Goal: Task Accomplishment & Management: Complete application form

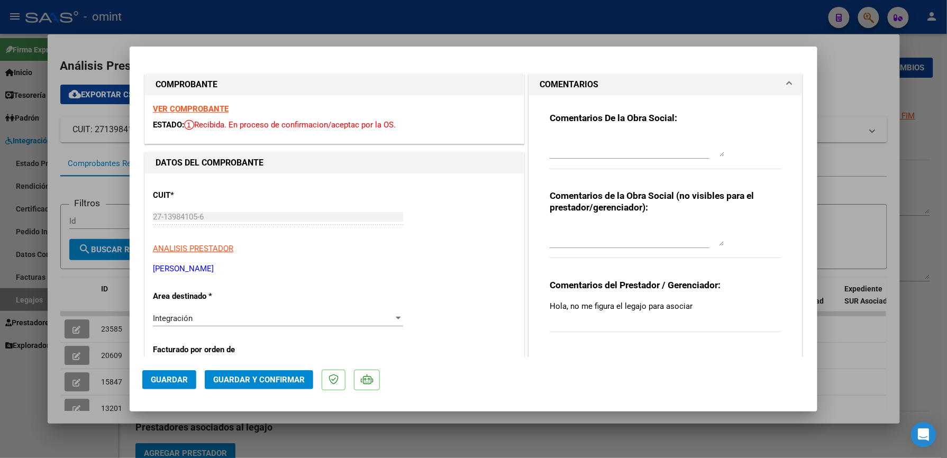
scroll to position [494, 0]
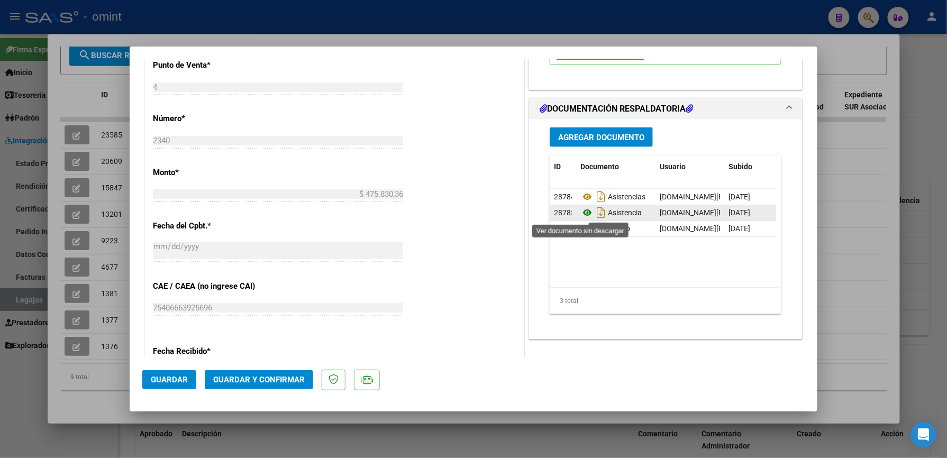
click at [581, 212] on icon at bounding box center [588, 212] width 14 height 13
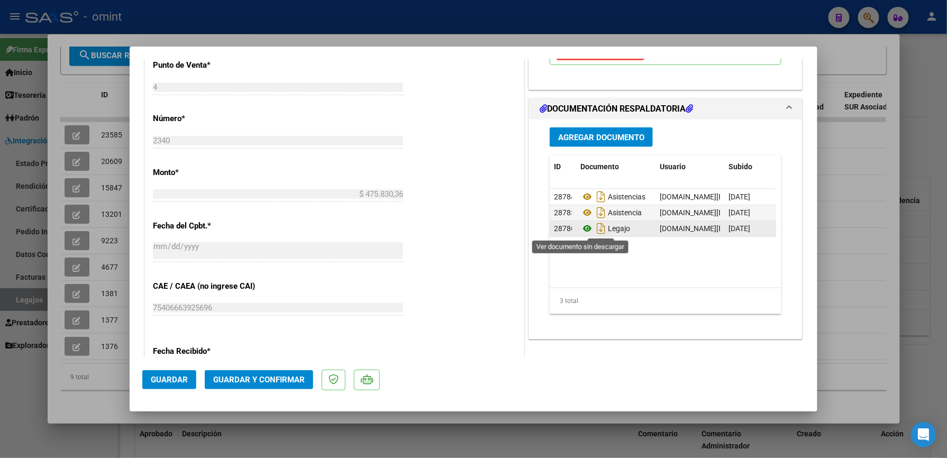
click at [582, 231] on icon at bounding box center [588, 228] width 14 height 13
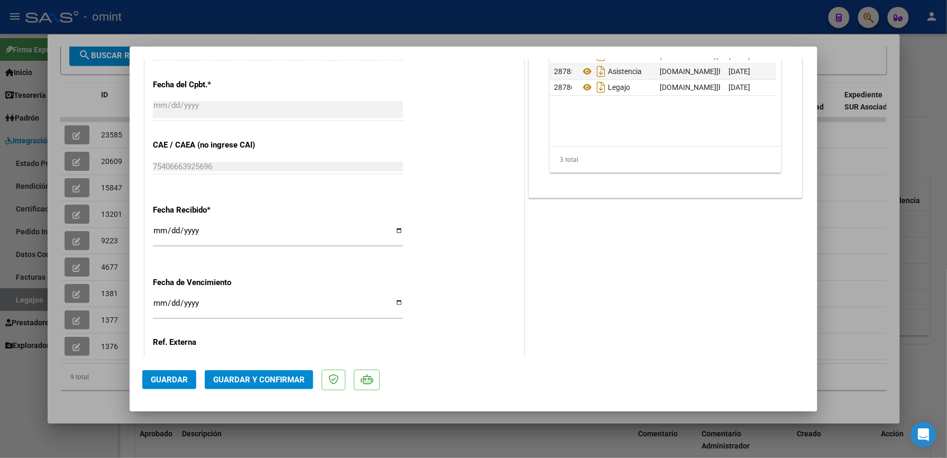
scroll to position [726, 0]
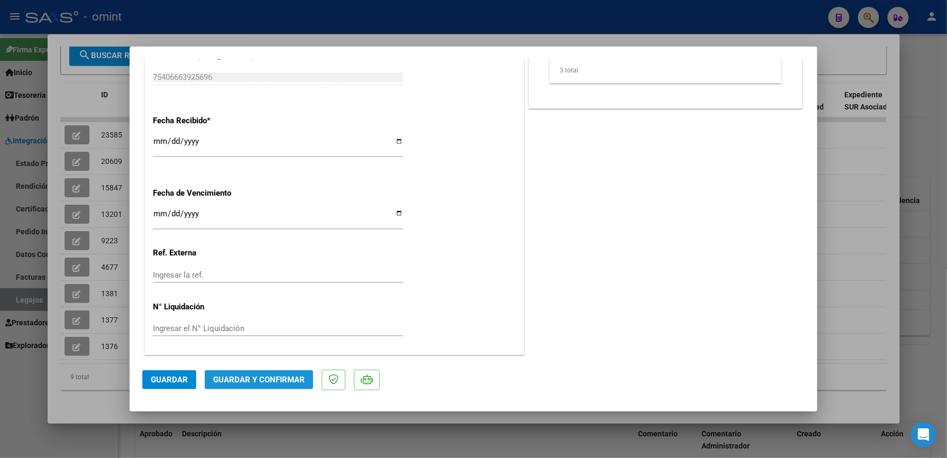
click at [271, 377] on span "Guardar y Confirmar" at bounding box center [259, 380] width 92 height 10
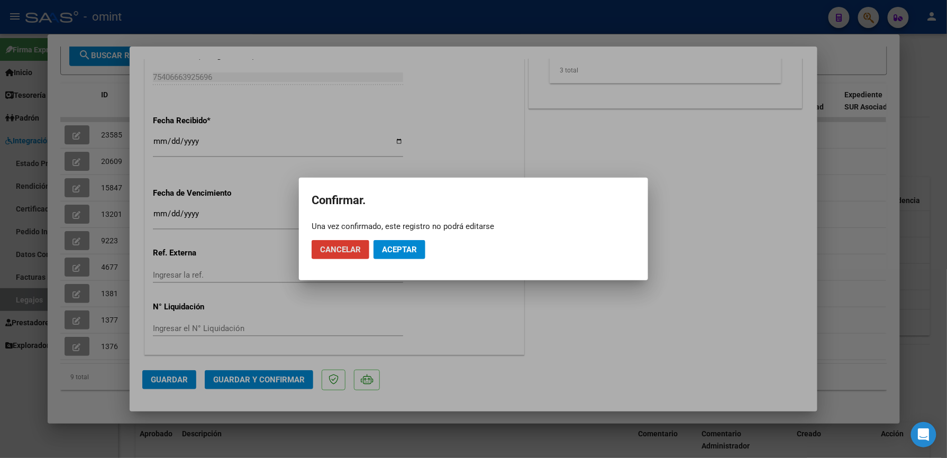
click at [344, 250] on span "Cancelar" at bounding box center [340, 250] width 41 height 10
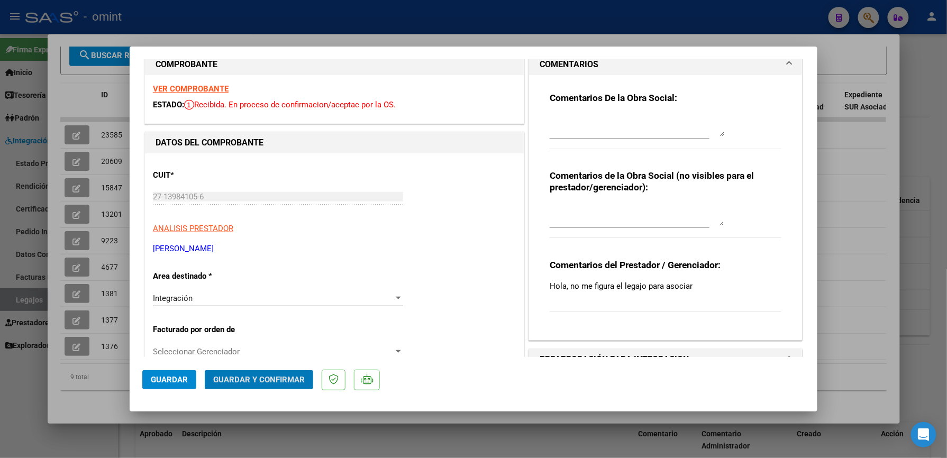
scroll to position [303, 0]
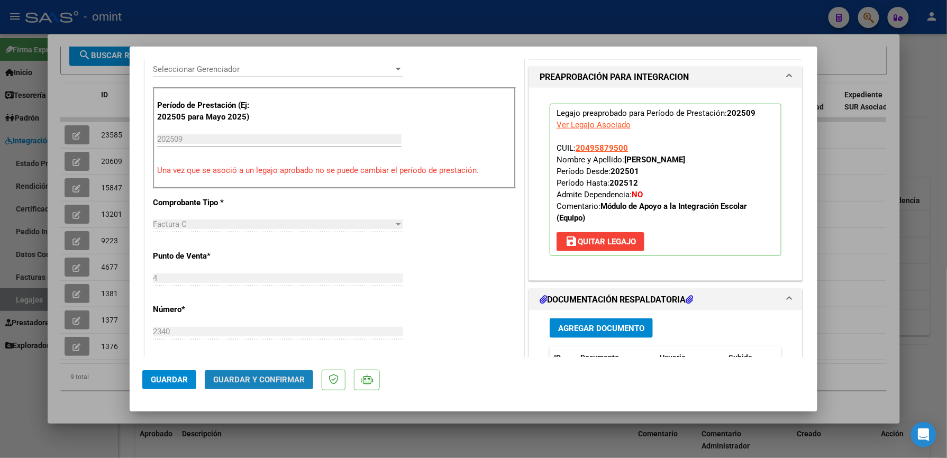
click at [261, 379] on span "Guardar y Confirmar" at bounding box center [259, 380] width 92 height 10
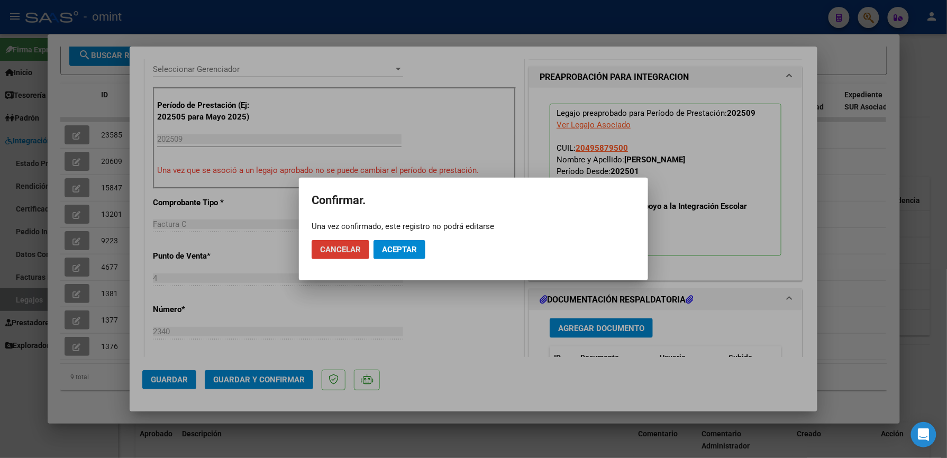
click at [408, 252] on span "Aceptar" at bounding box center [399, 250] width 35 height 10
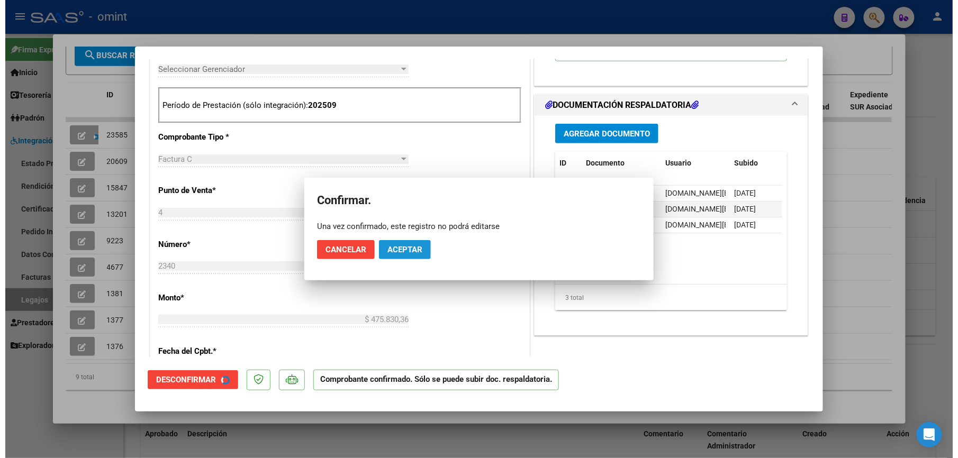
scroll to position [302, 0]
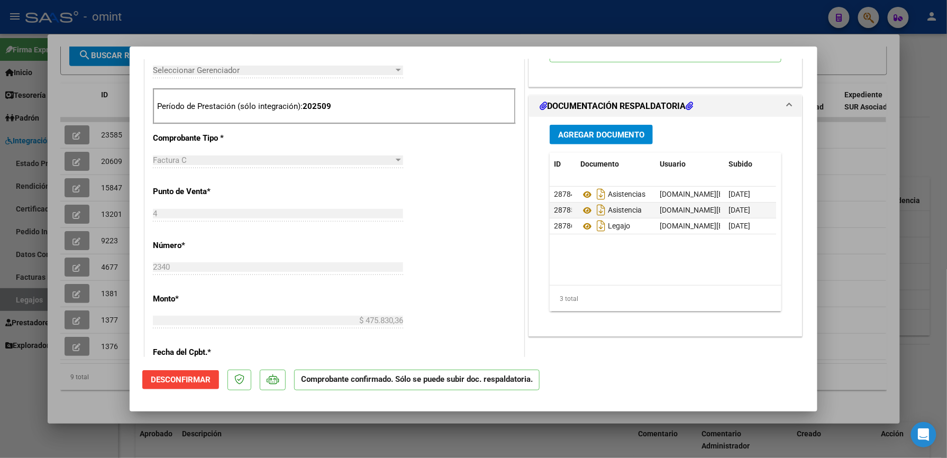
click at [922, 267] on div at bounding box center [473, 229] width 947 height 458
type input "$ 0,00"
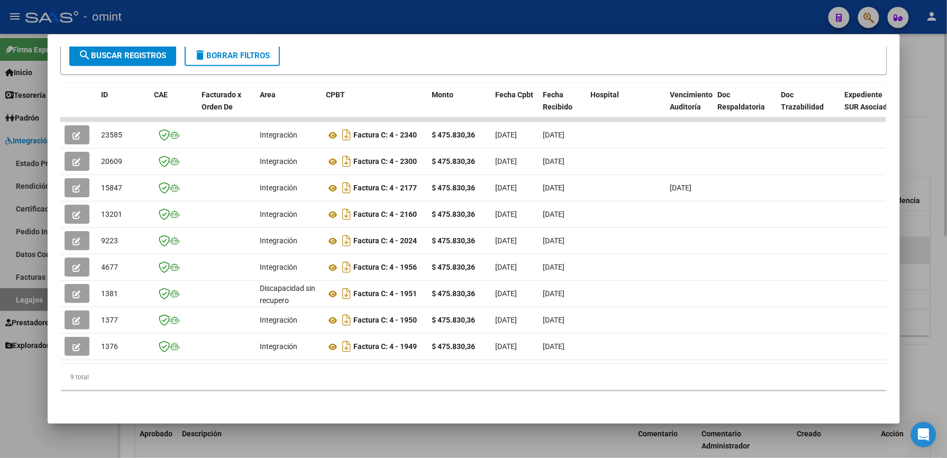
click at [905, 274] on div at bounding box center [473, 229] width 947 height 458
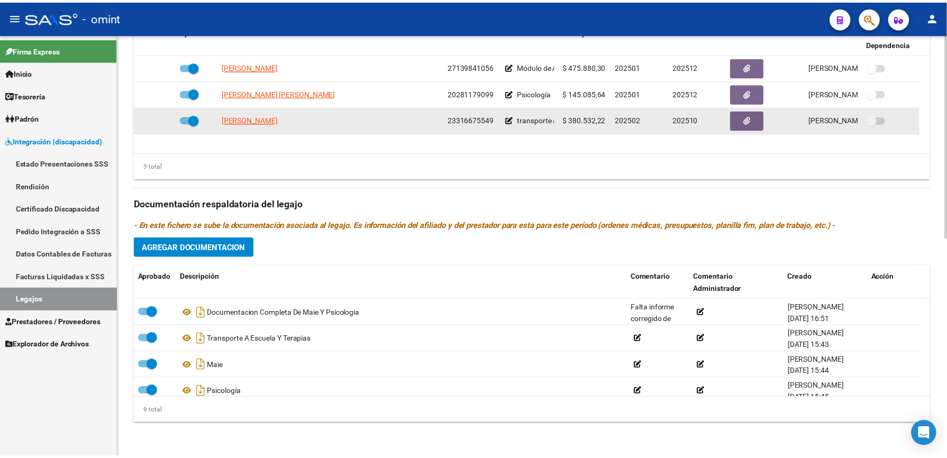
scroll to position [312, 0]
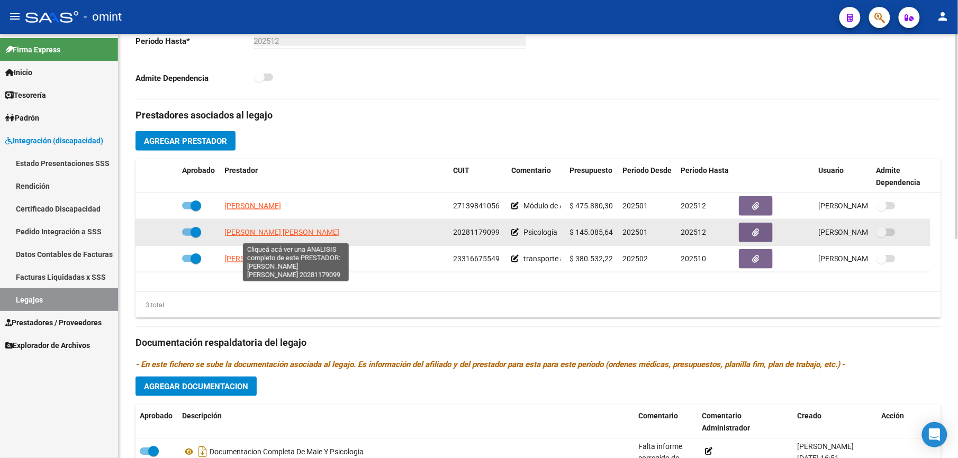
click at [263, 233] on span "[PERSON_NAME] [PERSON_NAME]" at bounding box center [281, 232] width 115 height 8
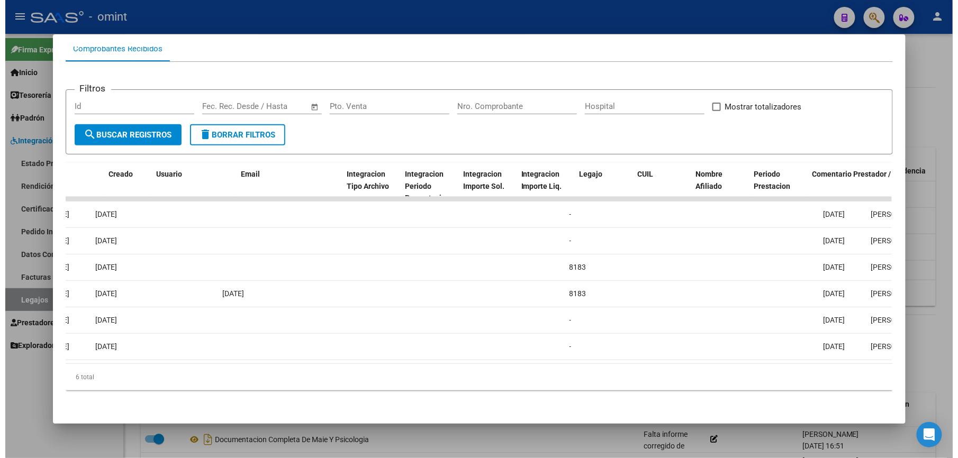
scroll to position [0, 0]
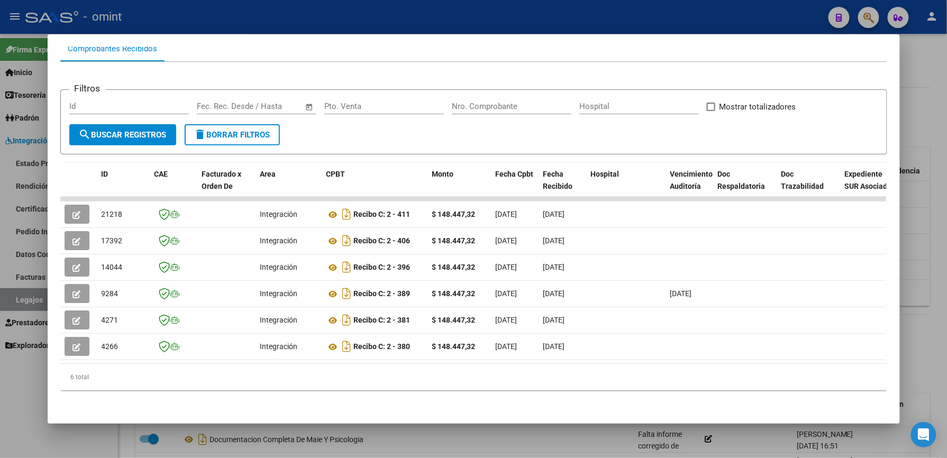
click at [926, 291] on div at bounding box center [473, 229] width 947 height 458
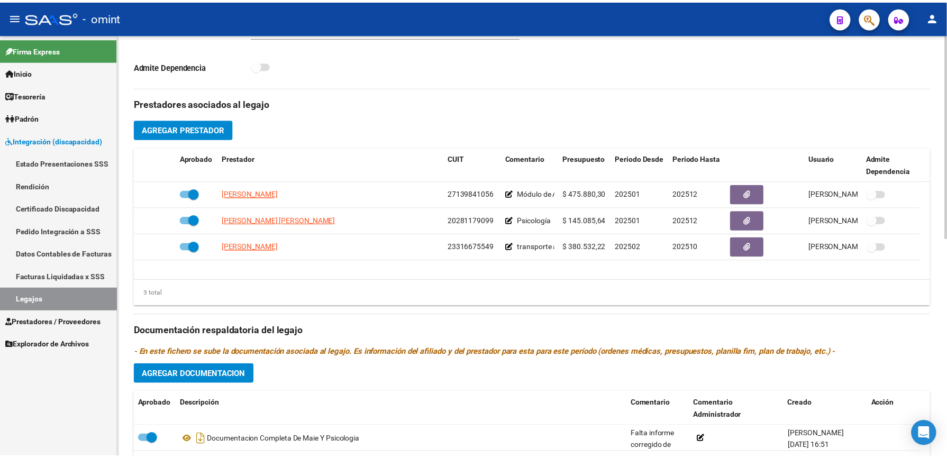
scroll to position [312, 0]
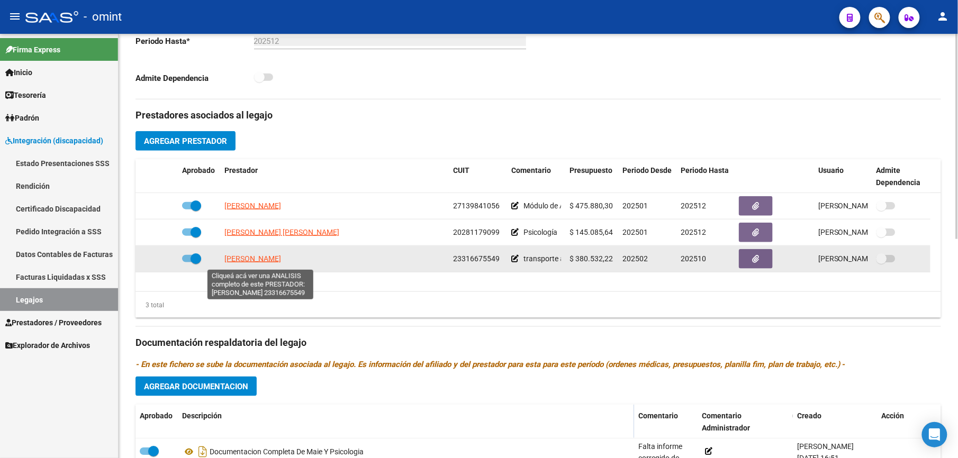
click at [251, 259] on span "[PERSON_NAME]" at bounding box center [252, 259] width 57 height 8
type textarea "23316675549"
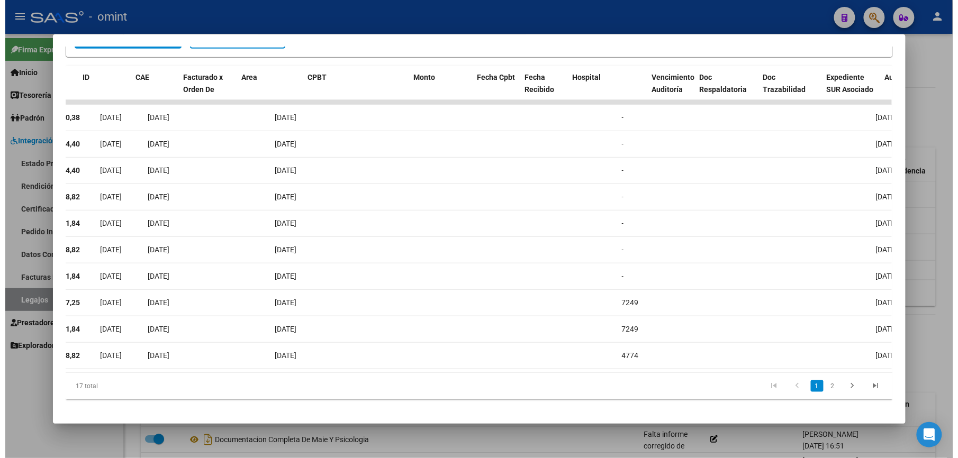
scroll to position [0, 0]
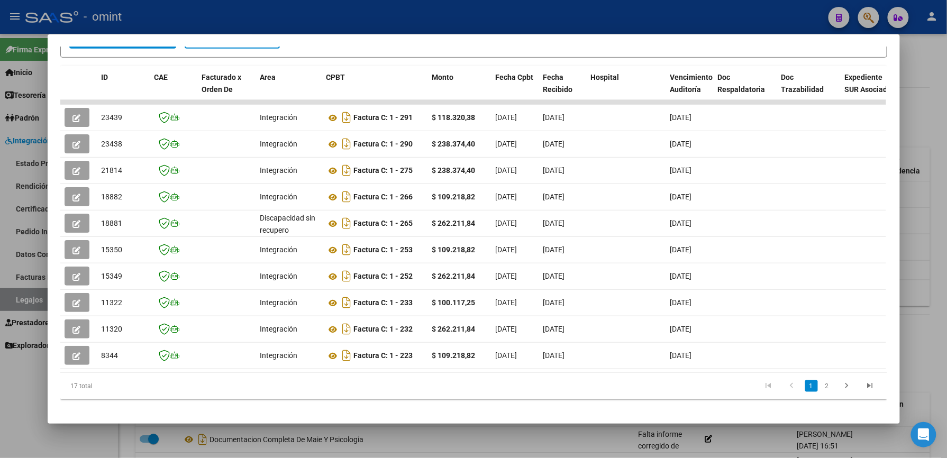
click at [938, 256] on div at bounding box center [473, 229] width 947 height 458
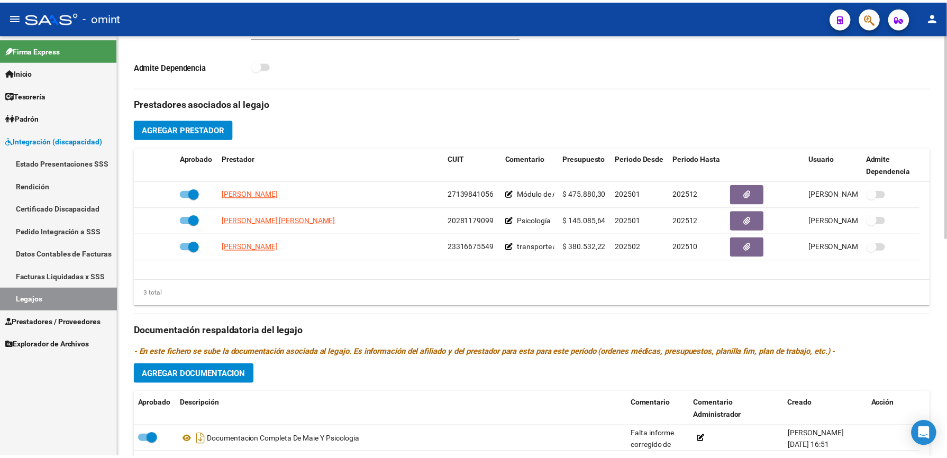
scroll to position [312, 0]
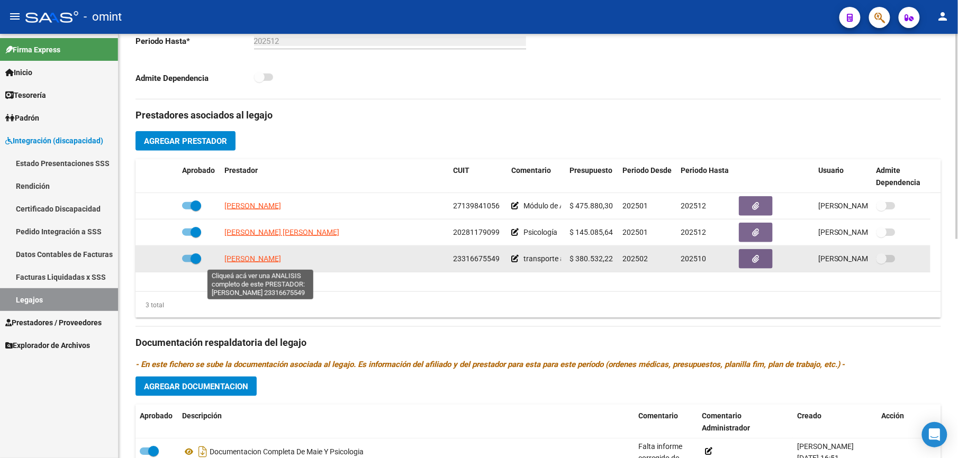
click at [264, 263] on span "[PERSON_NAME]" at bounding box center [252, 259] width 57 height 8
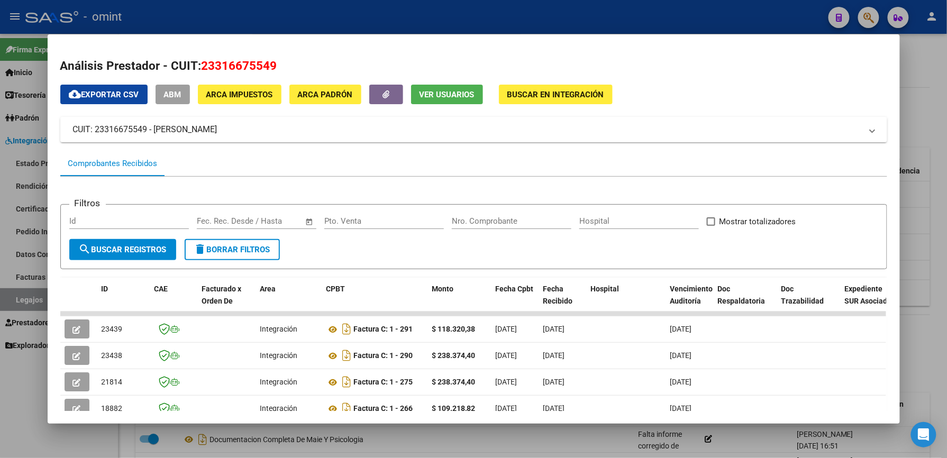
scroll to position [141, 0]
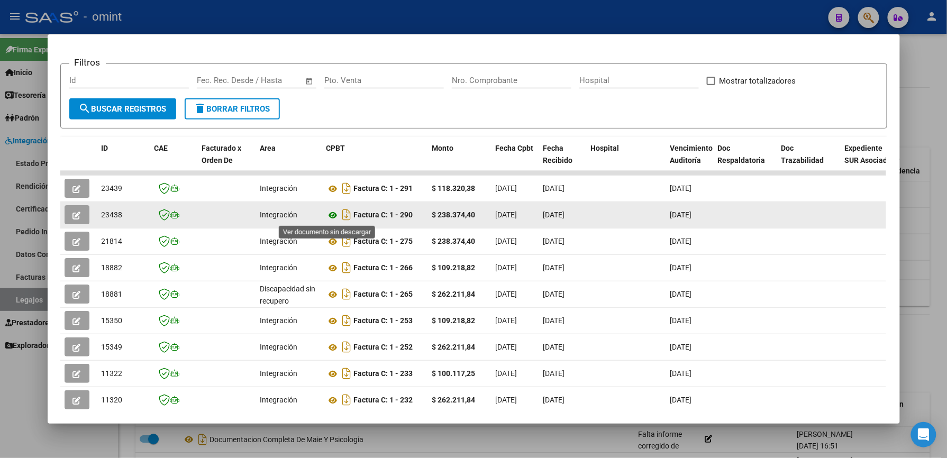
click at [329, 214] on icon at bounding box center [334, 215] width 14 height 13
click at [74, 212] on icon "button" at bounding box center [77, 216] width 8 height 8
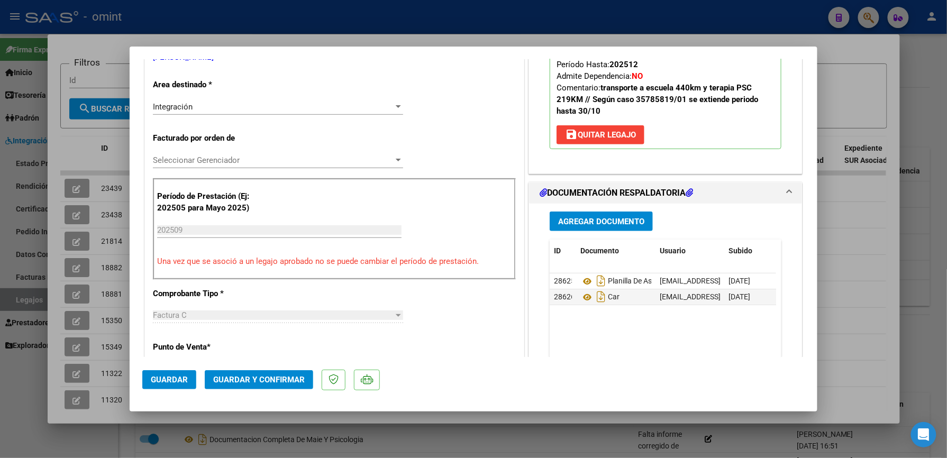
scroll to position [282, 0]
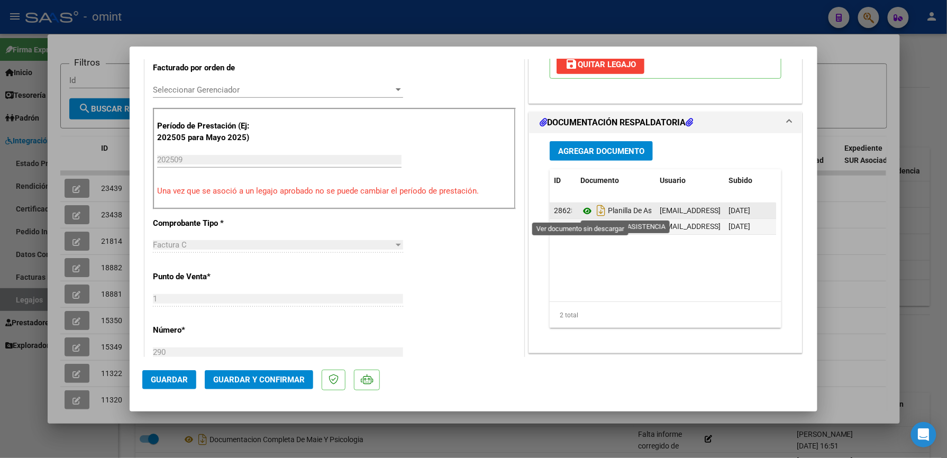
click at [582, 208] on icon at bounding box center [588, 211] width 14 height 13
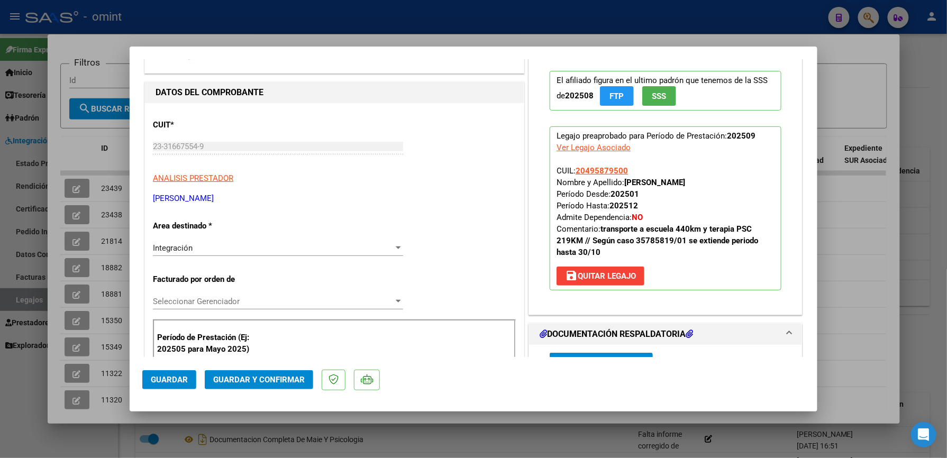
scroll to position [0, 0]
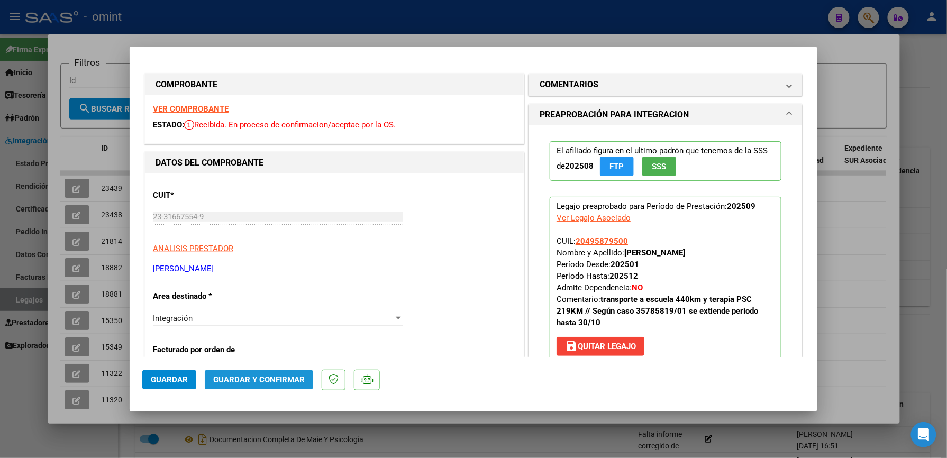
click at [261, 381] on span "Guardar y Confirmar" at bounding box center [259, 380] width 92 height 10
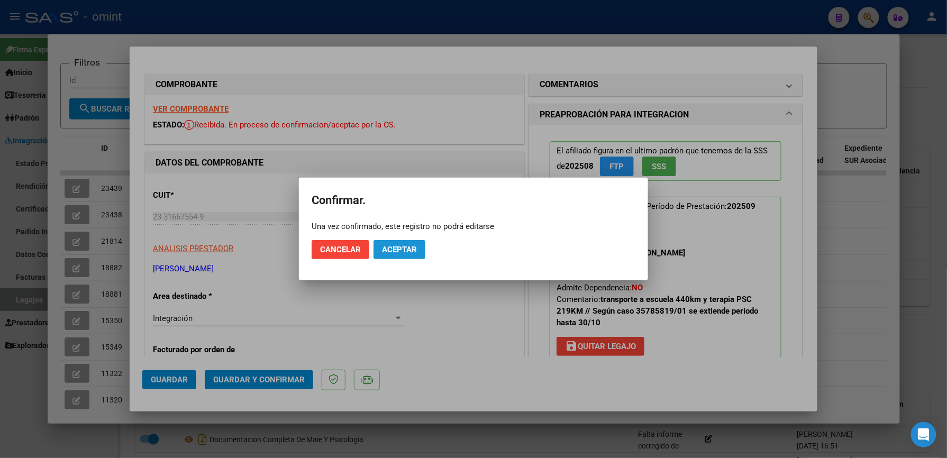
click at [403, 246] on span "Aceptar" at bounding box center [399, 250] width 35 height 10
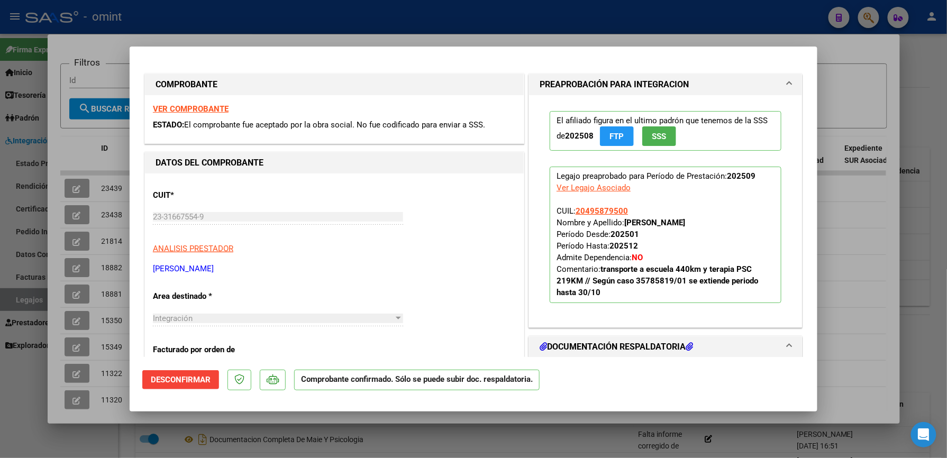
click at [71, 187] on div at bounding box center [473, 229] width 947 height 458
type input "$ 0,00"
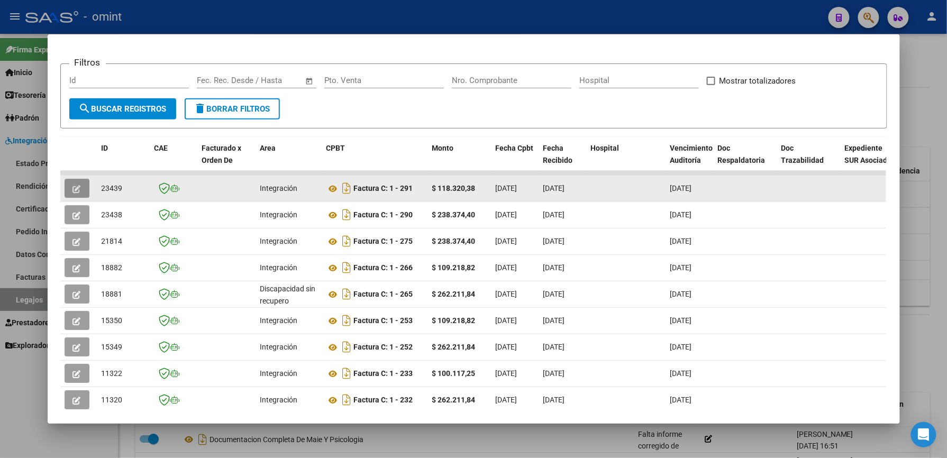
click at [66, 183] on button "button" at bounding box center [77, 188] width 25 height 19
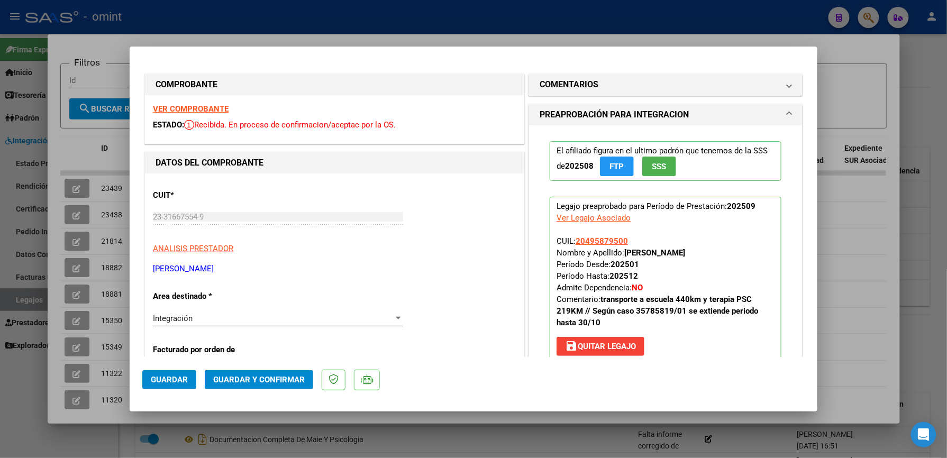
click at [196, 106] on strong "VER COMPROBANTE" at bounding box center [191, 109] width 76 height 10
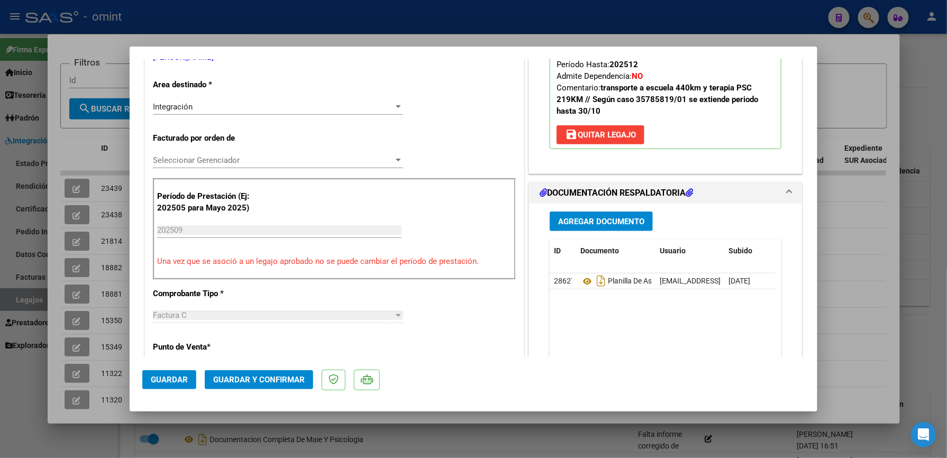
scroll to position [282, 0]
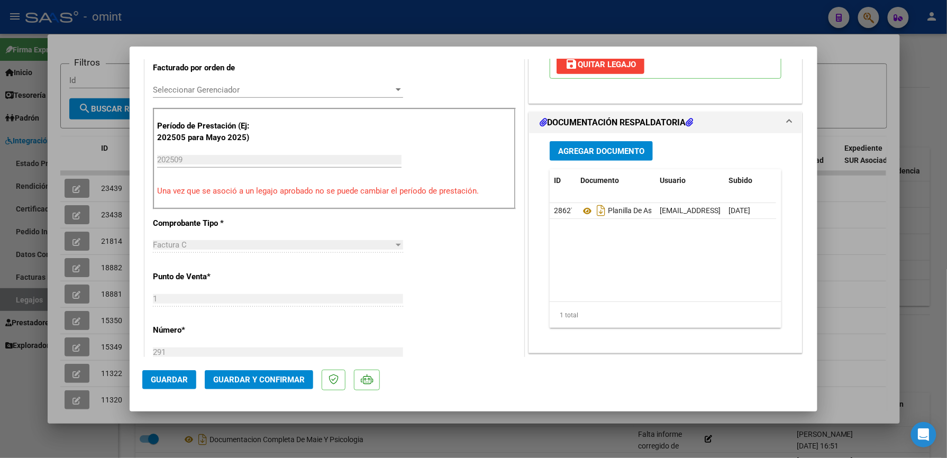
click at [250, 375] on button "Guardar y Confirmar" at bounding box center [259, 380] width 109 height 19
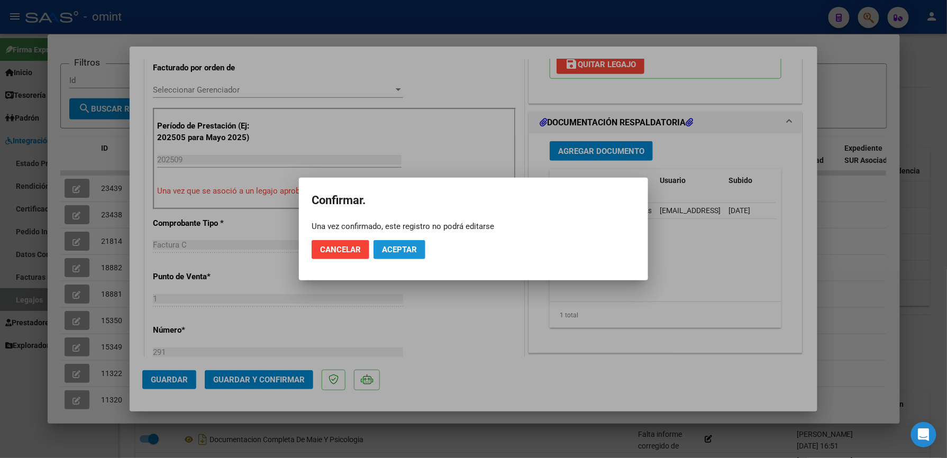
click at [399, 243] on button "Aceptar" at bounding box center [400, 249] width 52 height 19
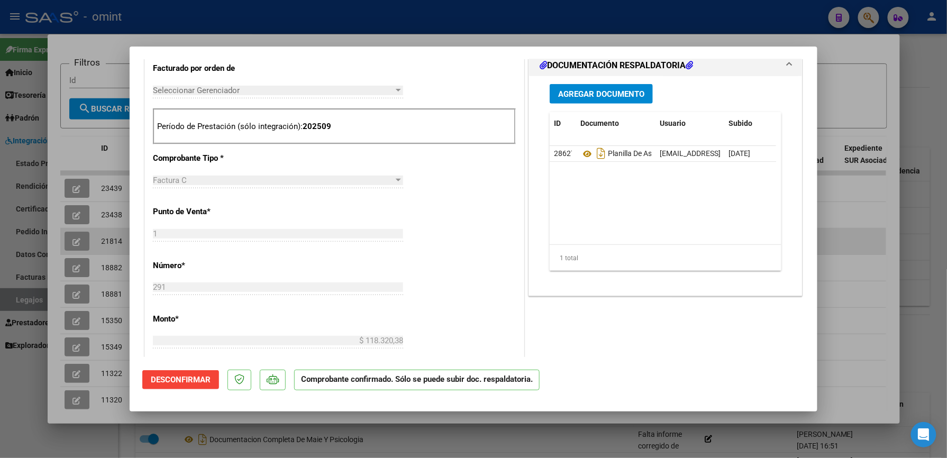
click at [843, 233] on div at bounding box center [473, 229] width 947 height 458
type input "$ 0,00"
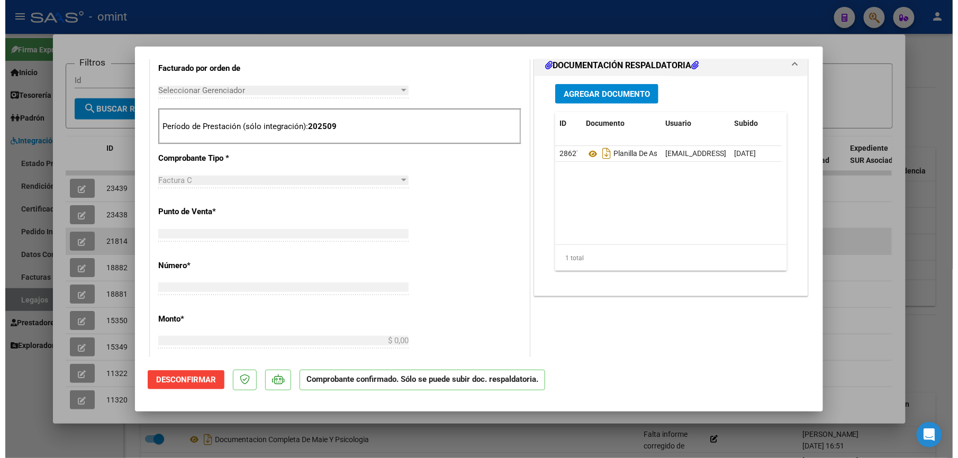
scroll to position [301, 0]
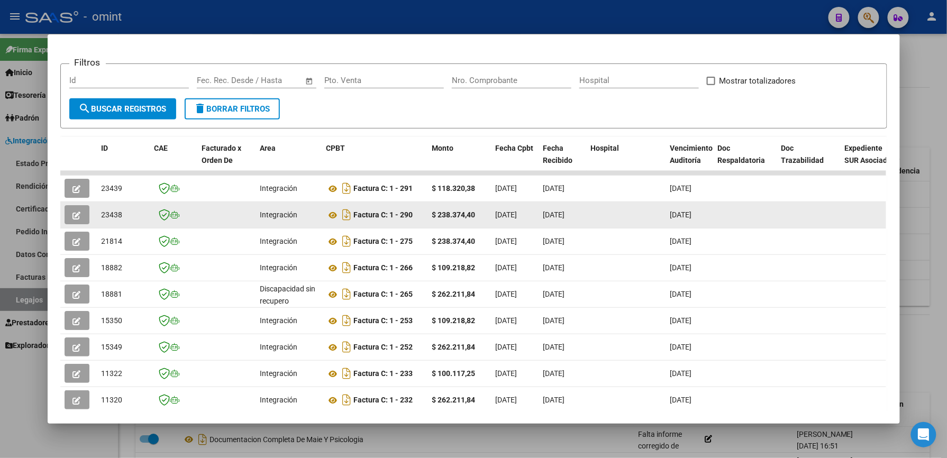
click at [73, 213] on icon "button" at bounding box center [77, 216] width 8 height 8
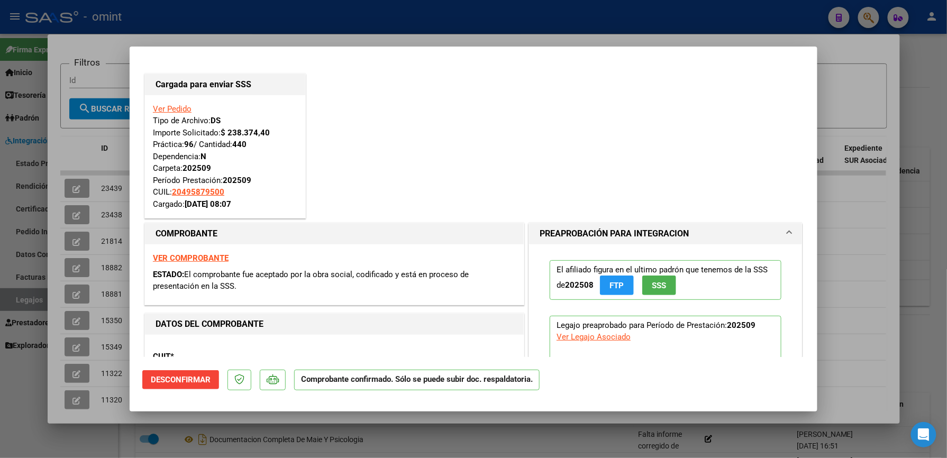
drag, startPoint x: 865, startPoint y: 220, endPoint x: 832, endPoint y: 212, distance: 33.9
click at [865, 221] on div at bounding box center [473, 229] width 947 height 458
type input "$ 0,00"
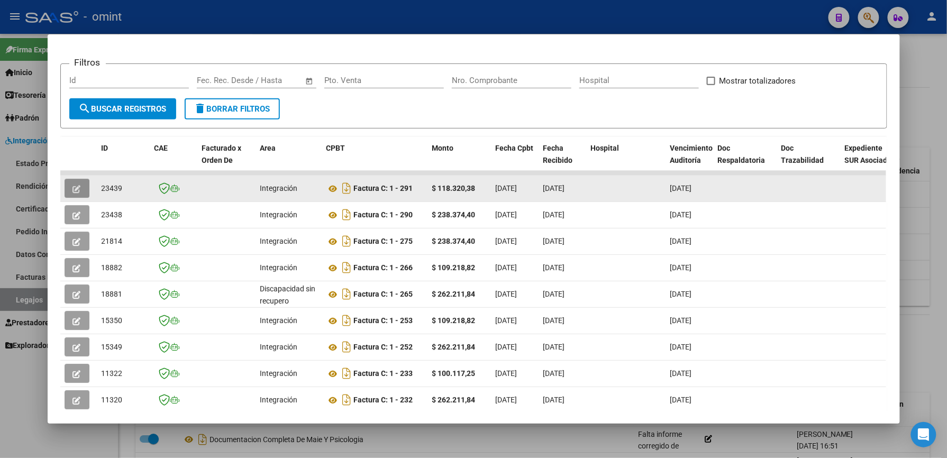
click at [73, 187] on icon "button" at bounding box center [77, 189] width 8 height 8
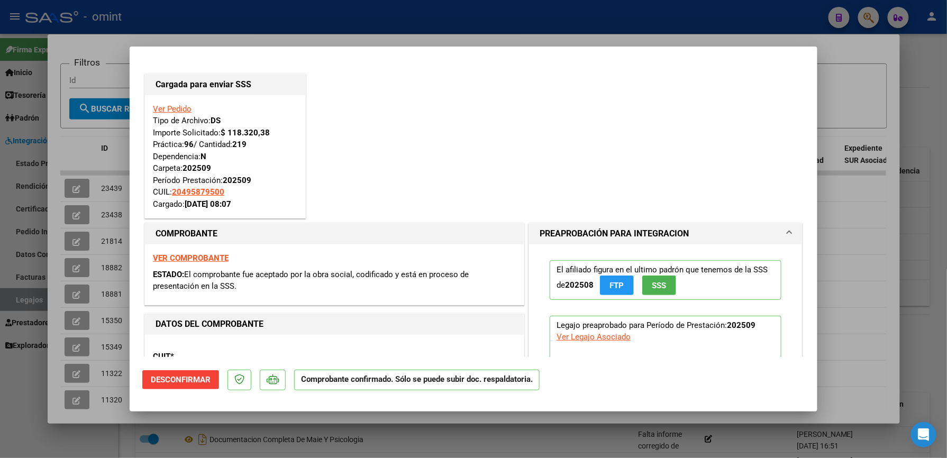
click at [919, 233] on div at bounding box center [473, 229] width 947 height 458
type input "$ 0,00"
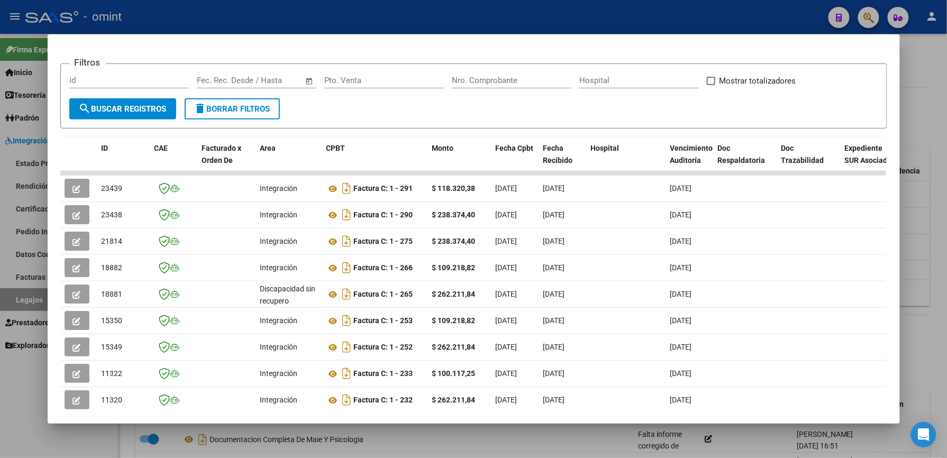
click at [916, 227] on div at bounding box center [473, 229] width 947 height 458
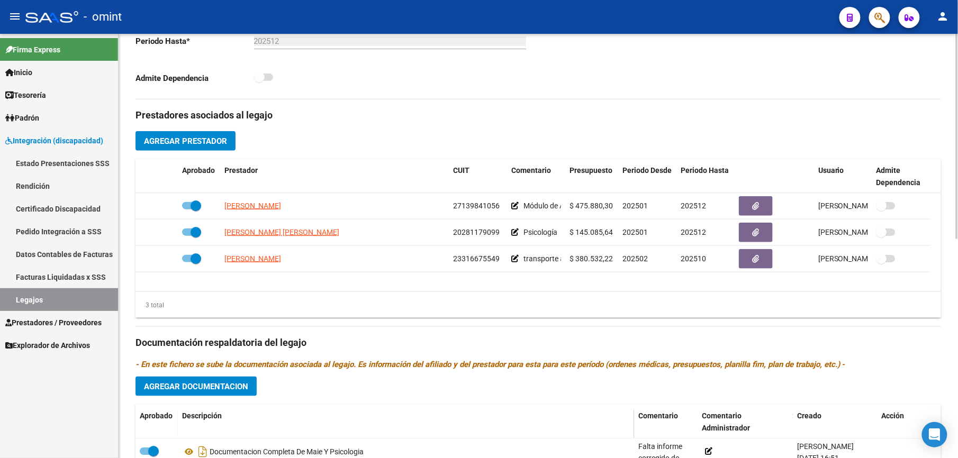
scroll to position [30, 0]
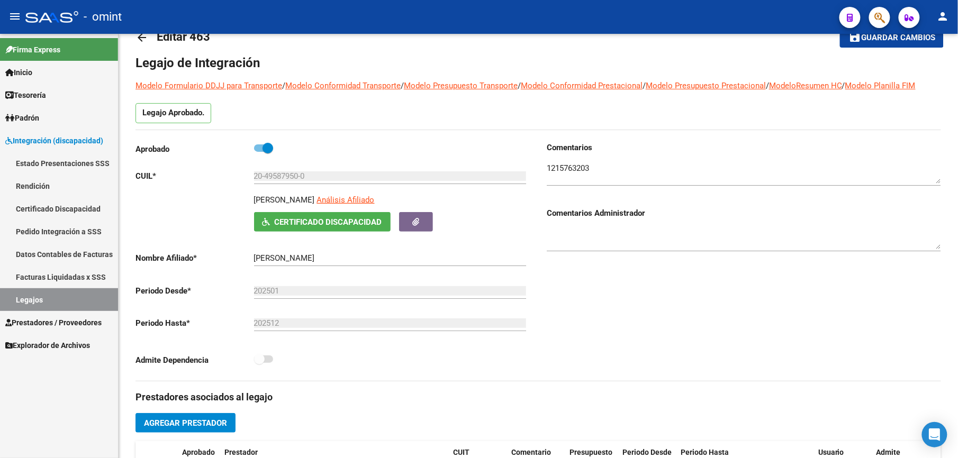
click at [25, 299] on link "Legajos" at bounding box center [59, 299] width 118 height 23
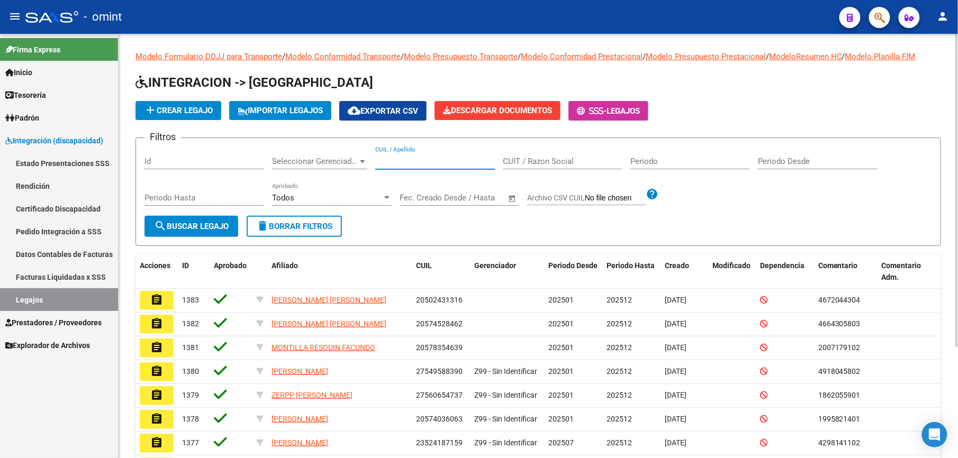
click at [399, 164] on input "CUIL / Apellido" at bounding box center [435, 162] width 120 height 10
paste input "20298329701"
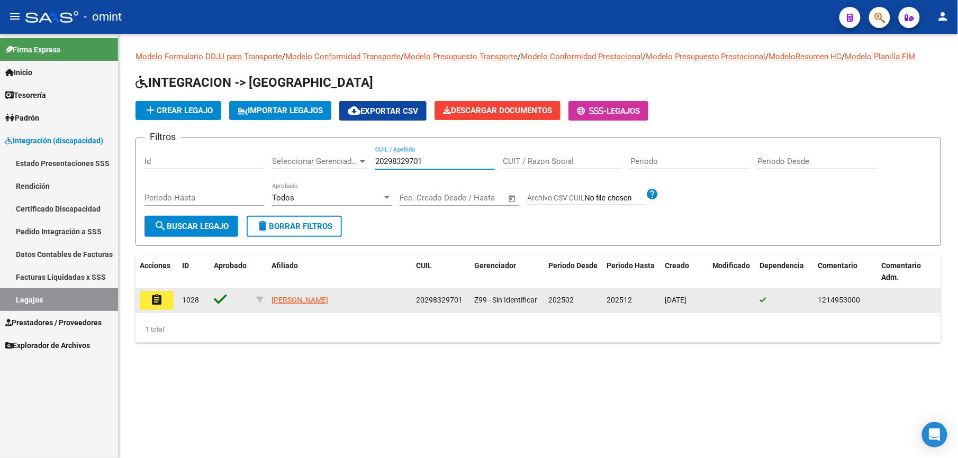
type input "20298329701"
click at [151, 300] on mat-icon "assignment" at bounding box center [156, 300] width 13 height 13
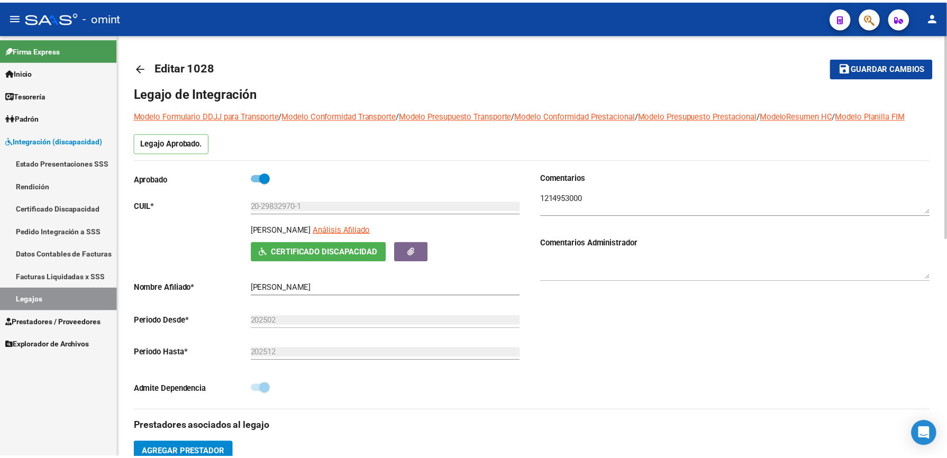
scroll to position [282, 0]
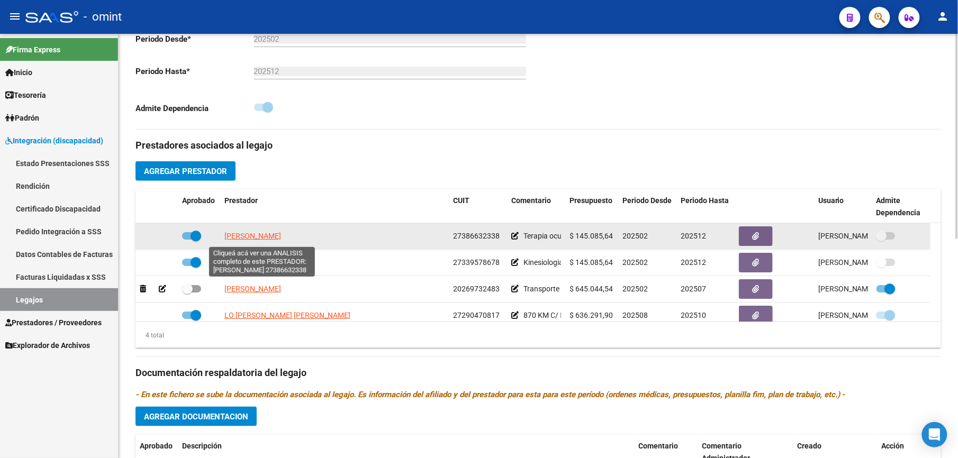
click at [251, 237] on span "[PERSON_NAME]" at bounding box center [252, 236] width 57 height 8
type textarea "27386632338"
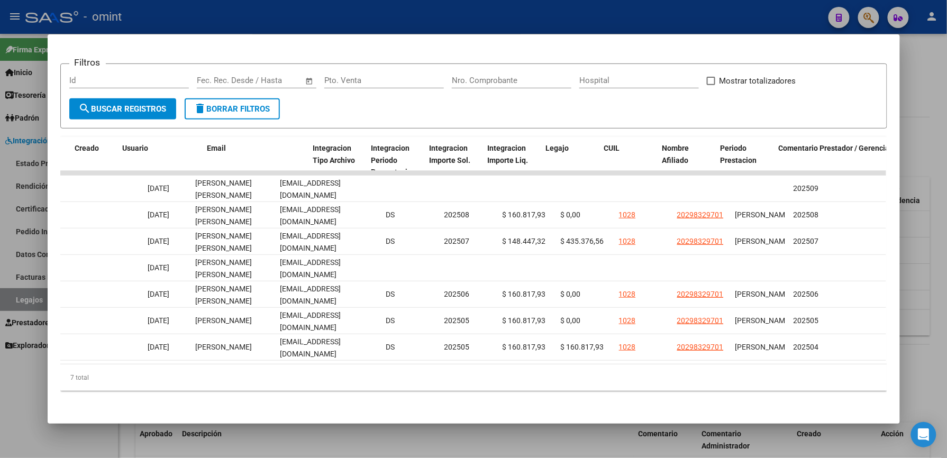
scroll to position [0, 0]
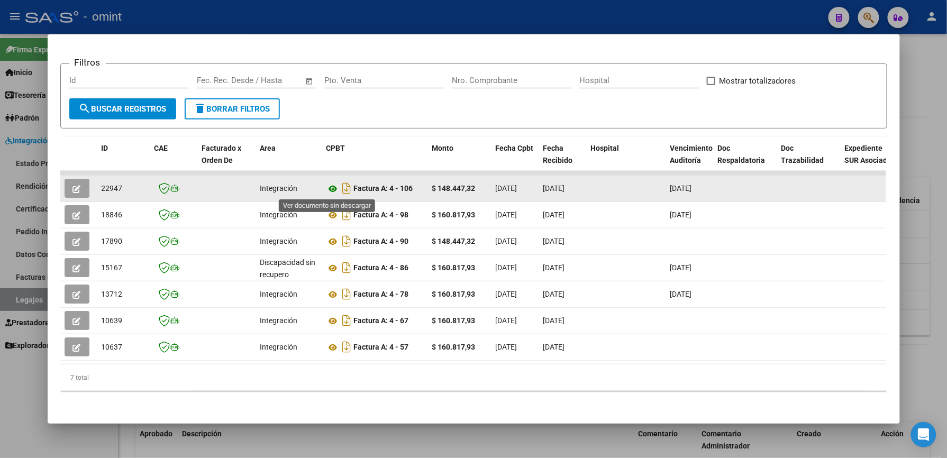
click at [329, 188] on icon at bounding box center [334, 189] width 14 height 13
click at [73, 185] on icon "button" at bounding box center [77, 189] width 8 height 8
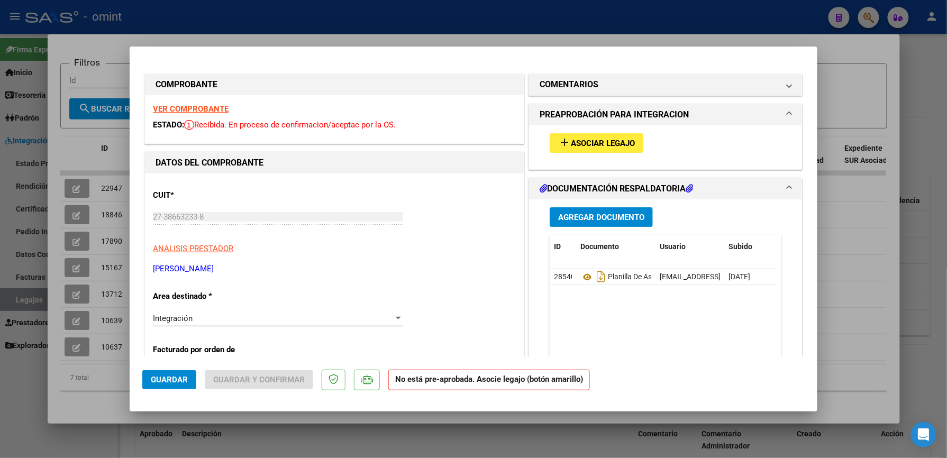
click at [879, 272] on div at bounding box center [473, 229] width 947 height 458
type input "$ 0,00"
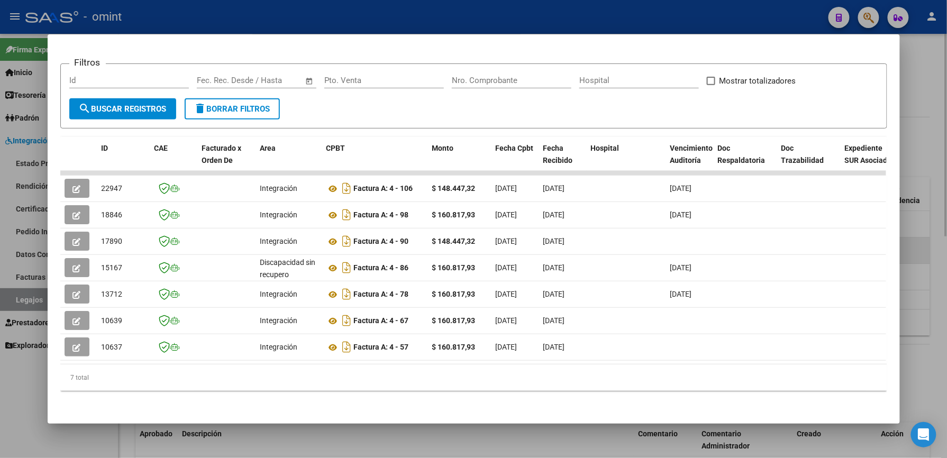
click at [928, 269] on div at bounding box center [473, 229] width 947 height 458
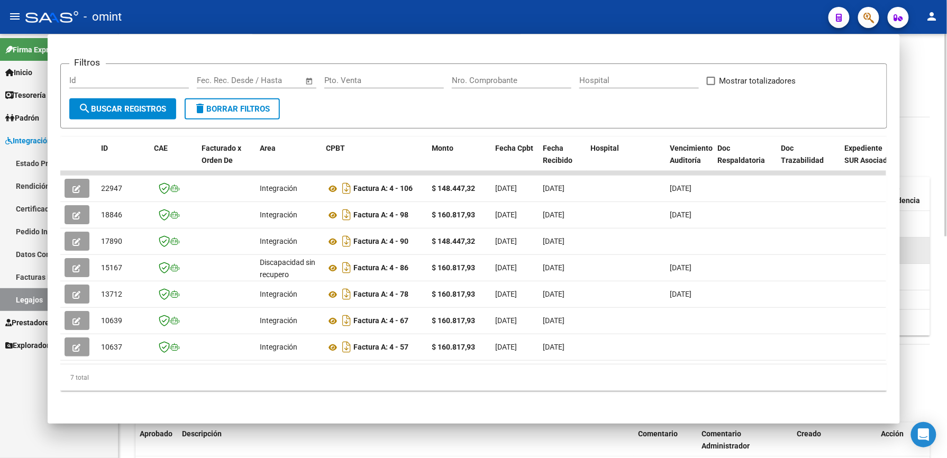
scroll to position [282, 0]
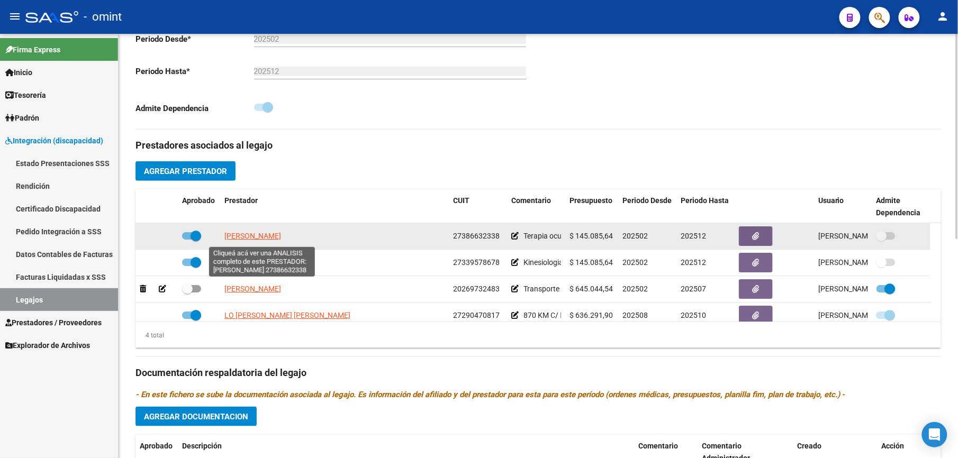
click at [257, 236] on span "[PERSON_NAME]" at bounding box center [252, 236] width 57 height 8
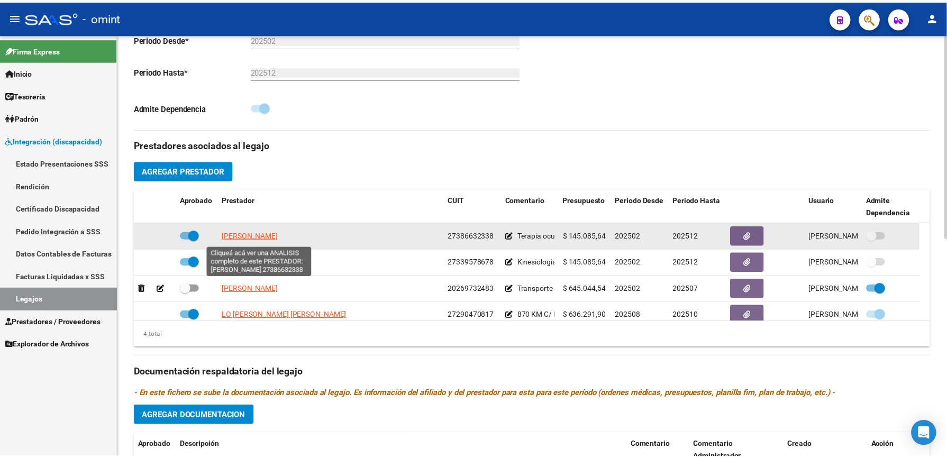
scroll to position [294, 0]
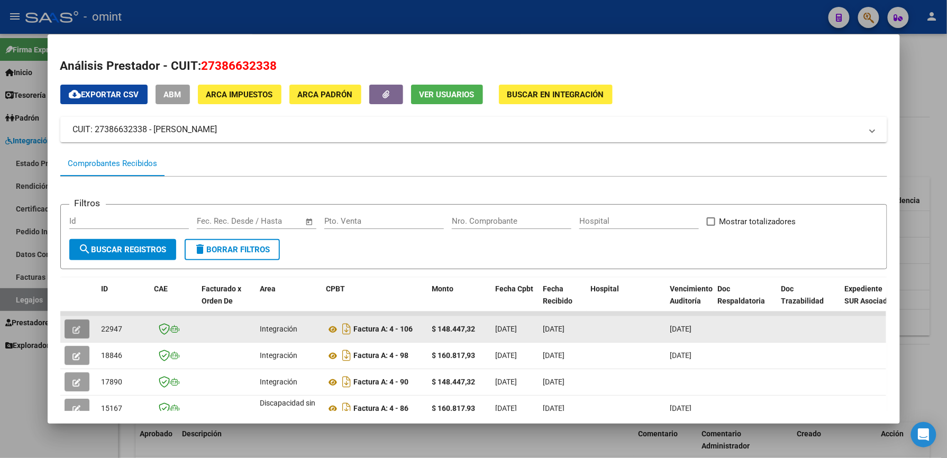
click at [75, 328] on icon "button" at bounding box center [77, 330] width 8 height 8
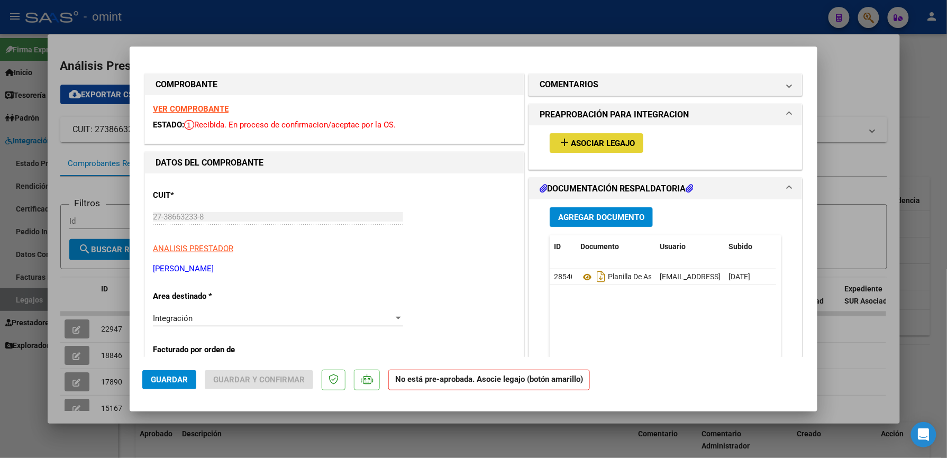
click at [611, 138] on span "add Asociar Legajo" at bounding box center [596, 143] width 77 height 10
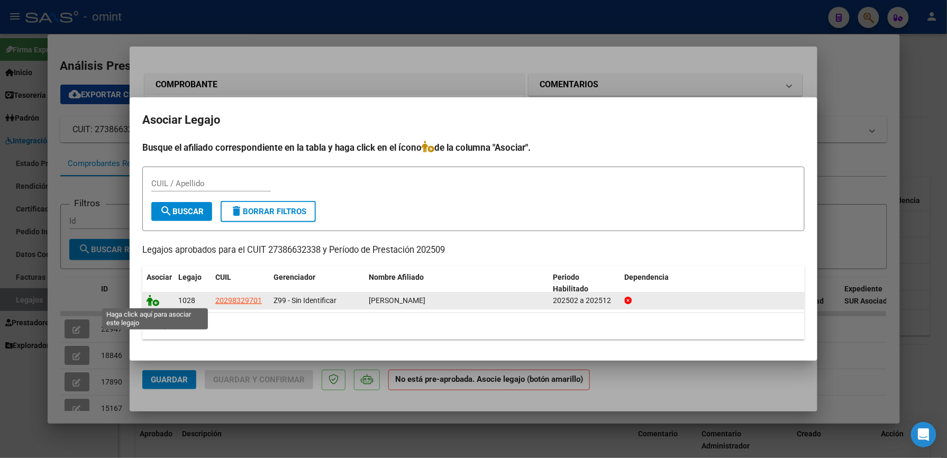
click at [155, 299] on icon at bounding box center [153, 301] width 13 height 12
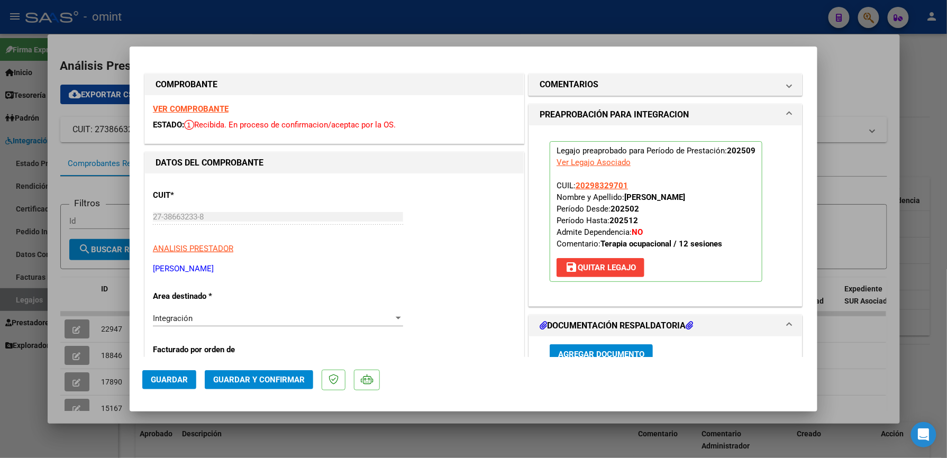
scroll to position [212, 0]
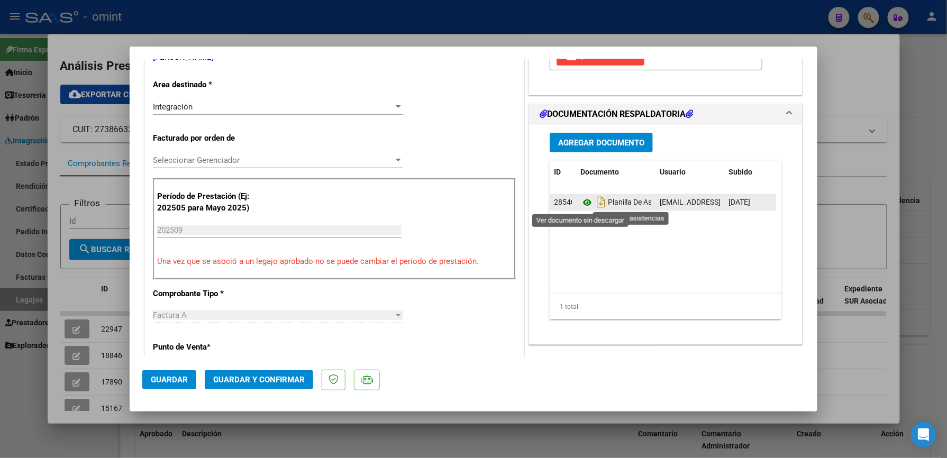
click at [584, 202] on icon at bounding box center [588, 202] width 14 height 13
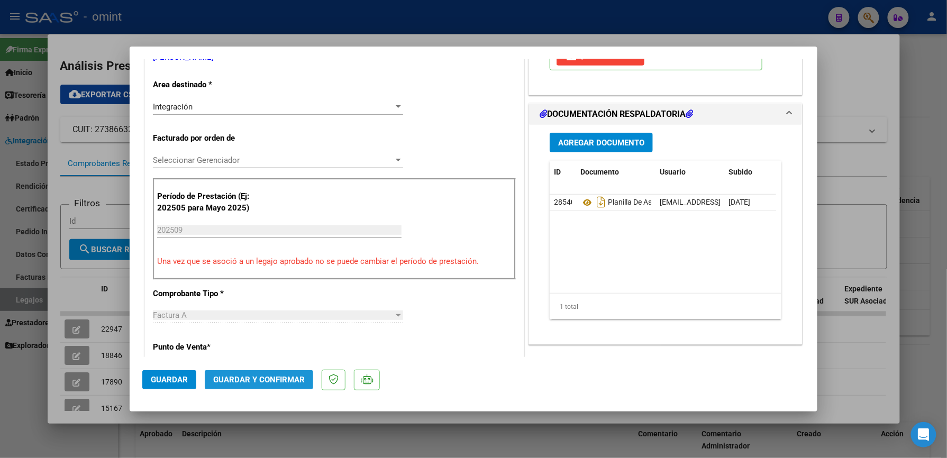
click at [267, 384] on span "Guardar y Confirmar" at bounding box center [259, 380] width 92 height 10
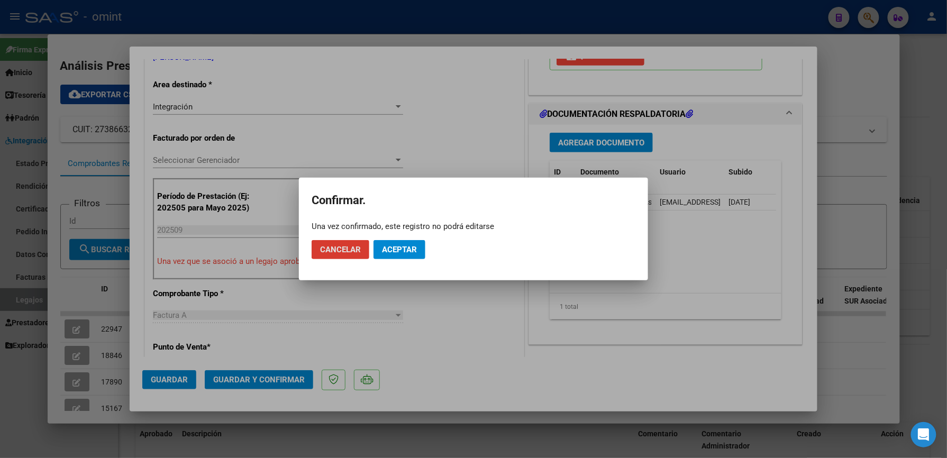
click at [388, 251] on span "Aceptar" at bounding box center [399, 250] width 35 height 10
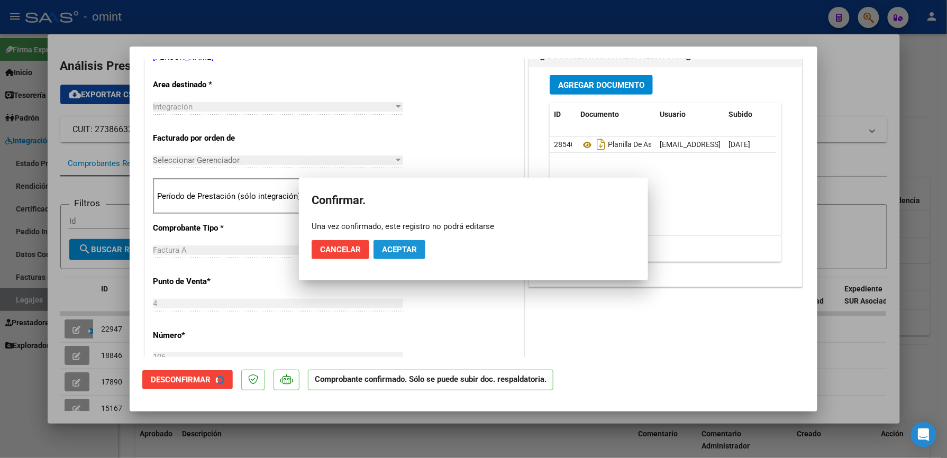
scroll to position [211, 0]
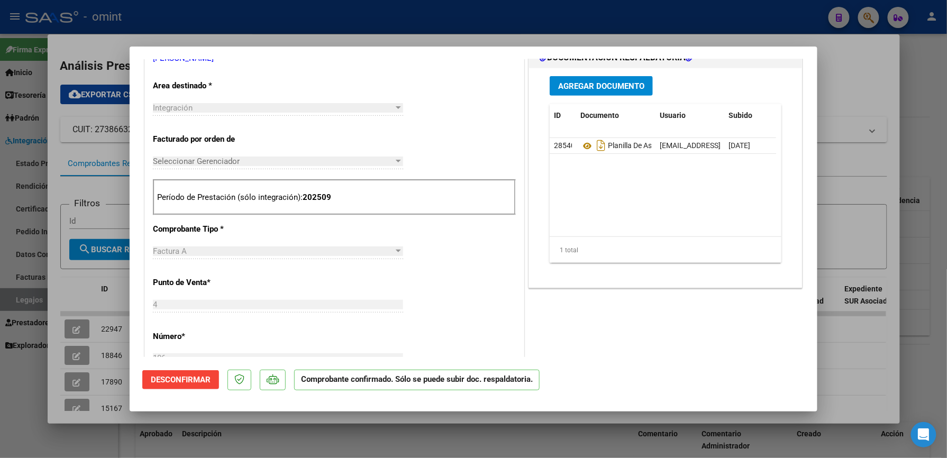
click at [836, 219] on div at bounding box center [473, 229] width 947 height 458
type input "$ 0,00"
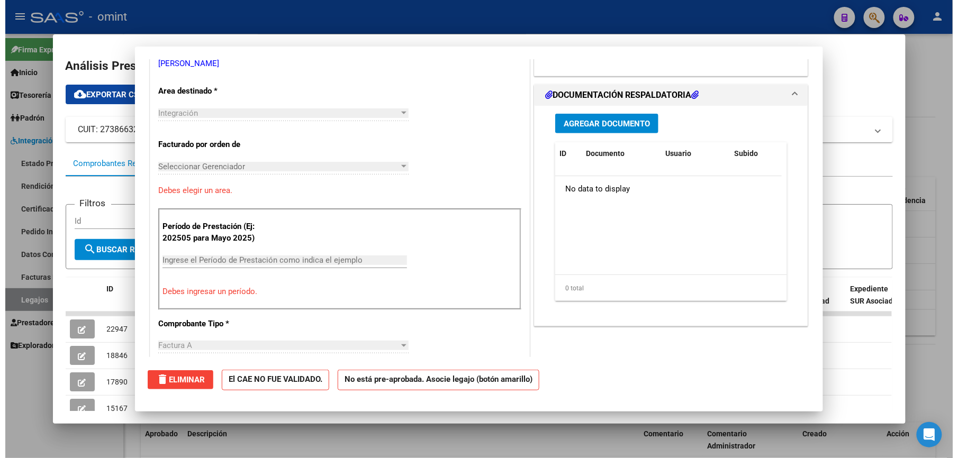
scroll to position [0, 0]
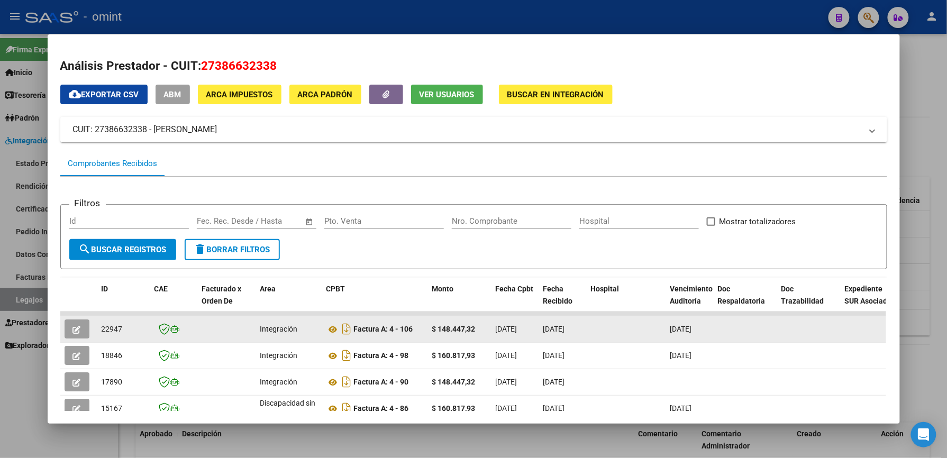
click at [67, 330] on button "button" at bounding box center [77, 329] width 25 height 19
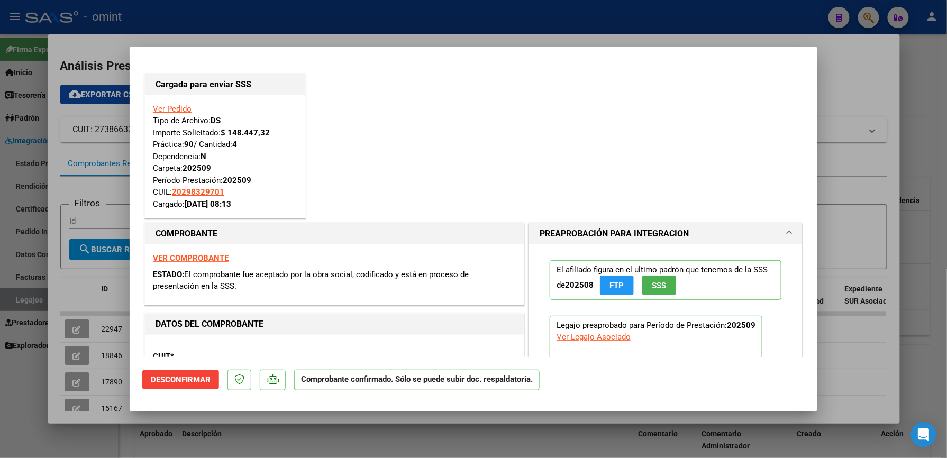
click at [187, 258] on strong "VER COMPROBANTE" at bounding box center [191, 259] width 76 height 10
click at [856, 173] on div at bounding box center [473, 229] width 947 height 458
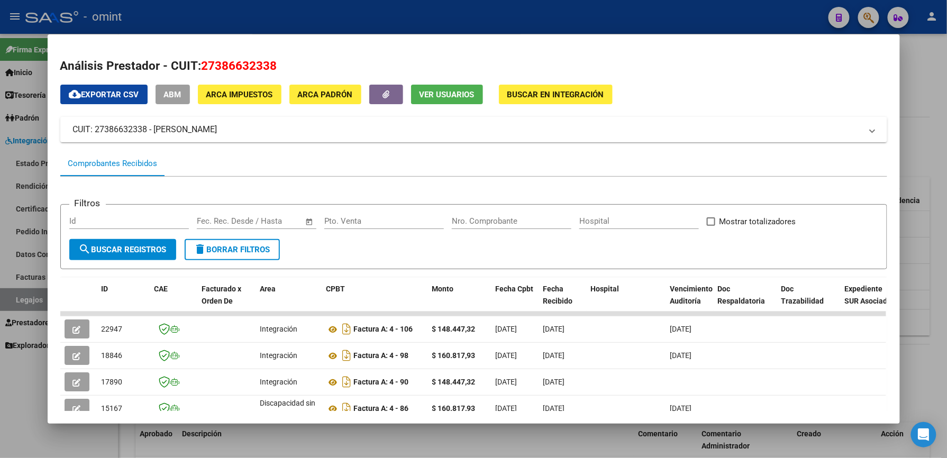
click at [928, 170] on div at bounding box center [473, 229] width 947 height 458
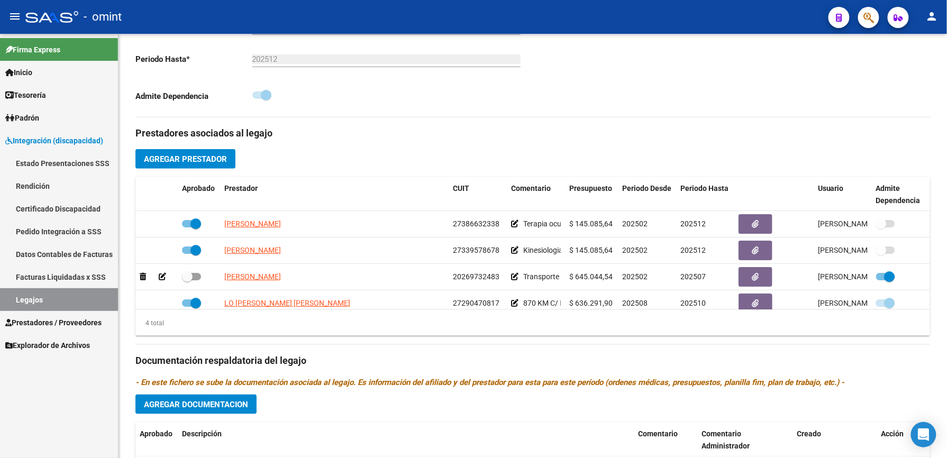
scroll to position [282, 0]
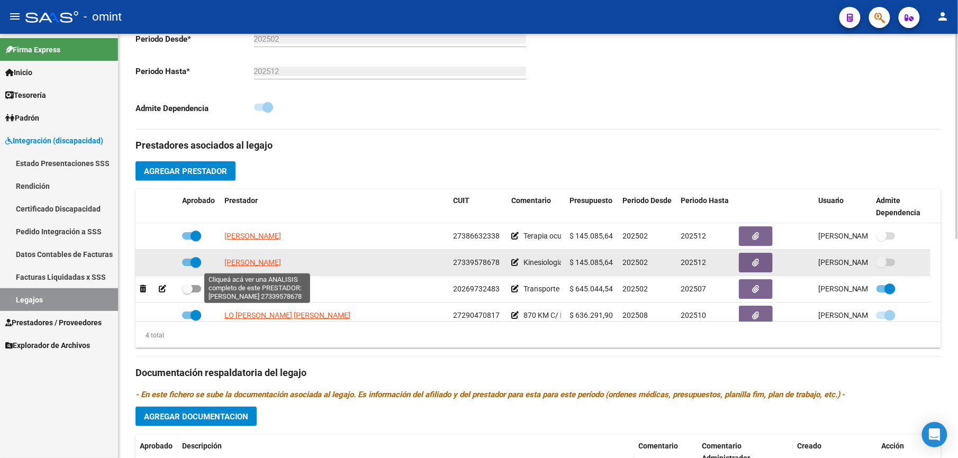
click at [259, 264] on span "[PERSON_NAME]" at bounding box center [252, 262] width 57 height 8
type textarea "27339578678"
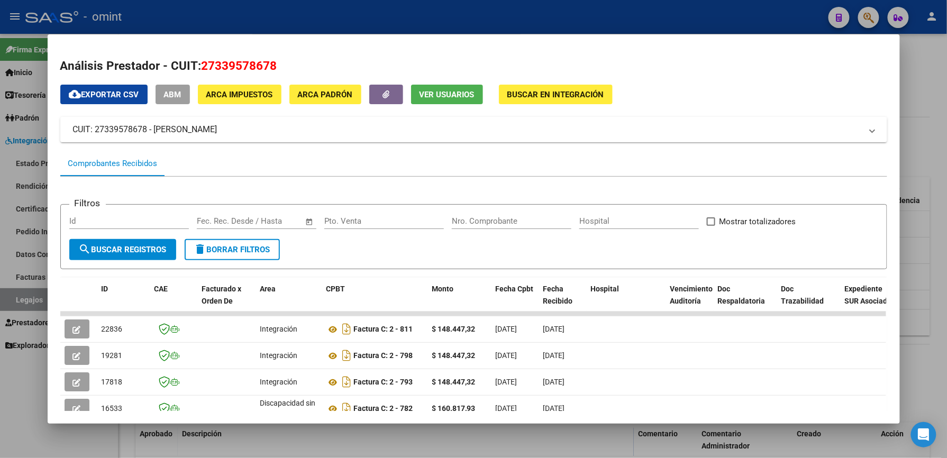
scroll to position [149, 0]
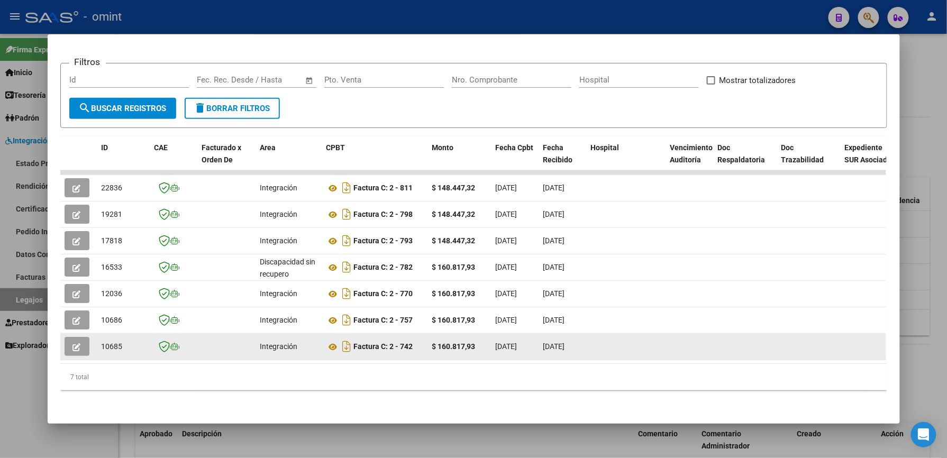
drag, startPoint x: 343, startPoint y: 352, endPoint x: 755, endPoint y: 333, distance: 412.2
click at [755, 333] on datatable-body "22836 Integración Factura C: 2 - 811 $ 148.447,32 [DATE] [DATE] - [DATE] [PERSO…" at bounding box center [473, 267] width 826 height 194
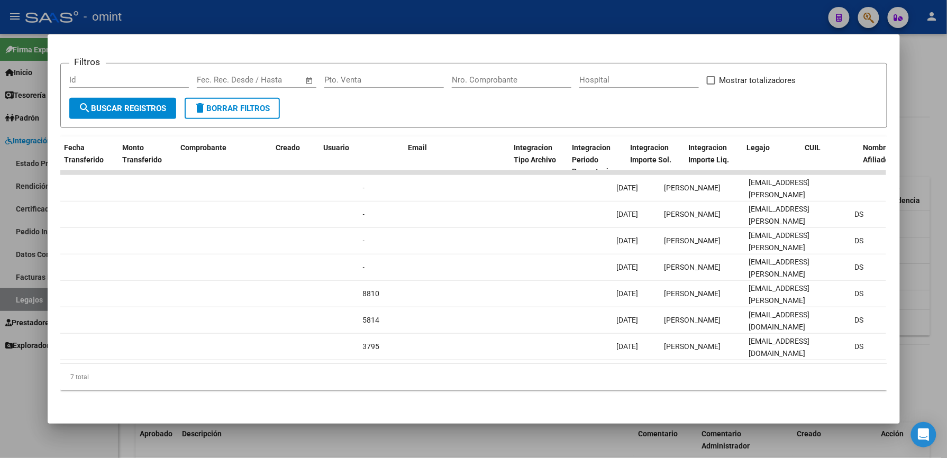
scroll to position [0, 0]
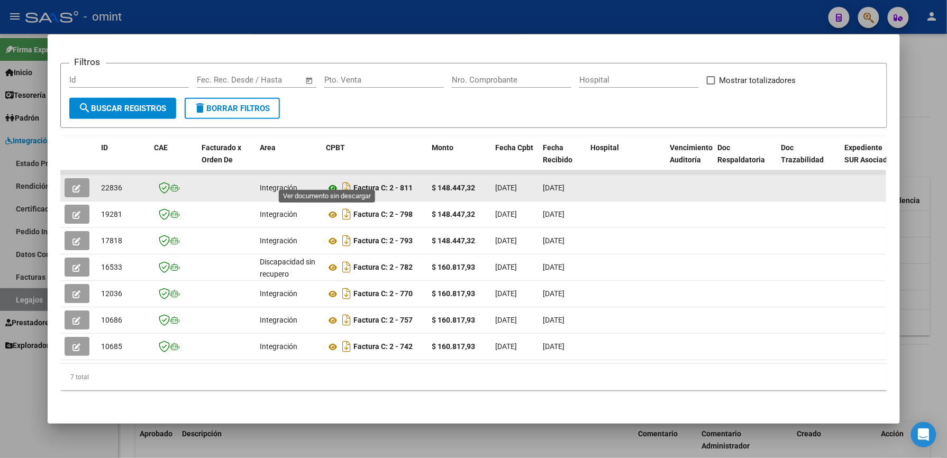
click at [329, 182] on icon at bounding box center [334, 188] width 14 height 13
click at [74, 185] on icon "button" at bounding box center [77, 189] width 8 height 8
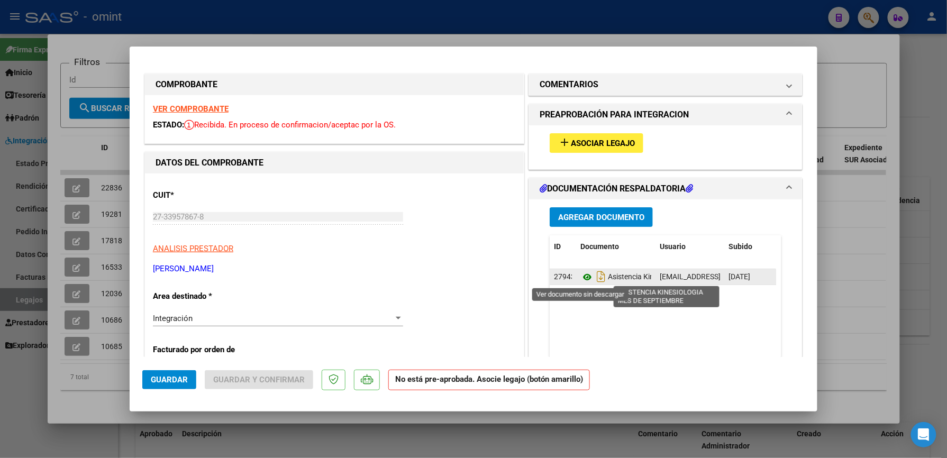
click at [582, 276] on icon at bounding box center [588, 277] width 14 height 13
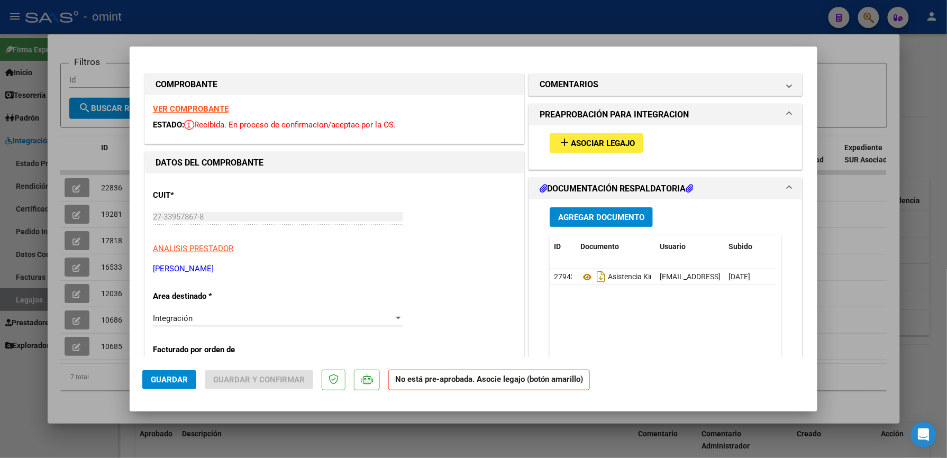
drag, startPoint x: 587, startPoint y: 141, endPoint x: 839, endPoint y: 305, distance: 300.7
click at [839, 305] on div "Análisis Prestador - CUIT: 27339578678 cloud_download Exportar CSV ABM ARCA Imp…" at bounding box center [473, 229] width 947 height 458
click at [191, 109] on strong "VER COMPROBANTE" at bounding box center [191, 109] width 76 height 10
click at [597, 142] on span "Asociar Legajo" at bounding box center [603, 144] width 64 height 10
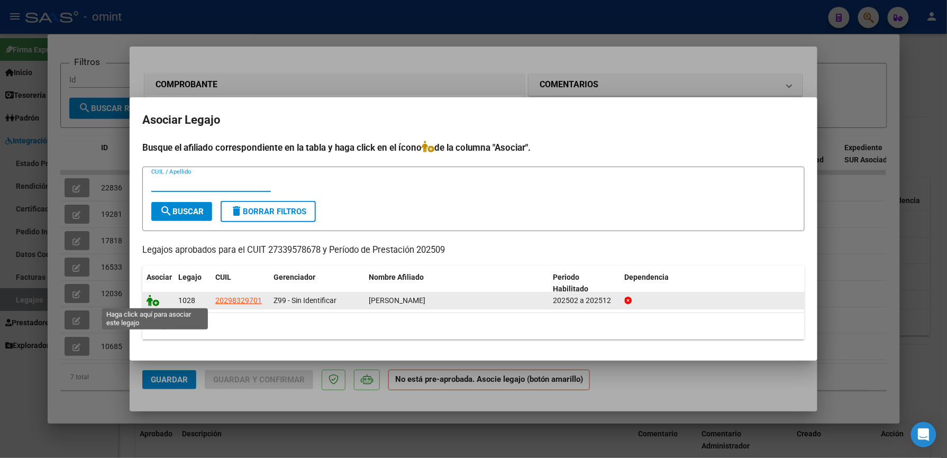
click at [152, 302] on icon at bounding box center [153, 301] width 13 height 12
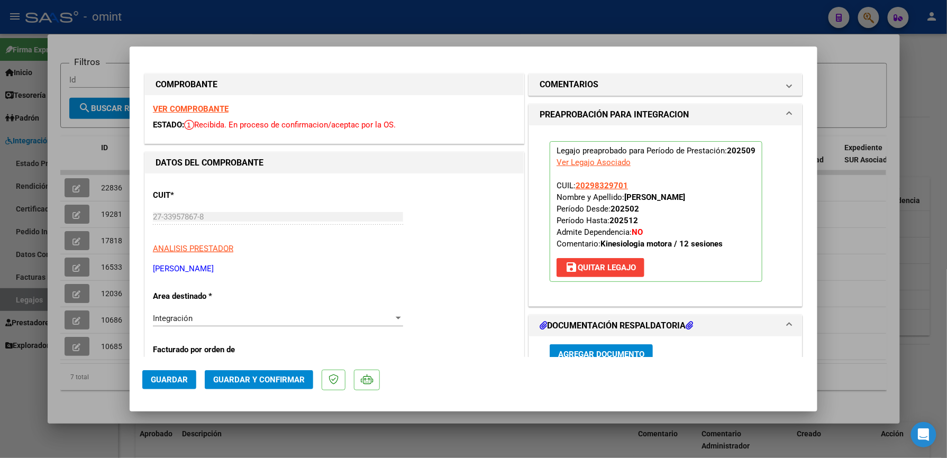
click at [194, 104] on strong "VER COMPROBANTE" at bounding box center [191, 109] width 76 height 10
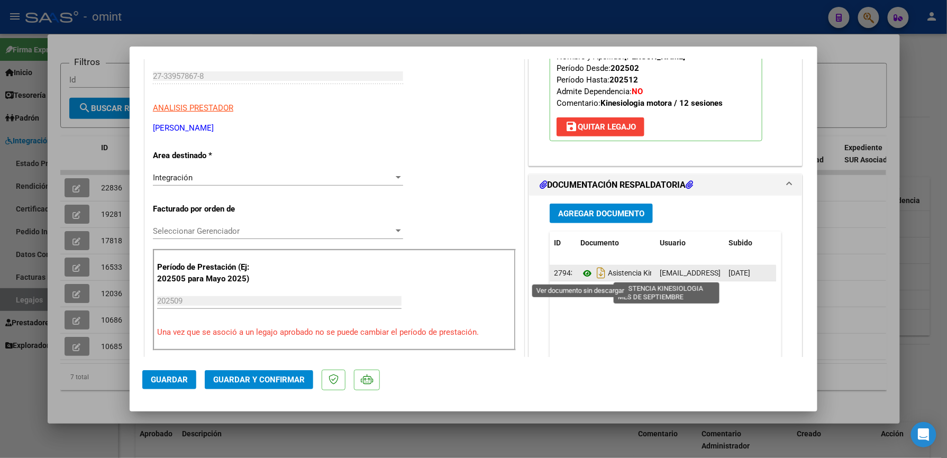
click at [581, 272] on icon at bounding box center [588, 273] width 14 height 13
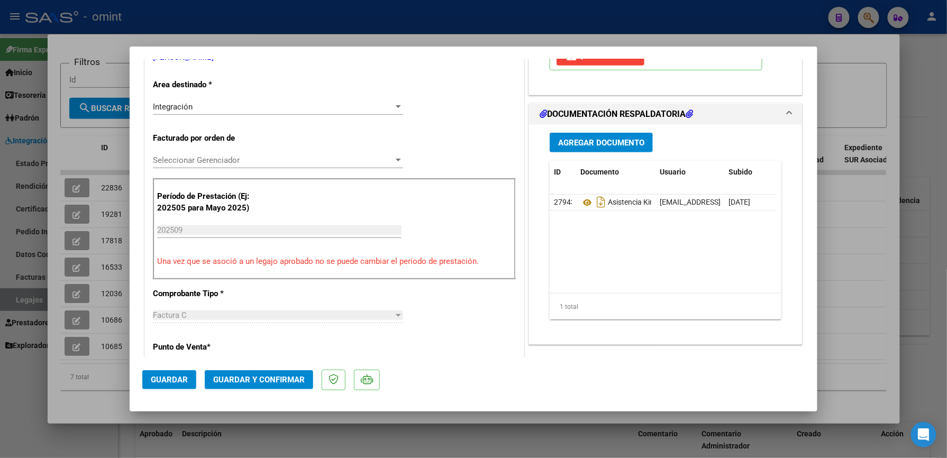
scroll to position [282, 0]
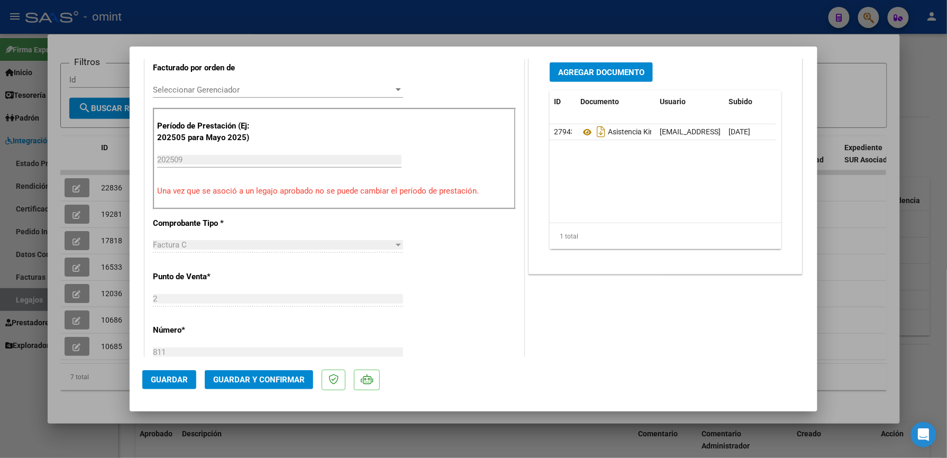
click at [243, 383] on span "Guardar y Confirmar" at bounding box center [259, 380] width 92 height 10
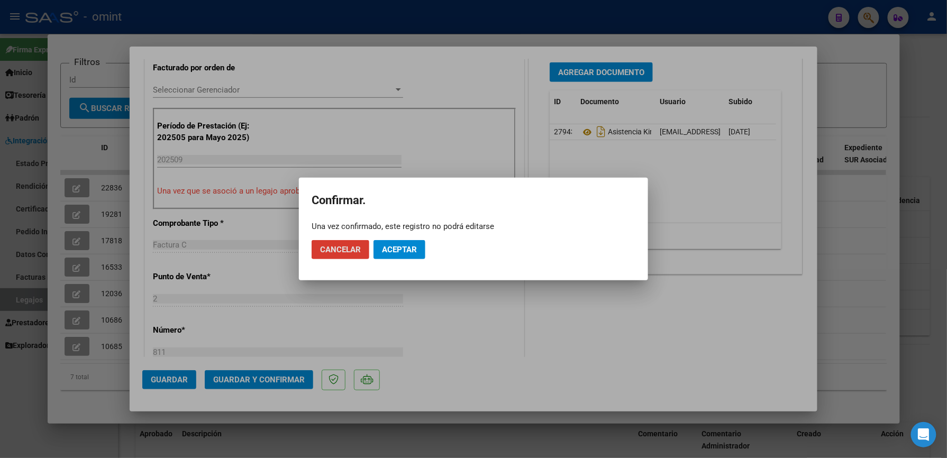
click at [398, 242] on button "Aceptar" at bounding box center [400, 249] width 52 height 19
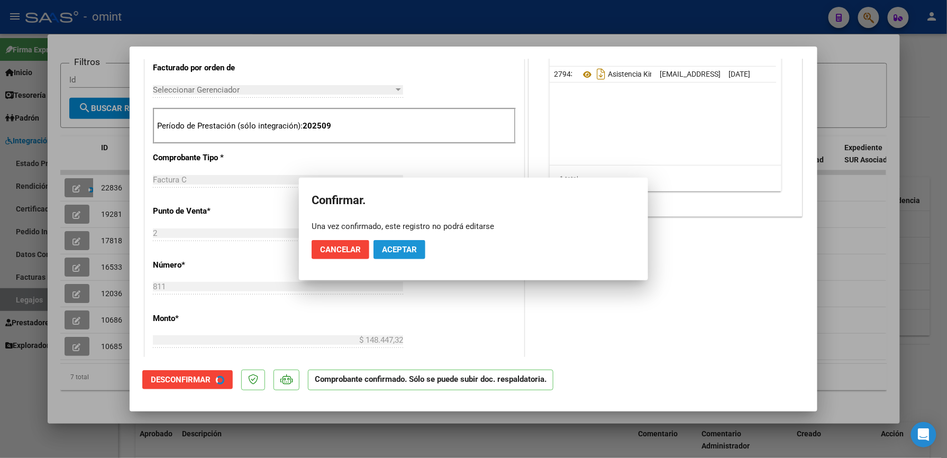
scroll to position [282, 0]
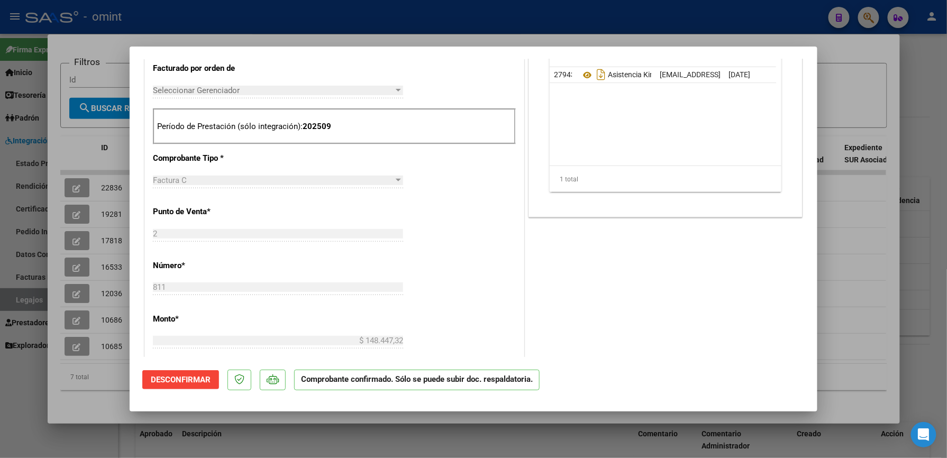
click at [864, 261] on div at bounding box center [473, 229] width 947 height 458
type input "$ 0,00"
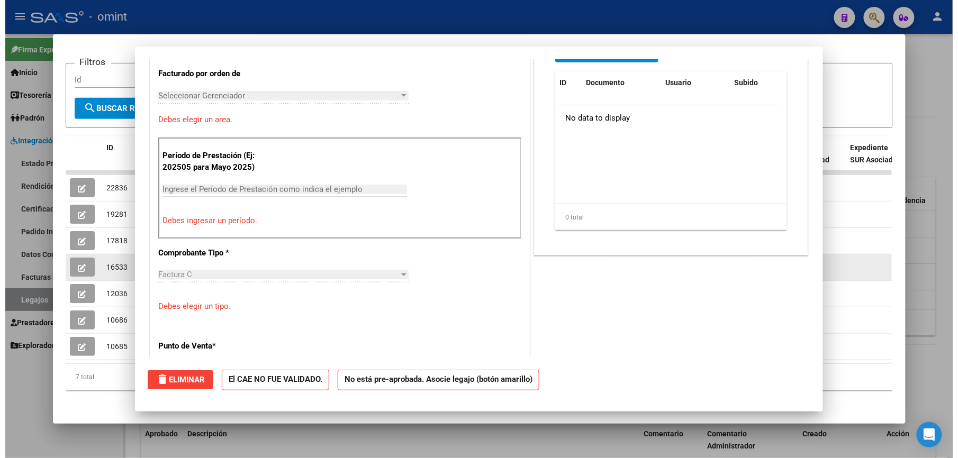
scroll to position [301, 0]
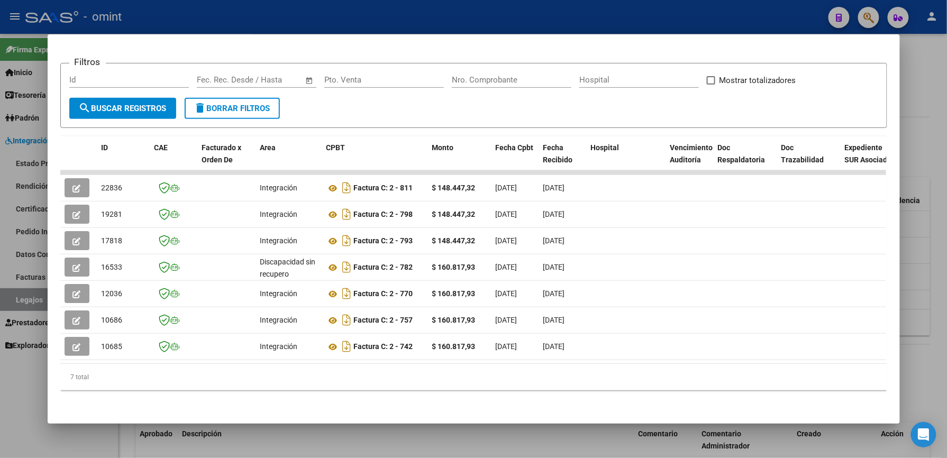
click at [920, 261] on div at bounding box center [473, 229] width 947 height 458
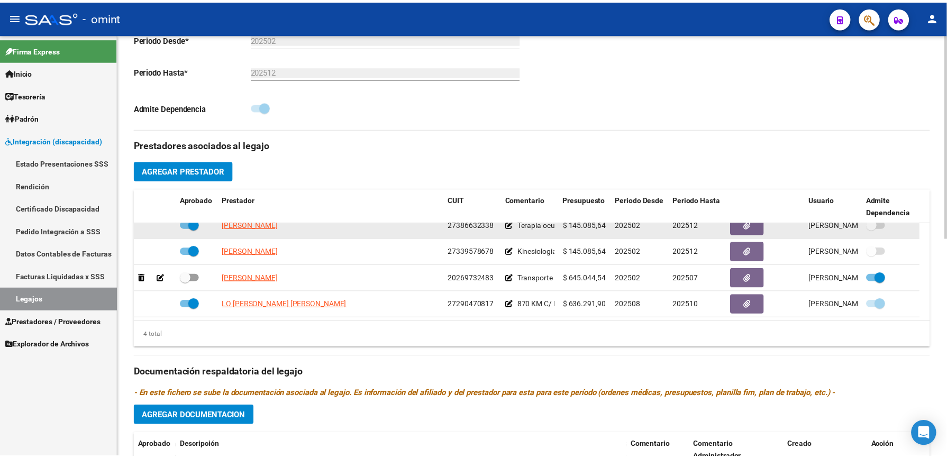
scroll to position [0, 0]
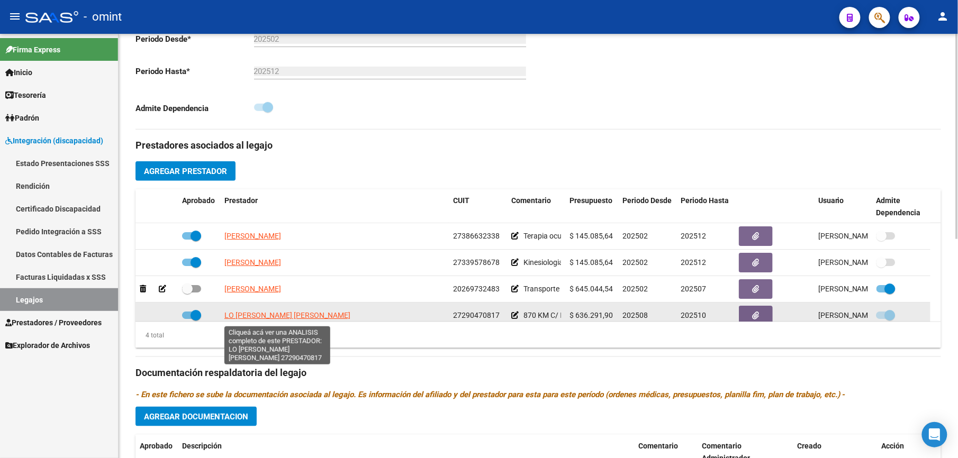
click at [261, 316] on span "LO [PERSON_NAME] [PERSON_NAME]" at bounding box center [287, 315] width 126 height 8
type textarea "27290470817"
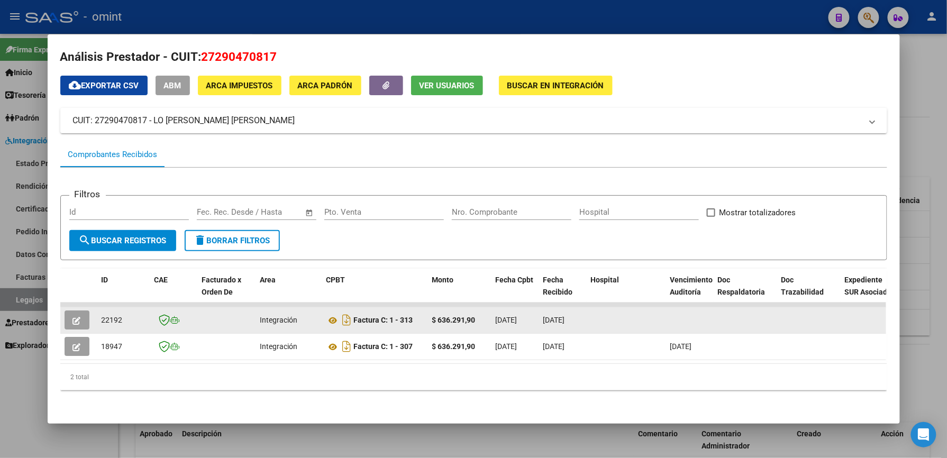
click at [73, 317] on icon "button" at bounding box center [77, 321] width 8 height 8
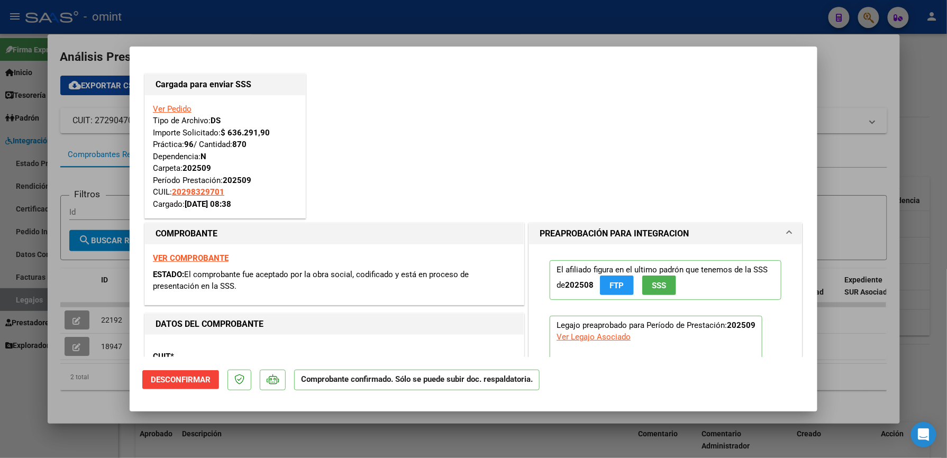
click at [850, 172] on div at bounding box center [473, 229] width 947 height 458
type input "$ 0,00"
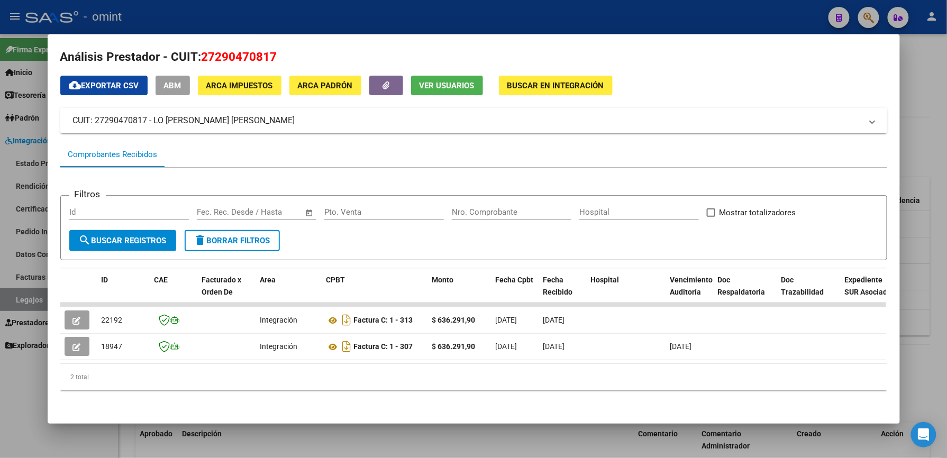
click at [913, 158] on div at bounding box center [473, 229] width 947 height 458
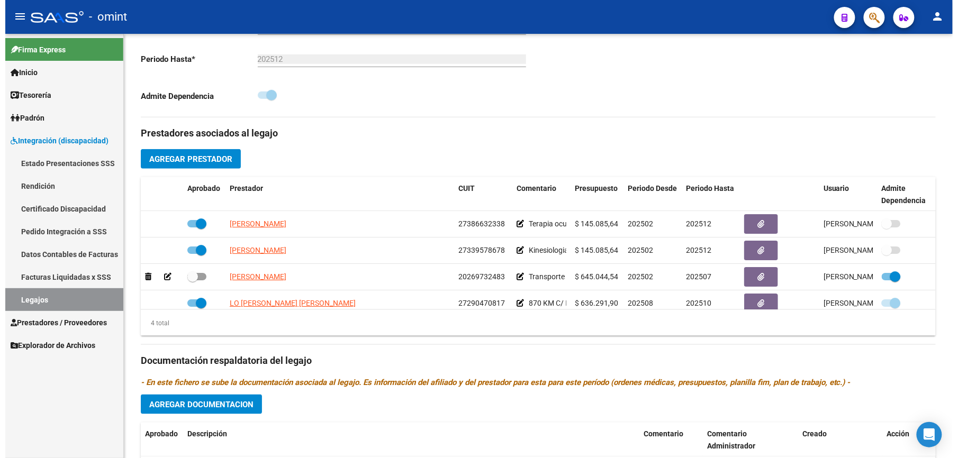
scroll to position [282, 0]
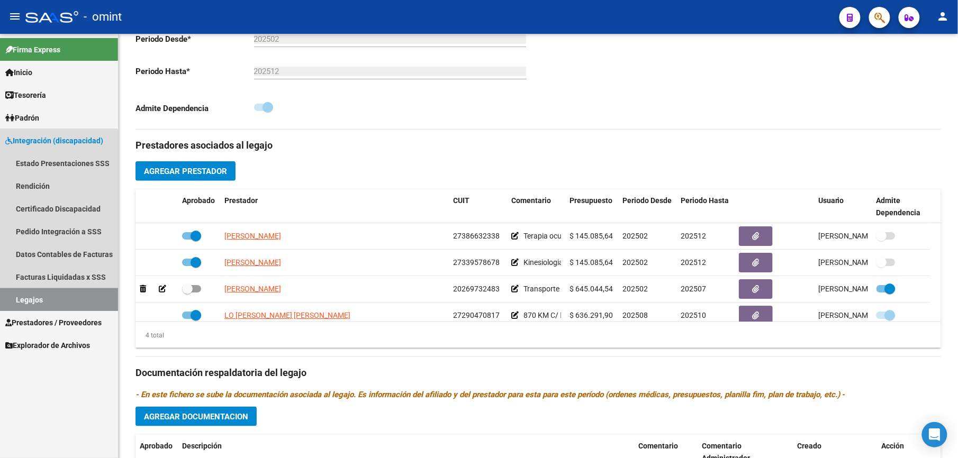
click at [37, 305] on link "Legajos" at bounding box center [59, 299] width 118 height 23
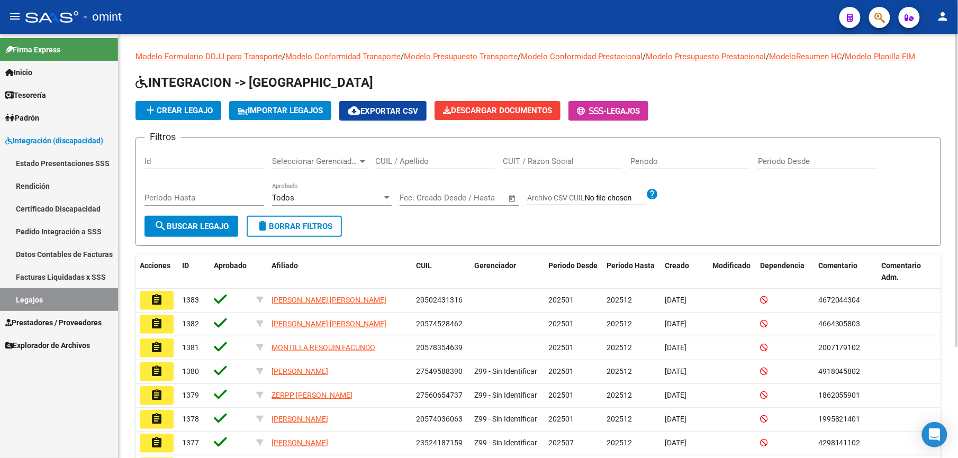
click at [401, 157] on input "CUIL / Apellido" at bounding box center [435, 162] width 120 height 10
click at [402, 157] on input "CUIL / Apellido" at bounding box center [435, 162] width 120 height 10
paste input "20479868329"
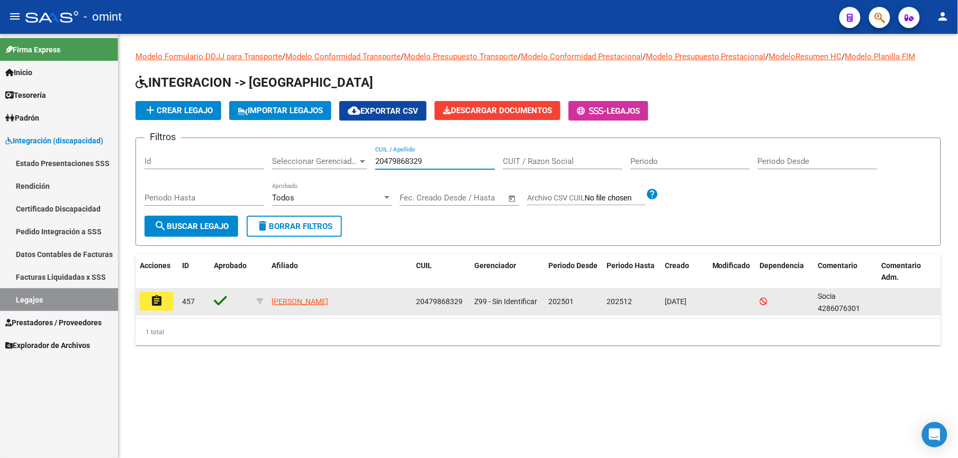
type input "20479868329"
click at [157, 305] on mat-icon "assignment" at bounding box center [156, 301] width 13 height 13
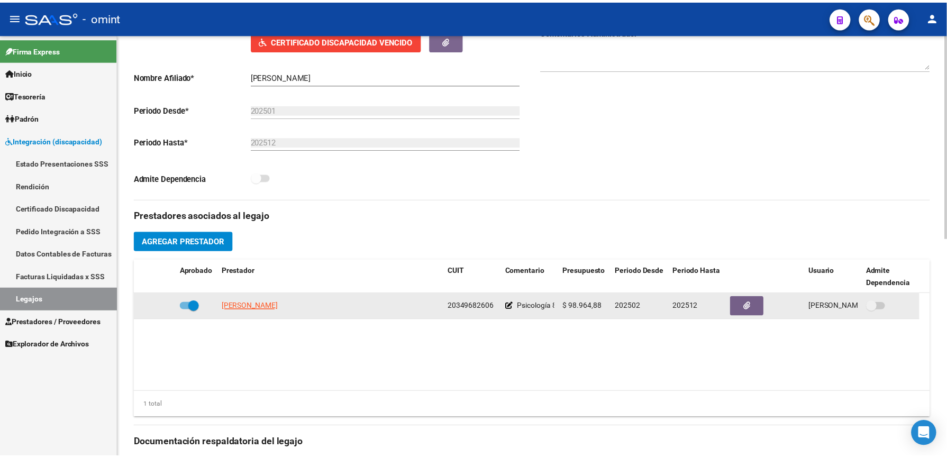
scroll to position [282, 0]
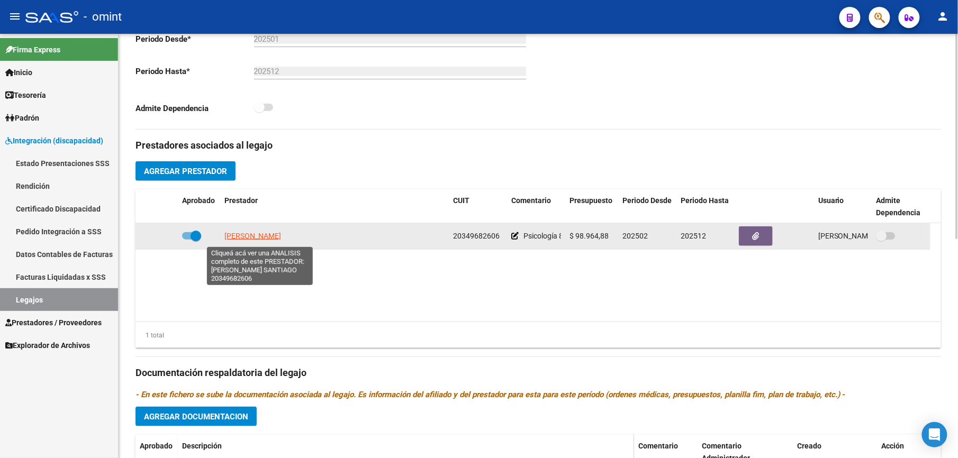
click at [269, 238] on span "[PERSON_NAME]" at bounding box center [252, 236] width 57 height 8
type textarea "20349682606"
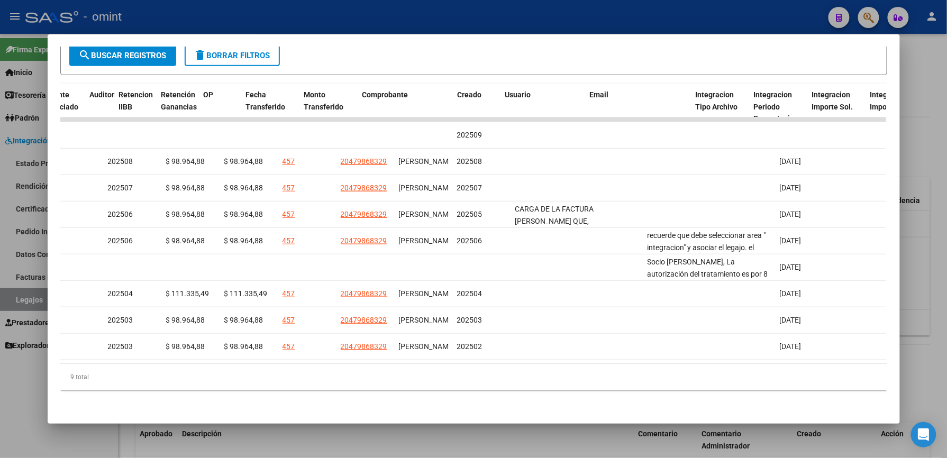
scroll to position [0, 0]
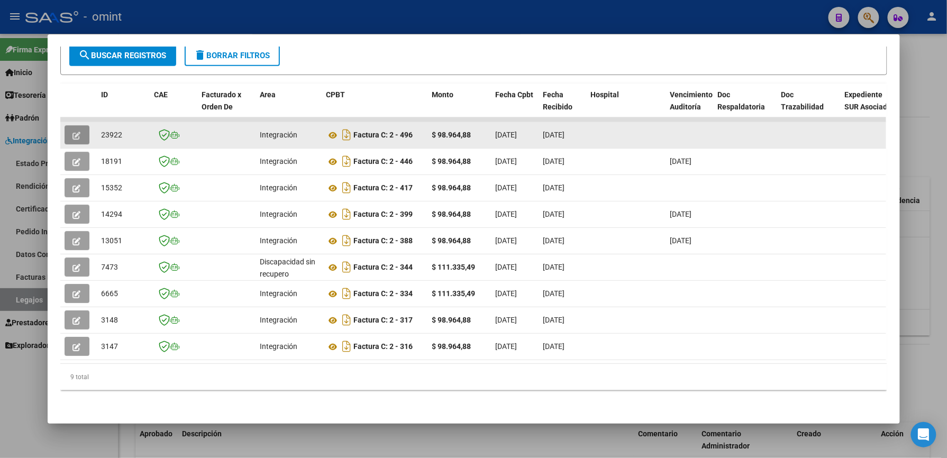
click at [73, 132] on icon "button" at bounding box center [77, 136] width 8 height 8
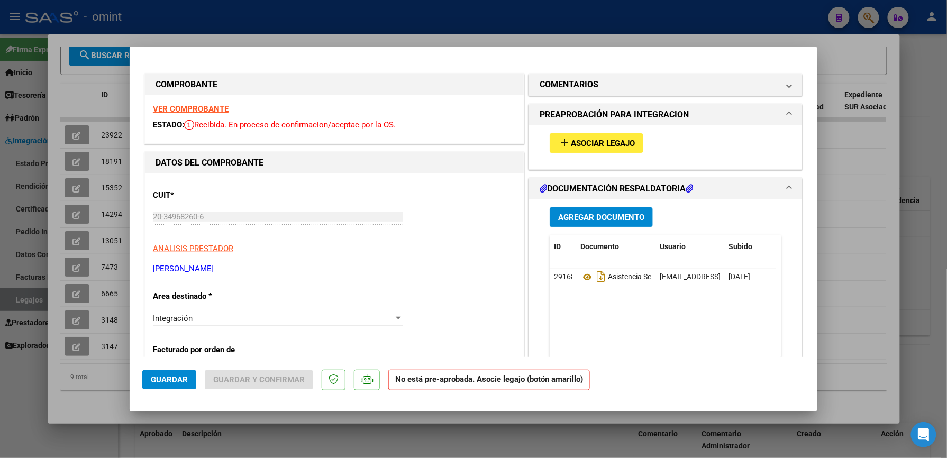
click at [206, 106] on strong "VER COMPROBANTE" at bounding box center [191, 109] width 76 height 10
click at [606, 143] on span "Asociar Legajo" at bounding box center [603, 144] width 64 height 10
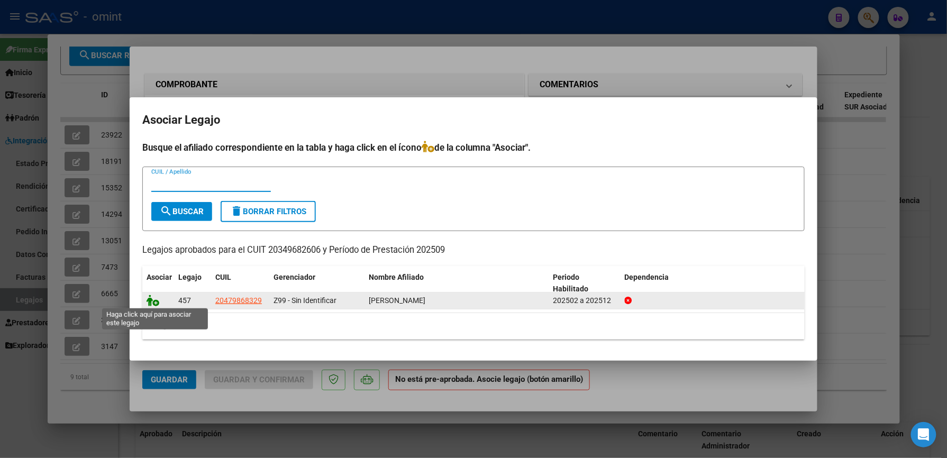
click at [147, 299] on icon at bounding box center [153, 301] width 13 height 12
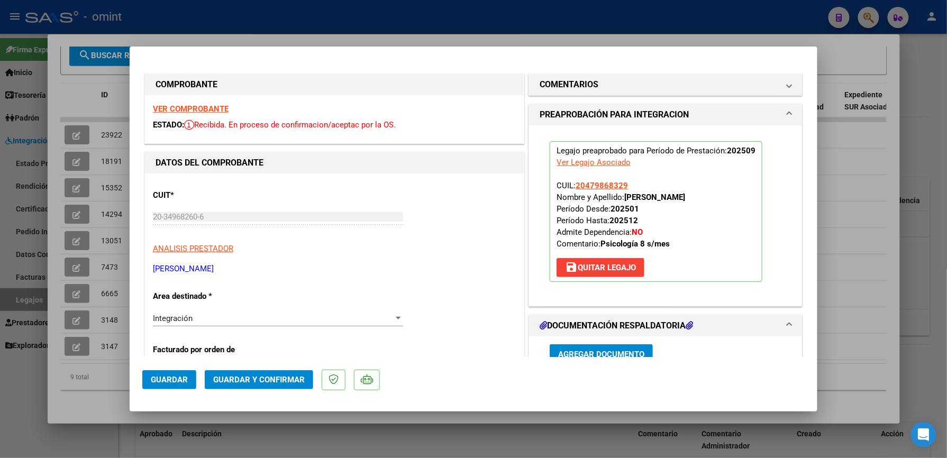
scroll to position [212, 0]
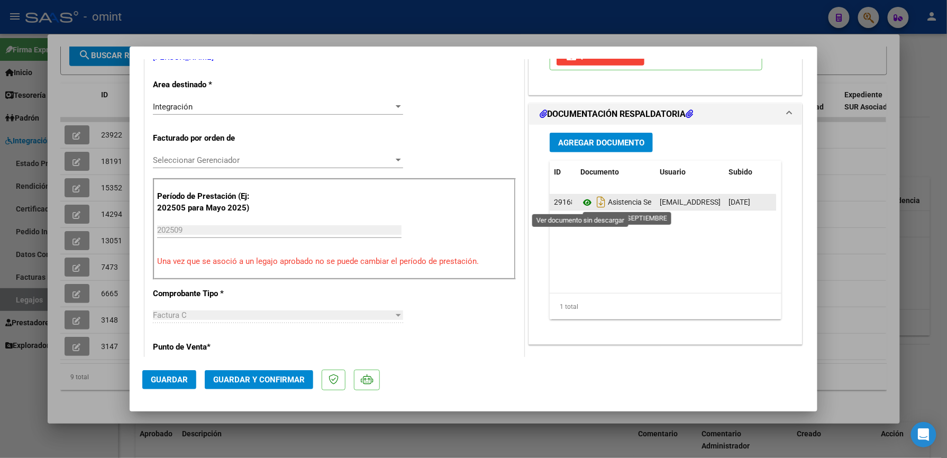
click at [581, 202] on icon at bounding box center [588, 202] width 14 height 13
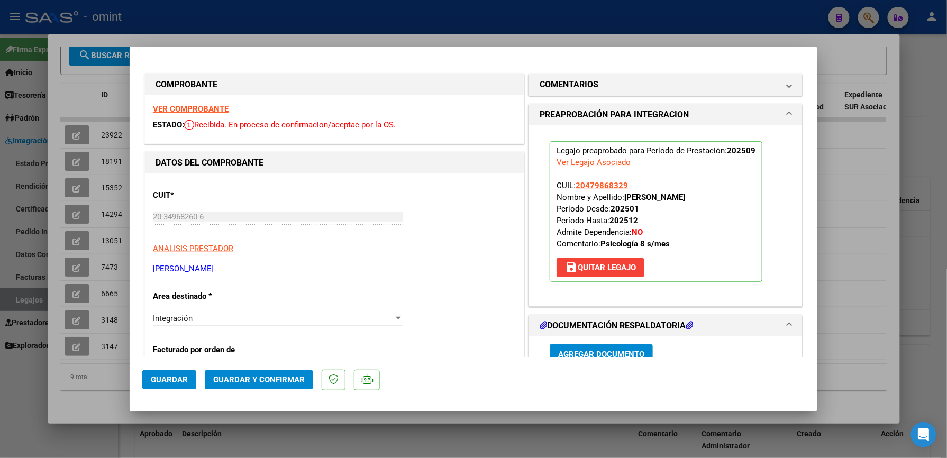
scroll to position [141, 0]
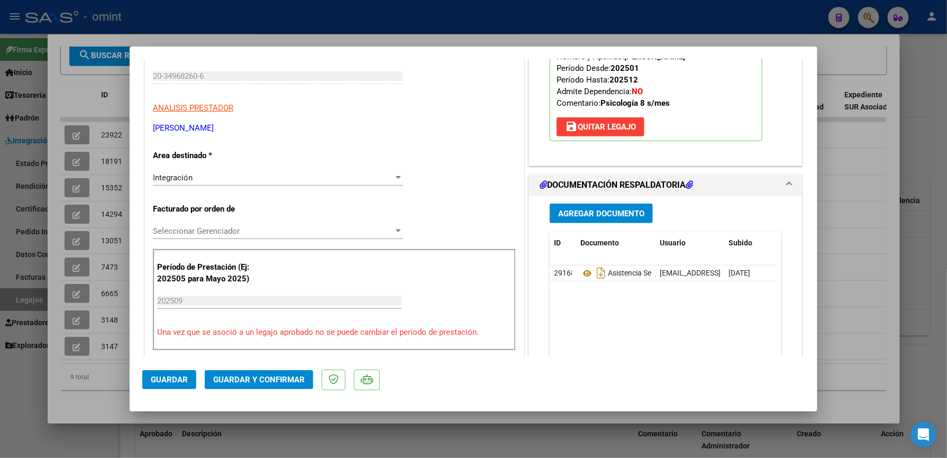
click at [257, 379] on span "Guardar y Confirmar" at bounding box center [259, 380] width 92 height 10
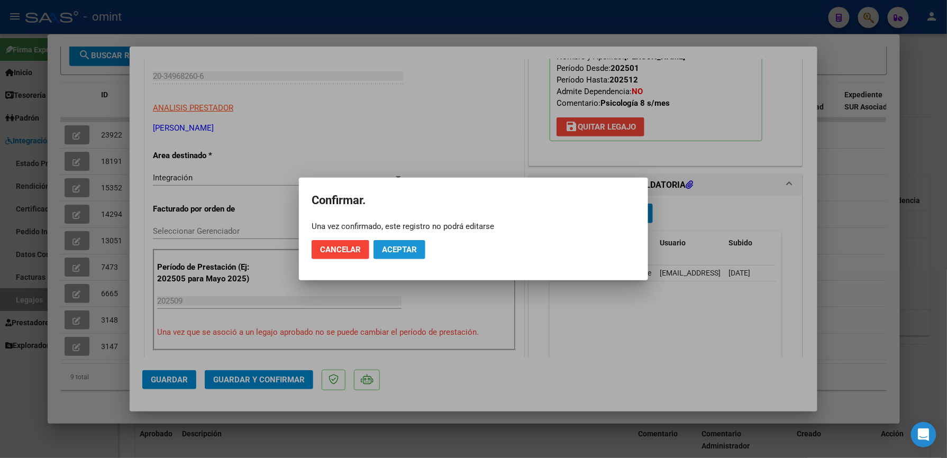
click at [409, 247] on span "Aceptar" at bounding box center [399, 250] width 35 height 10
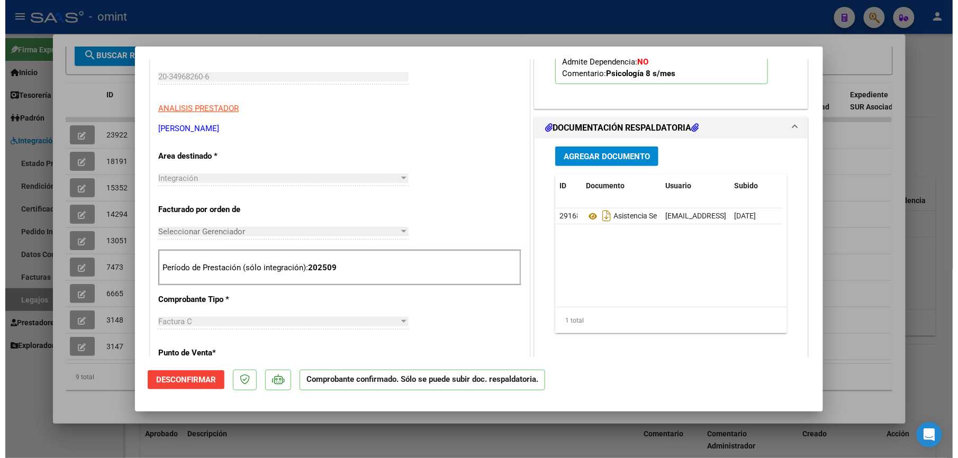
scroll to position [70, 0]
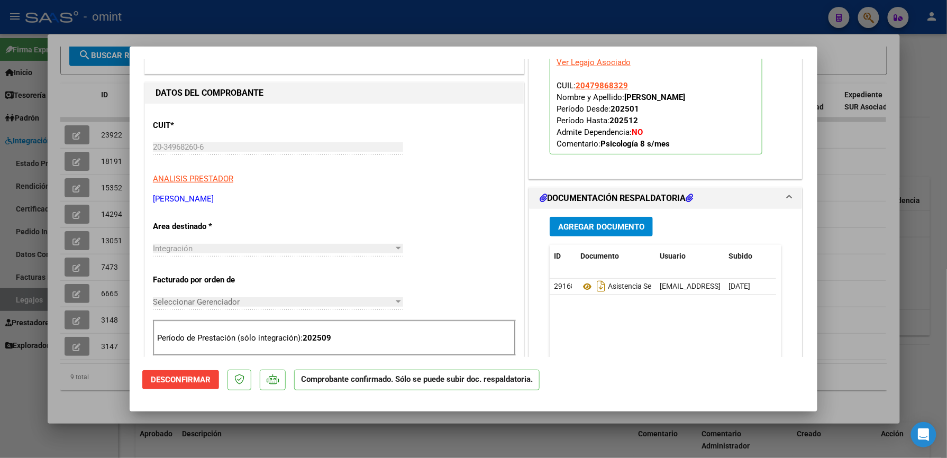
click at [70, 120] on div at bounding box center [473, 229] width 947 height 458
type input "$ 0,00"
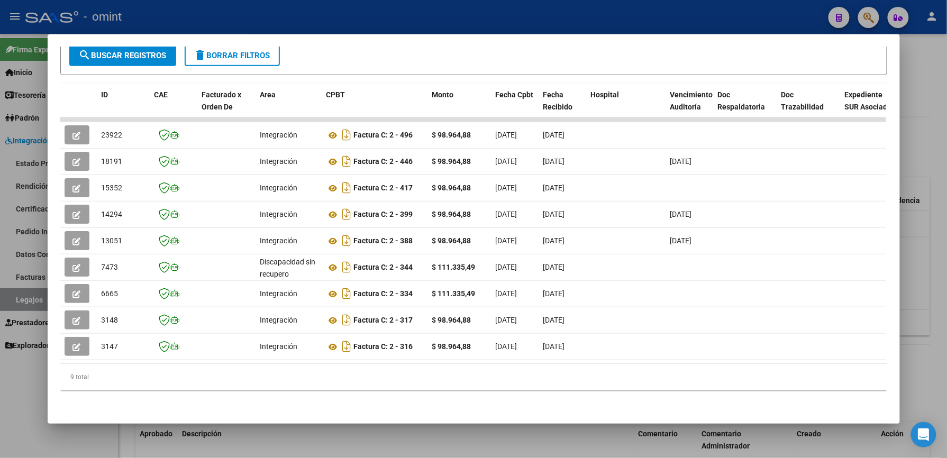
click at [921, 237] on div at bounding box center [473, 229] width 947 height 458
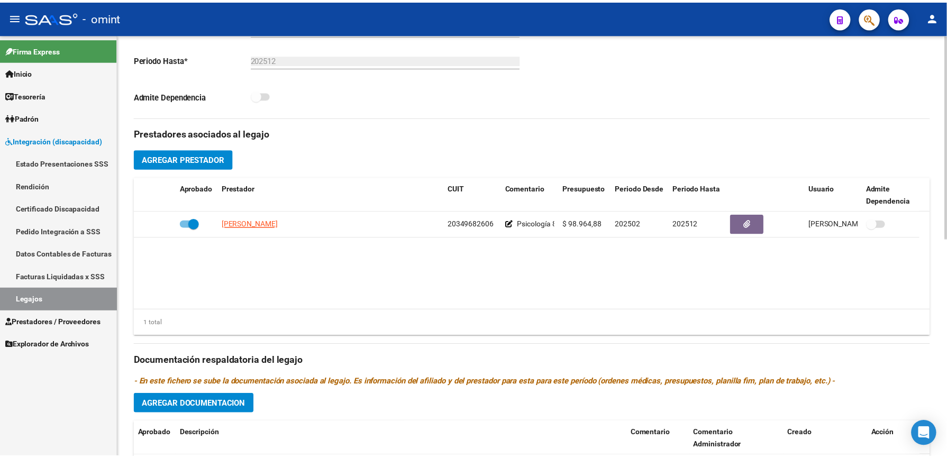
scroll to position [282, 0]
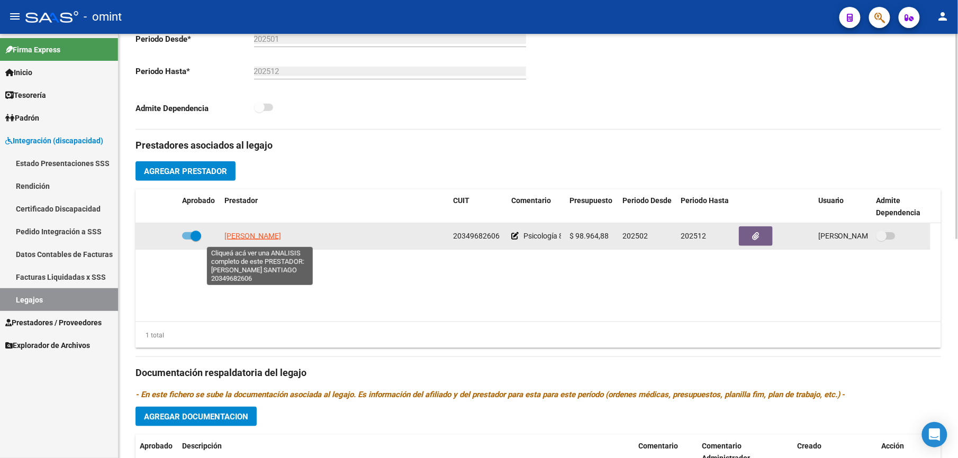
click at [263, 239] on span "[PERSON_NAME]" at bounding box center [252, 236] width 57 height 8
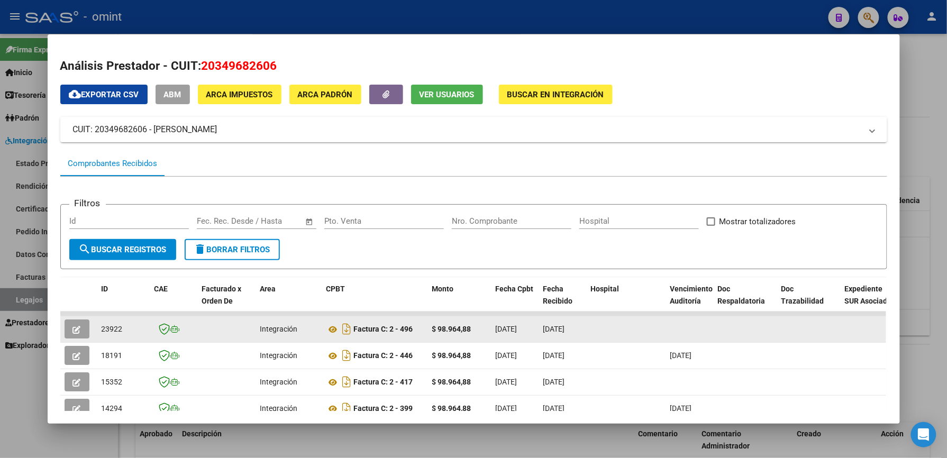
click at [73, 331] on icon "button" at bounding box center [77, 330] width 8 height 8
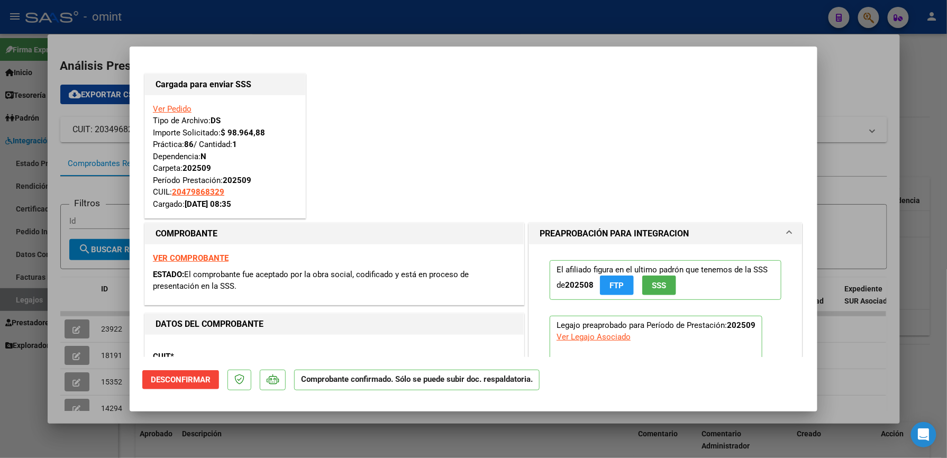
click at [187, 258] on strong "VER COMPROBANTE" at bounding box center [191, 259] width 76 height 10
click at [931, 173] on div at bounding box center [473, 229] width 947 height 458
type input "$ 0,00"
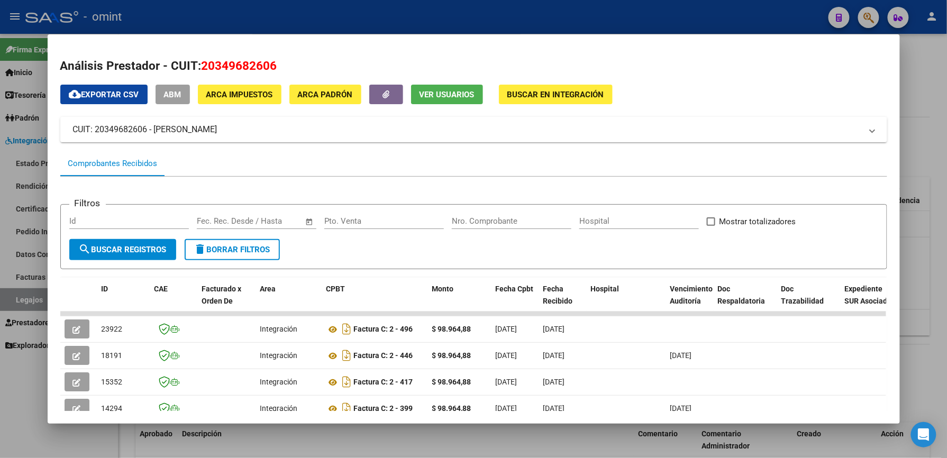
click at [931, 172] on div at bounding box center [473, 229] width 947 height 458
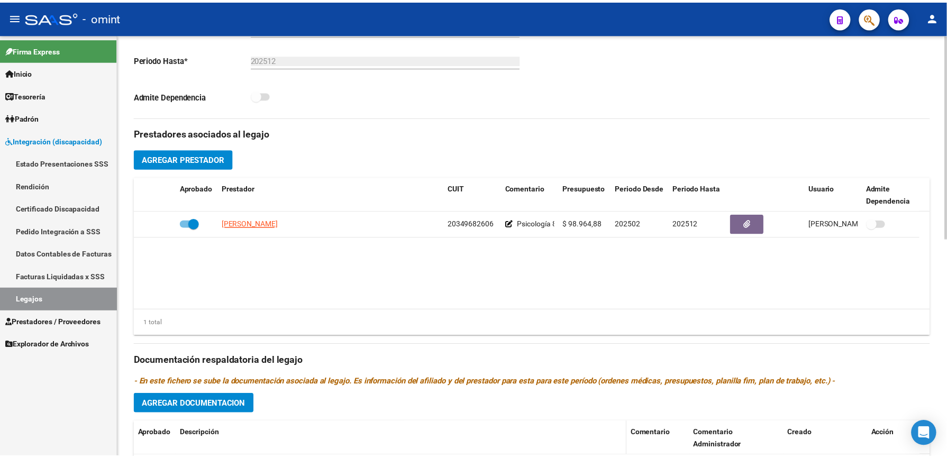
scroll to position [282, 0]
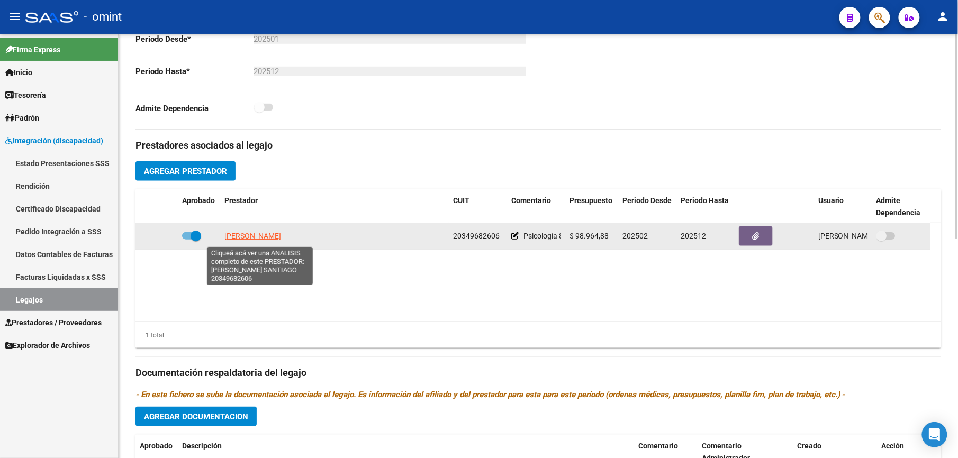
click at [268, 238] on span "[PERSON_NAME]" at bounding box center [252, 236] width 57 height 8
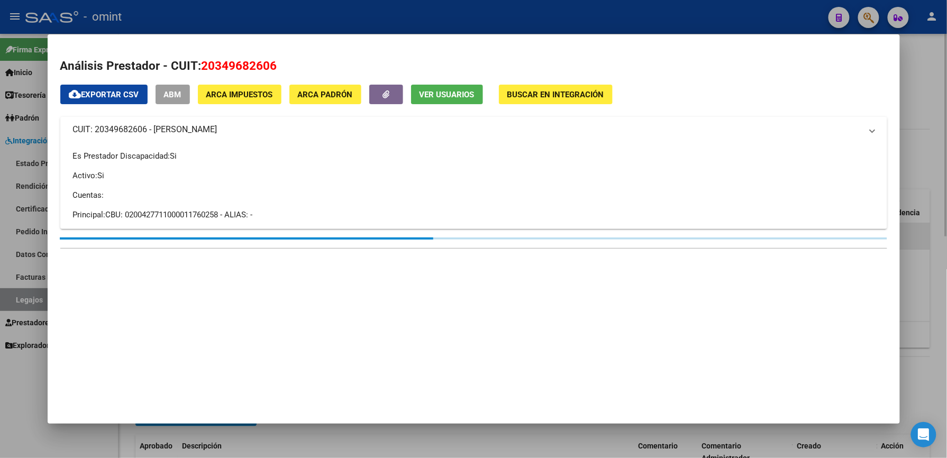
scroll to position [294, 0]
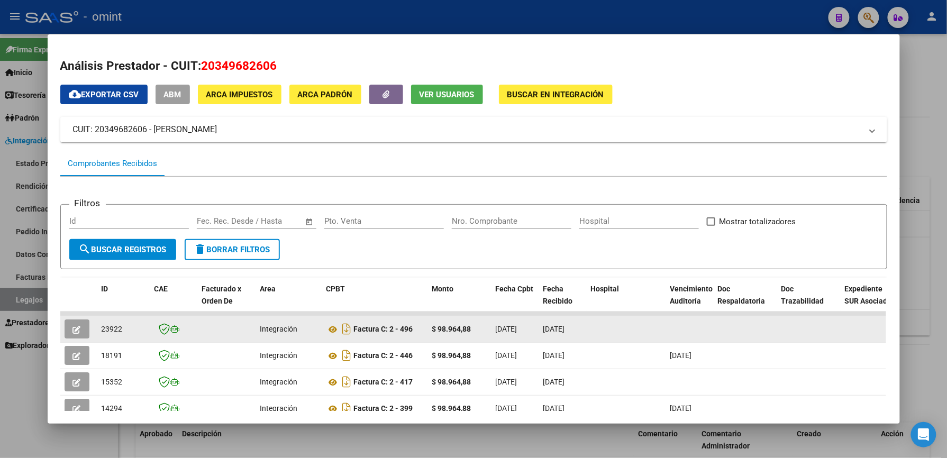
click at [79, 322] on button "button" at bounding box center [77, 329] width 25 height 19
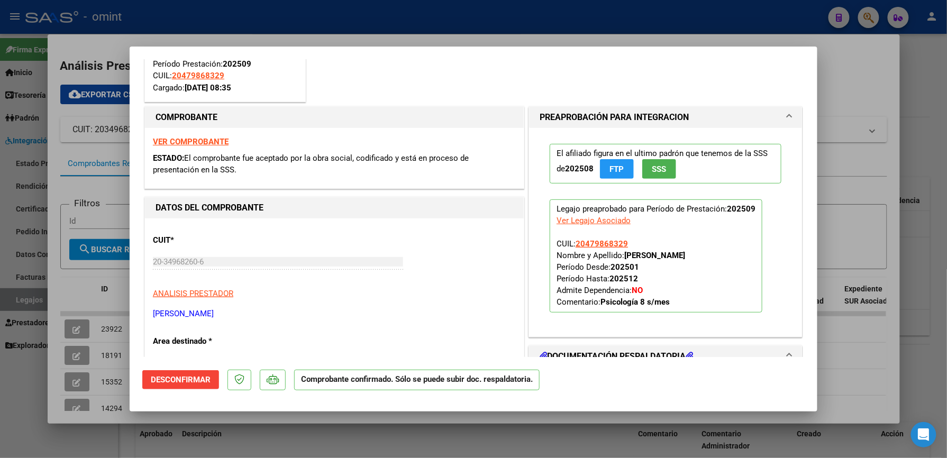
scroll to position [0, 0]
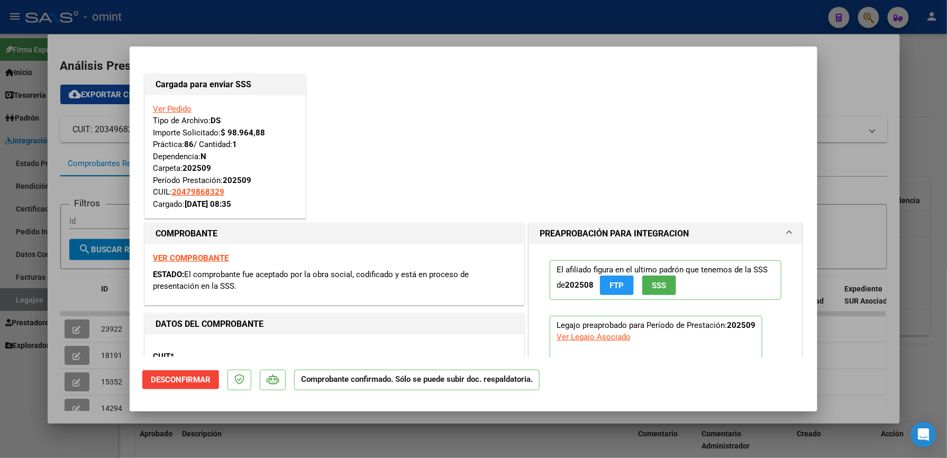
click at [938, 137] on div at bounding box center [473, 229] width 947 height 458
type input "$ 0,00"
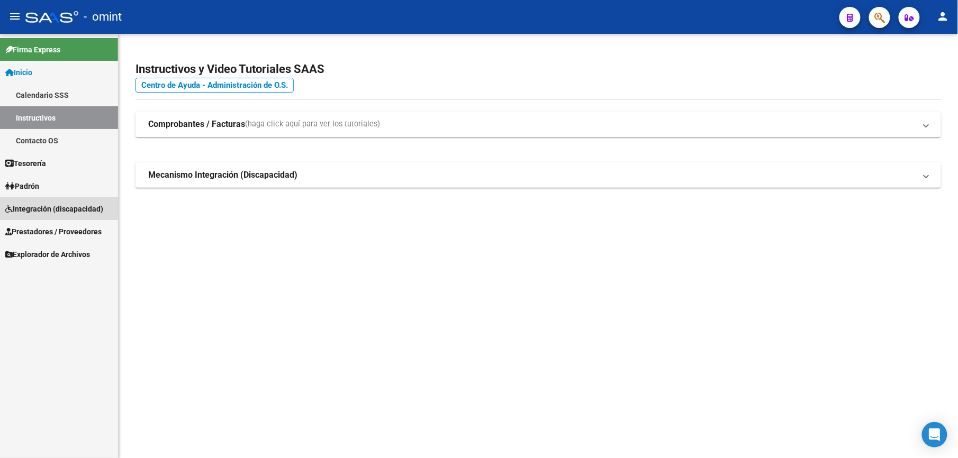
click at [22, 205] on span "Integración (discapacidad)" at bounding box center [54, 209] width 98 height 12
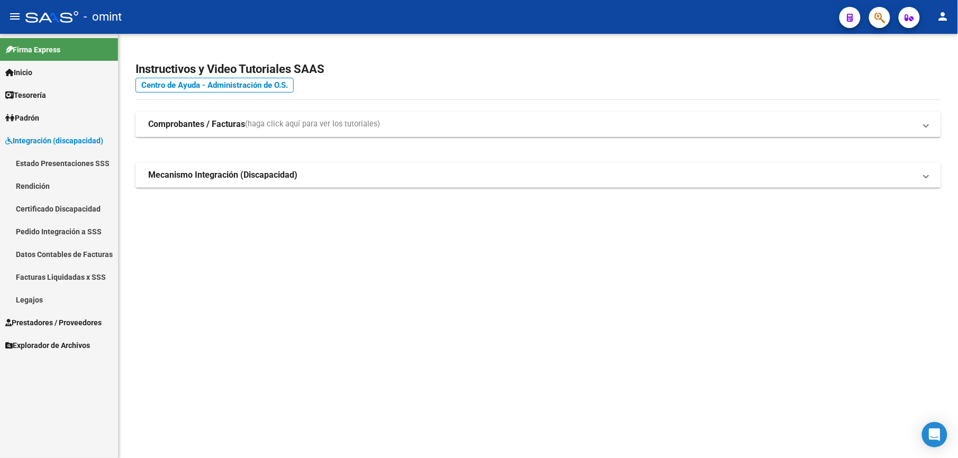
click at [30, 135] on span "Integración (discapacidad)" at bounding box center [54, 141] width 98 height 12
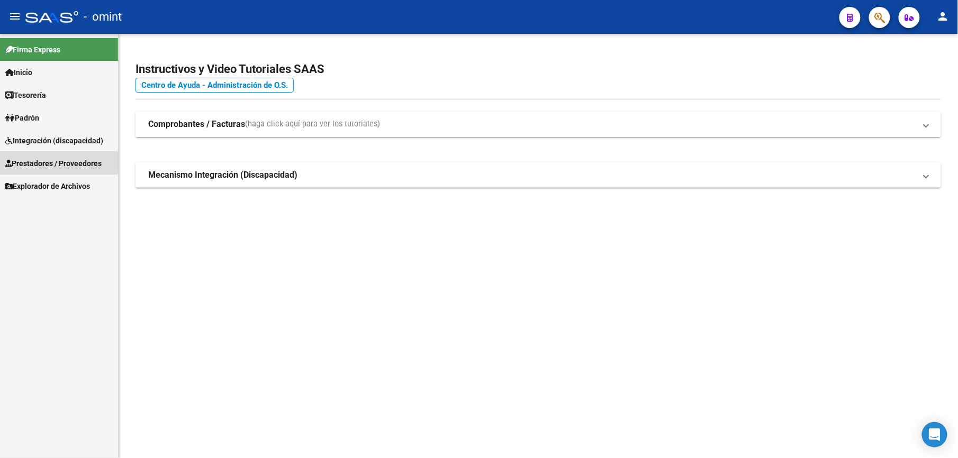
click at [49, 161] on span "Prestadores / Proveedores" at bounding box center [53, 164] width 96 height 12
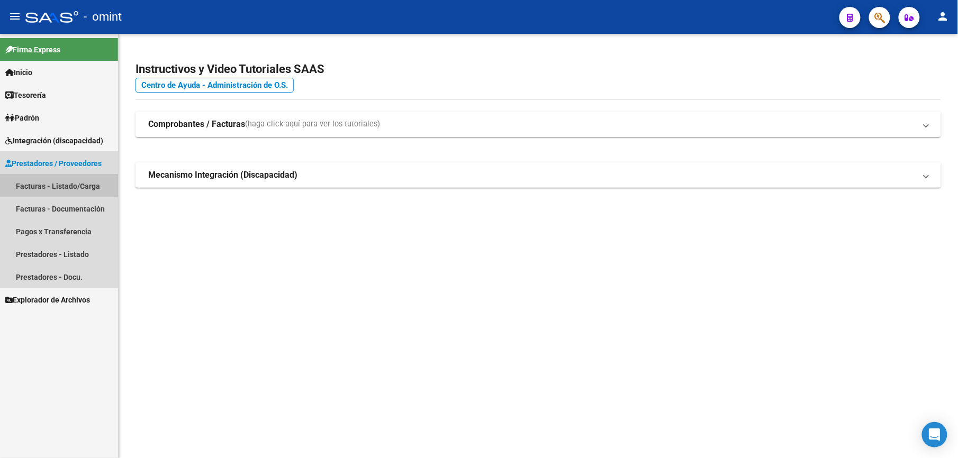
click at [53, 186] on link "Facturas - Listado/Carga" at bounding box center [59, 186] width 118 height 23
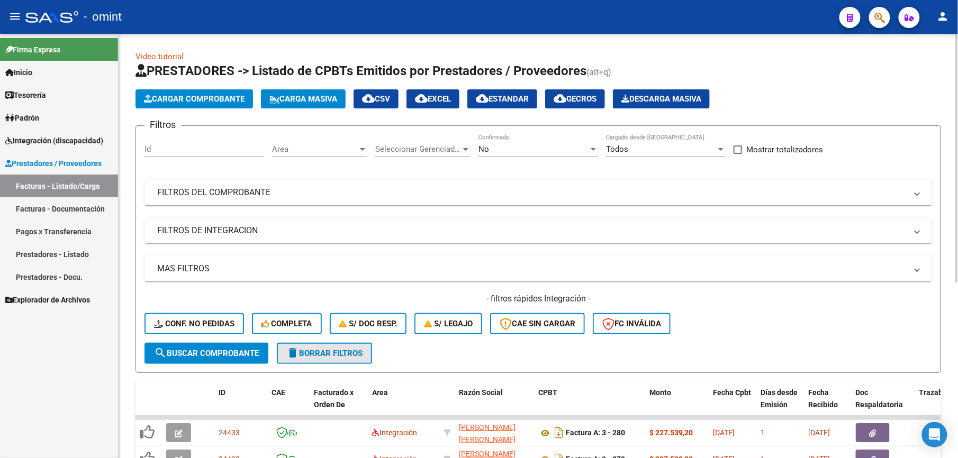
click at [348, 352] on span "delete Borrar Filtros" at bounding box center [324, 354] width 76 height 10
click at [161, 146] on input "Id" at bounding box center [205, 150] width 120 height 10
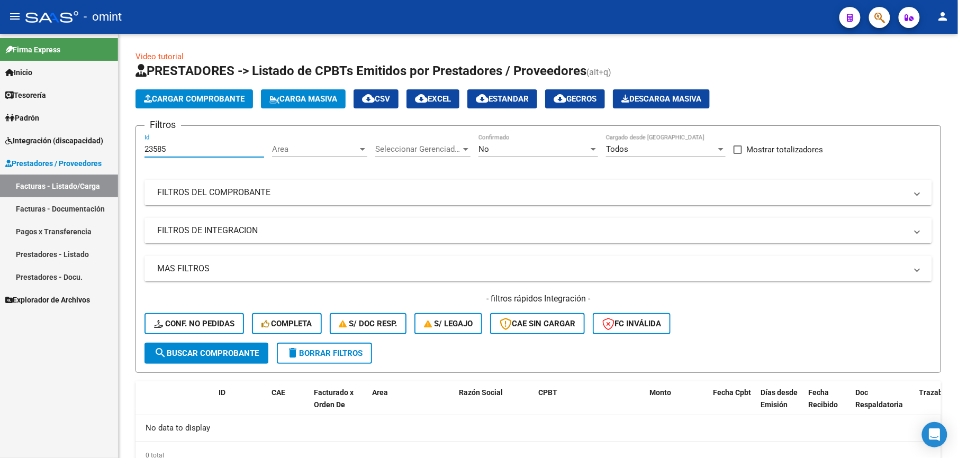
type input "23585"
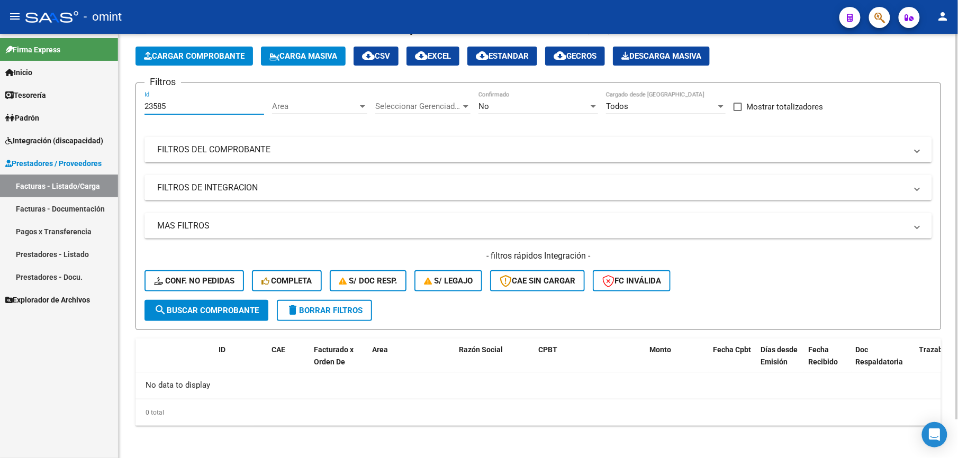
click at [331, 310] on span "delete Borrar Filtros" at bounding box center [324, 311] width 76 height 10
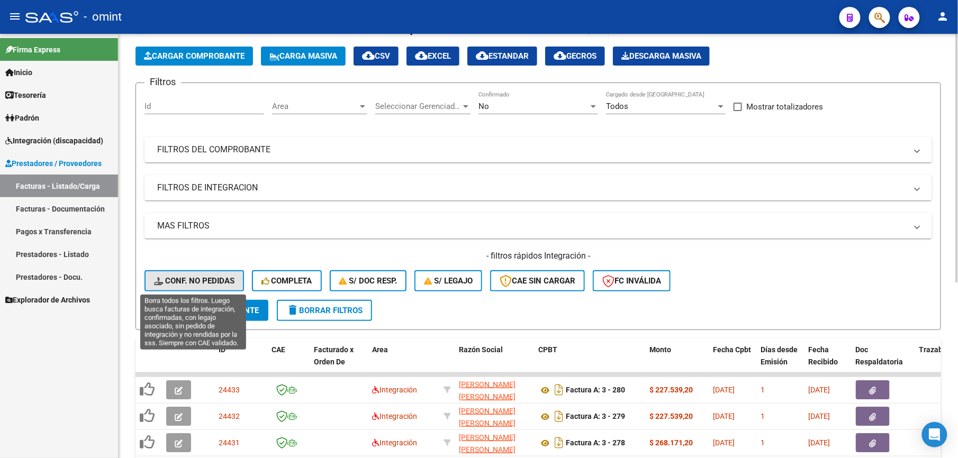
click at [211, 282] on span "Conf. no pedidas" at bounding box center [194, 281] width 80 height 10
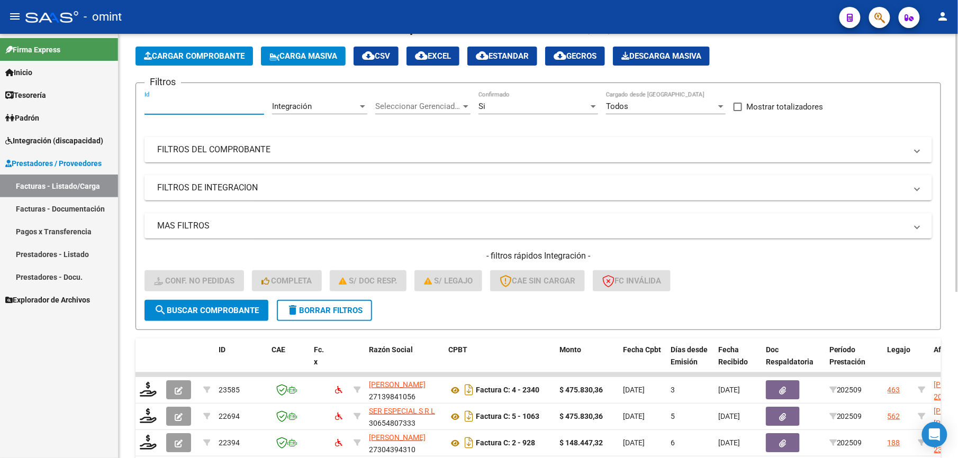
click at [164, 108] on input "Id" at bounding box center [205, 107] width 120 height 10
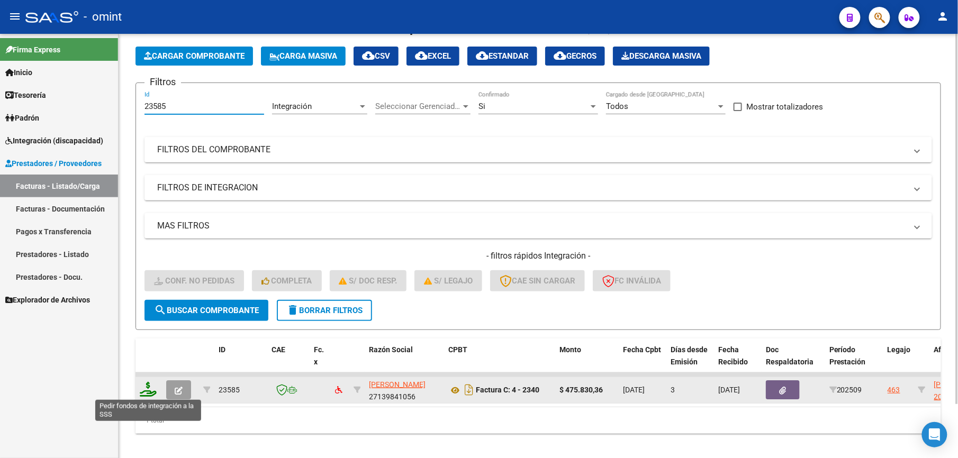
type input "23585"
click at [149, 387] on icon at bounding box center [148, 389] width 17 height 15
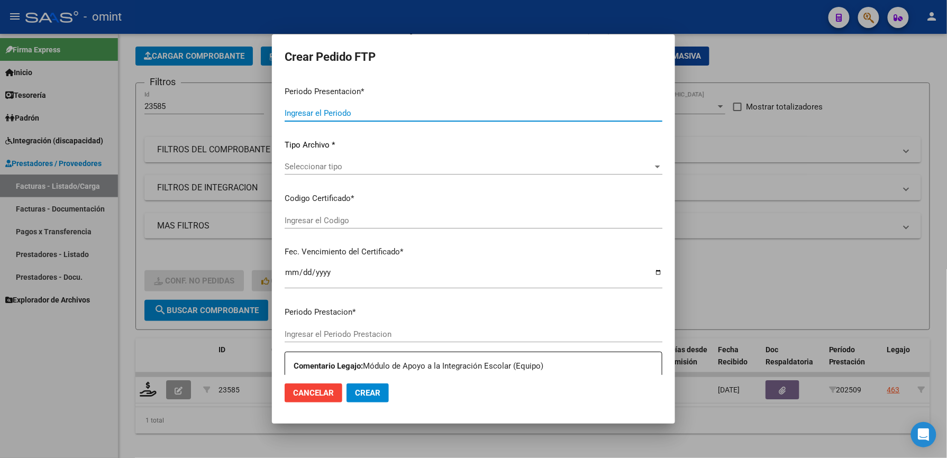
type input "202509"
type input "$ 475.830,36"
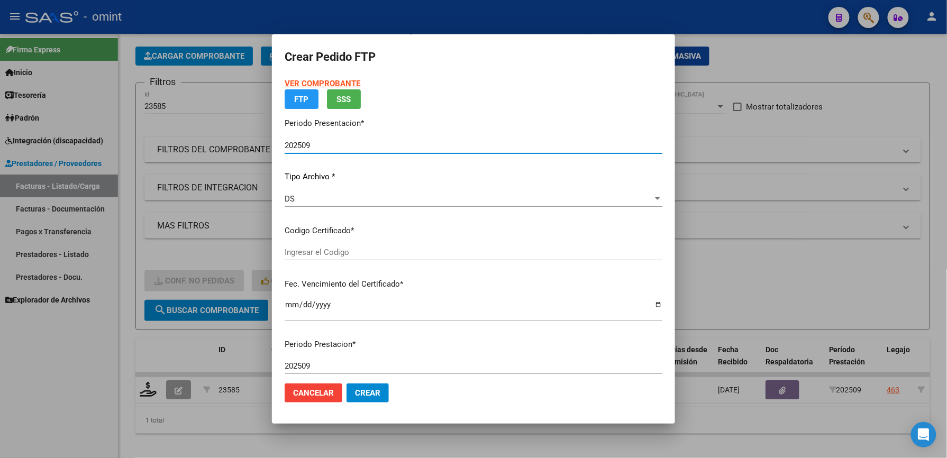
type input "1665430991"
type input "2027-06-18"
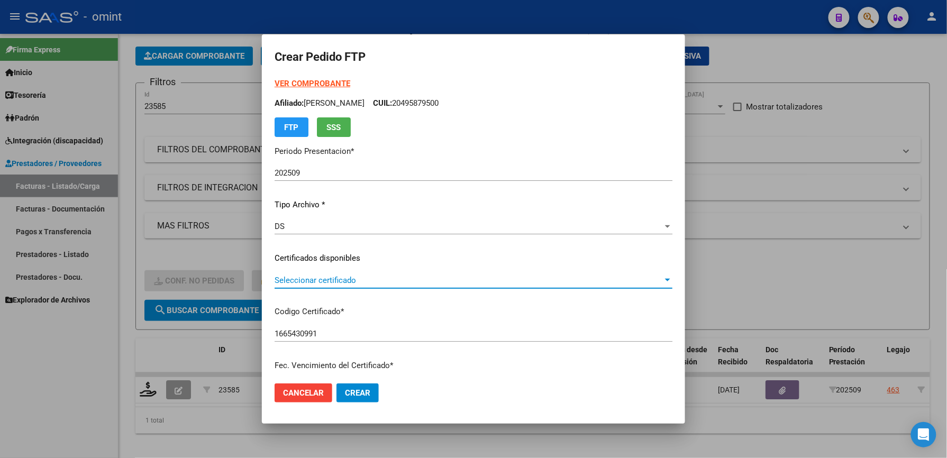
click at [299, 280] on span "Seleccionar certificado" at bounding box center [469, 281] width 389 height 10
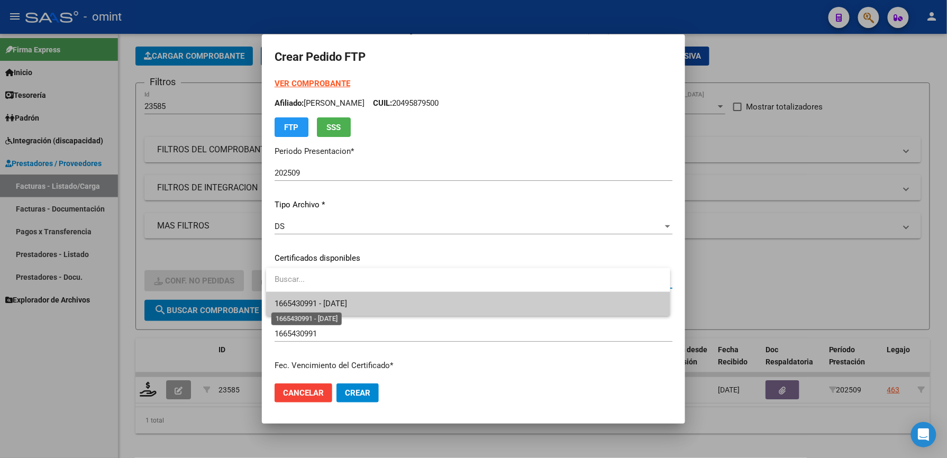
click at [318, 309] on span "1665430991 - 2027-06-18" at bounding box center [468, 304] width 387 height 24
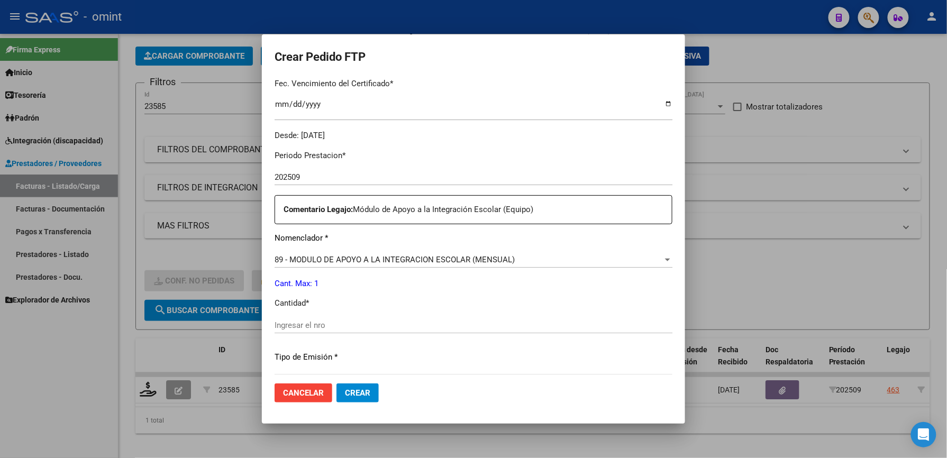
scroll to position [353, 0]
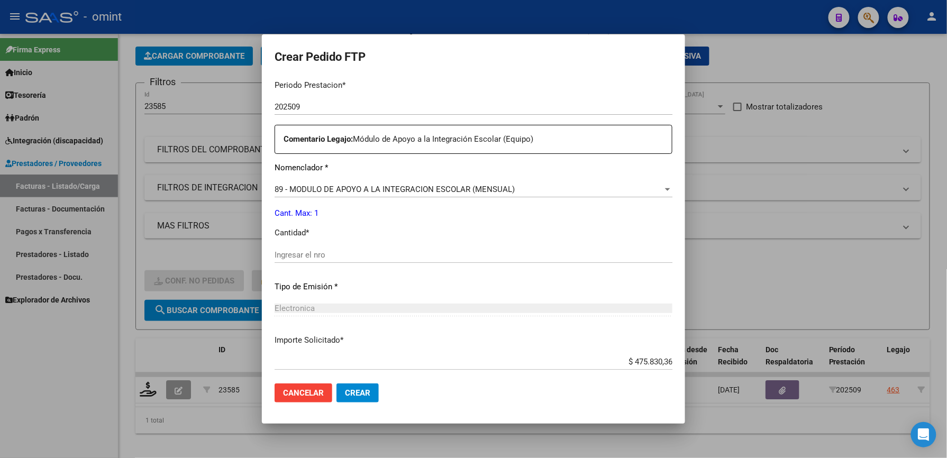
click at [296, 248] on div "Ingresar el nro" at bounding box center [474, 255] width 398 height 16
type input "1"
click at [357, 386] on button "Crear" at bounding box center [358, 393] width 42 height 19
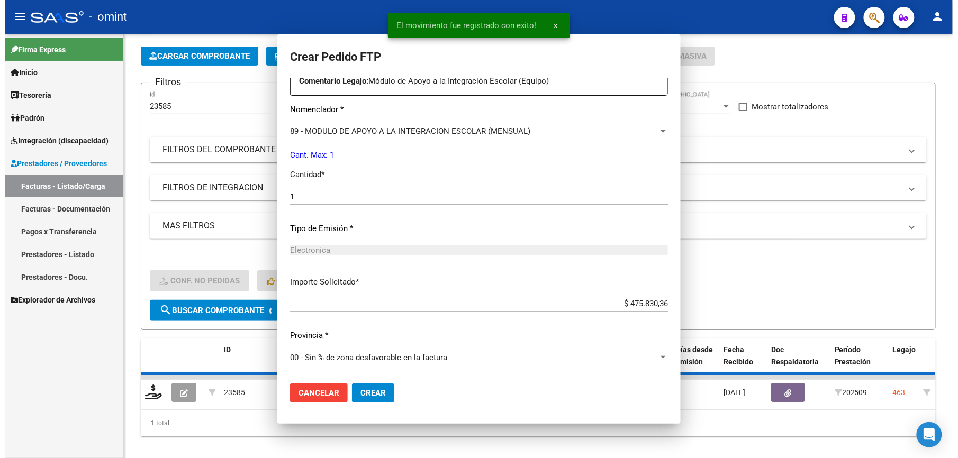
scroll to position [293, 0]
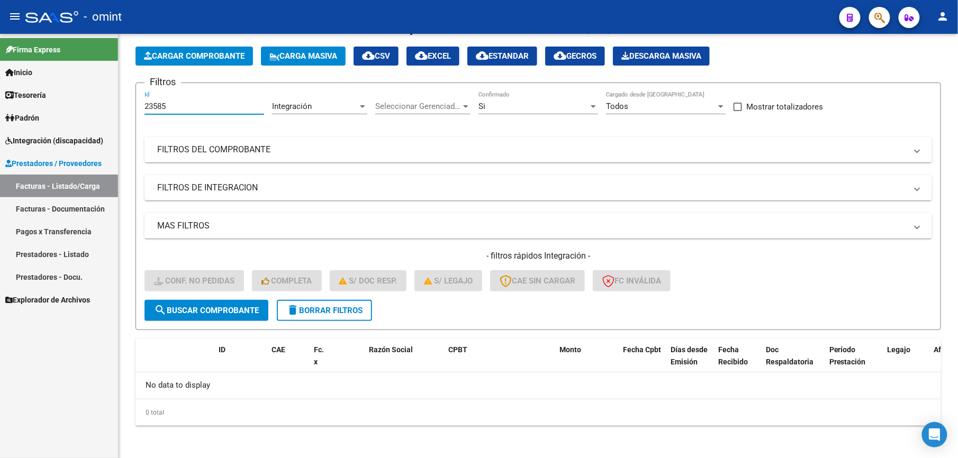
drag, startPoint x: 170, startPoint y: 108, endPoint x: 110, endPoint y: 103, distance: 60.0
click at [110, 103] on mat-sidenav-container "Firma Express Inicio Calendario SSS Instructivos Contacto OS Tesorería Extracto…" at bounding box center [479, 246] width 958 height 425
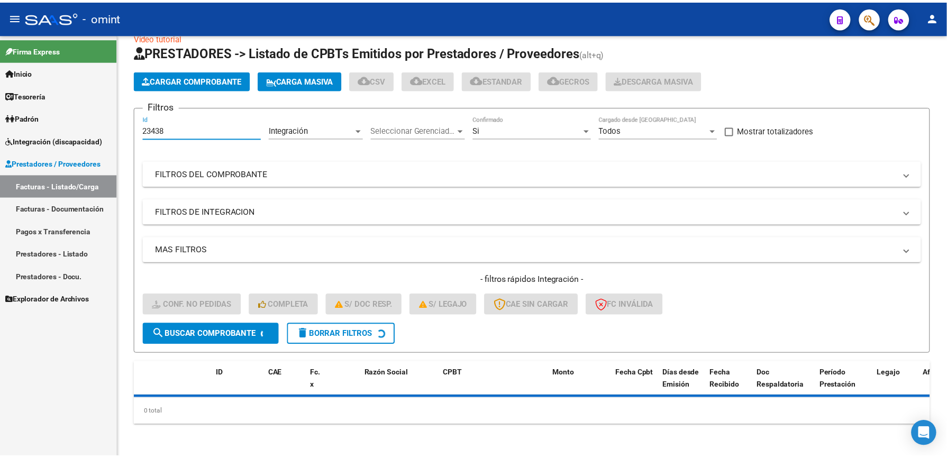
scroll to position [43, 0]
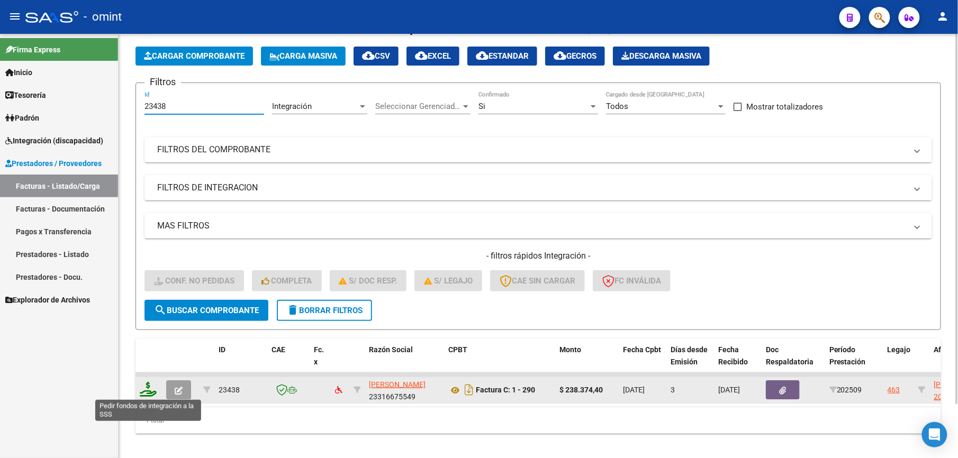
type input "23438"
click at [147, 392] on icon at bounding box center [148, 389] width 17 height 15
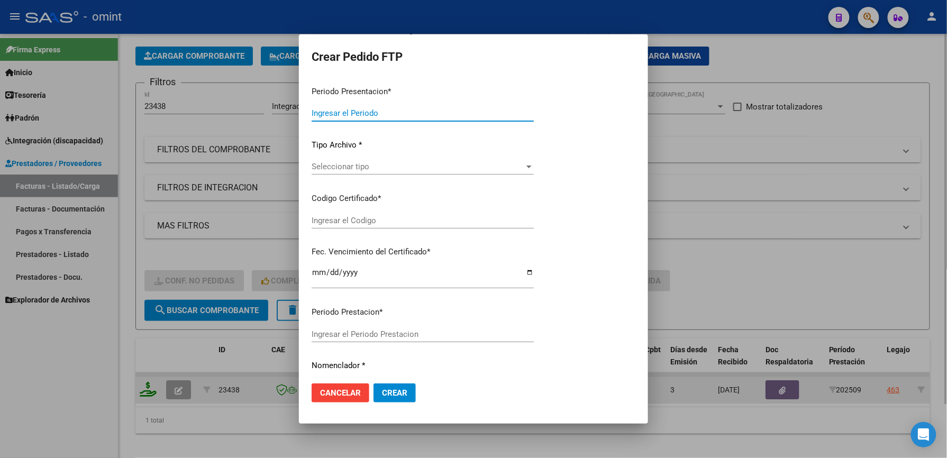
type input "202509"
type input "$ 238.374,40"
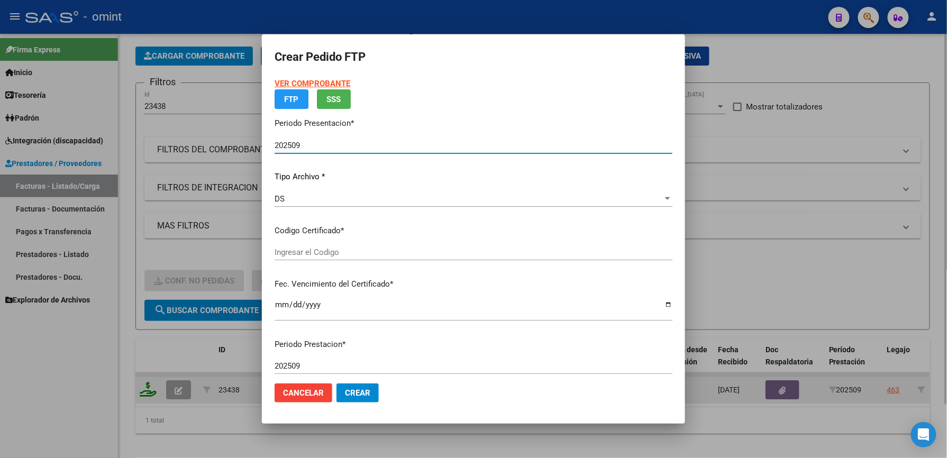
type input "1665430991"
type input "2027-06-18"
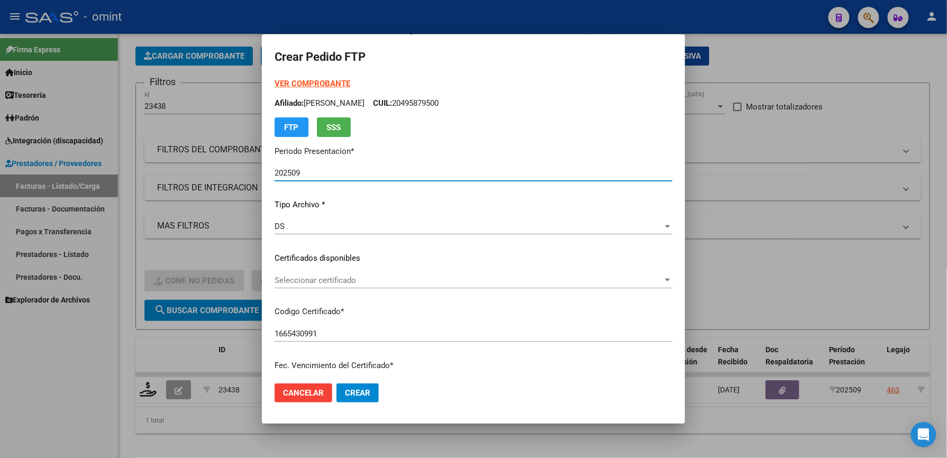
click at [308, 283] on span "Seleccionar certificado" at bounding box center [469, 281] width 389 height 10
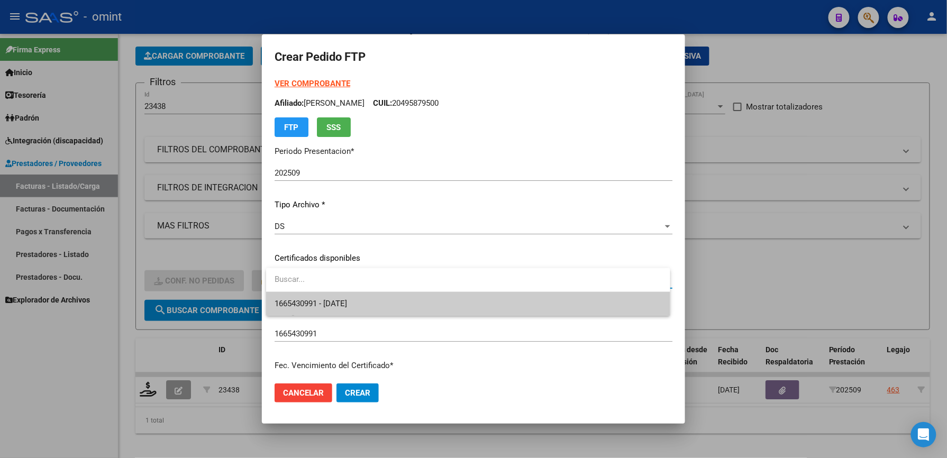
click at [330, 310] on span "1665430991 - 2027-06-18" at bounding box center [468, 304] width 387 height 24
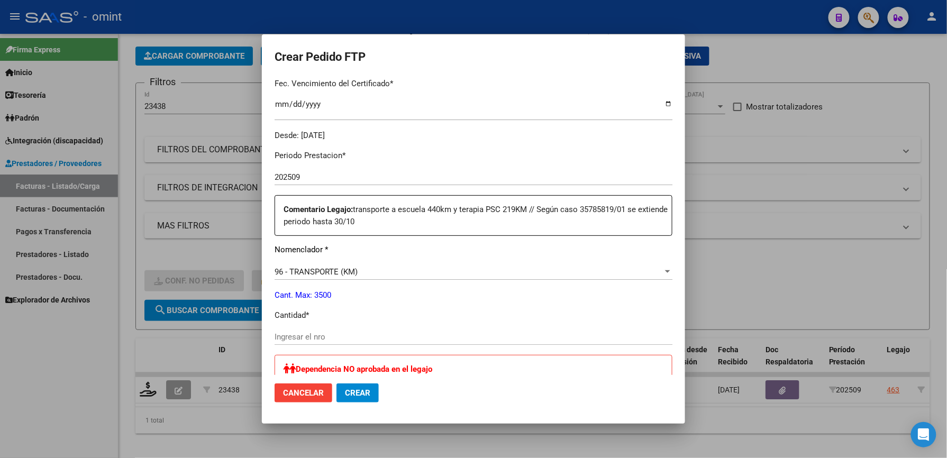
scroll to position [353, 0]
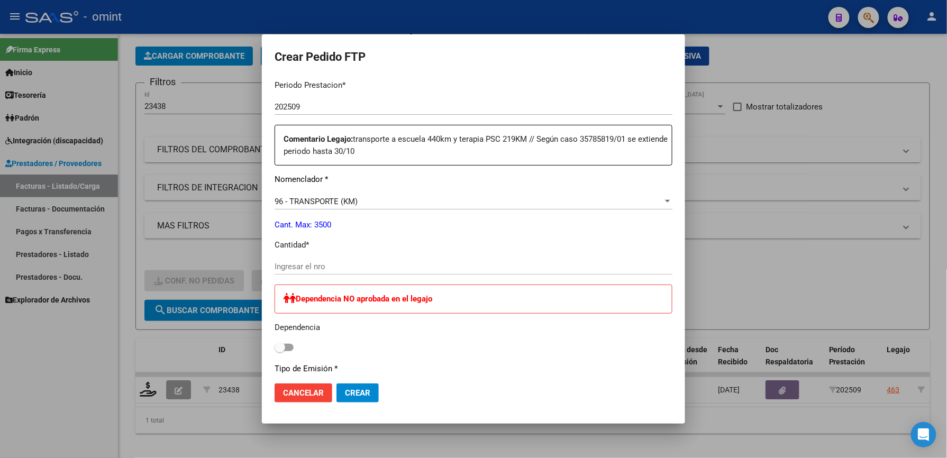
click at [308, 266] on input "Ingresar el nro" at bounding box center [474, 267] width 398 height 10
type input "440"
click at [365, 389] on span "Crear" at bounding box center [357, 394] width 25 height 10
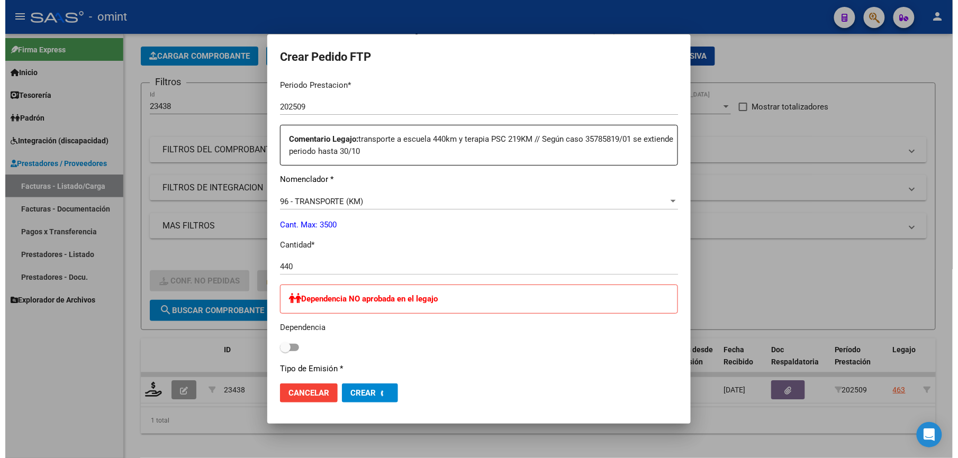
scroll to position [0, 0]
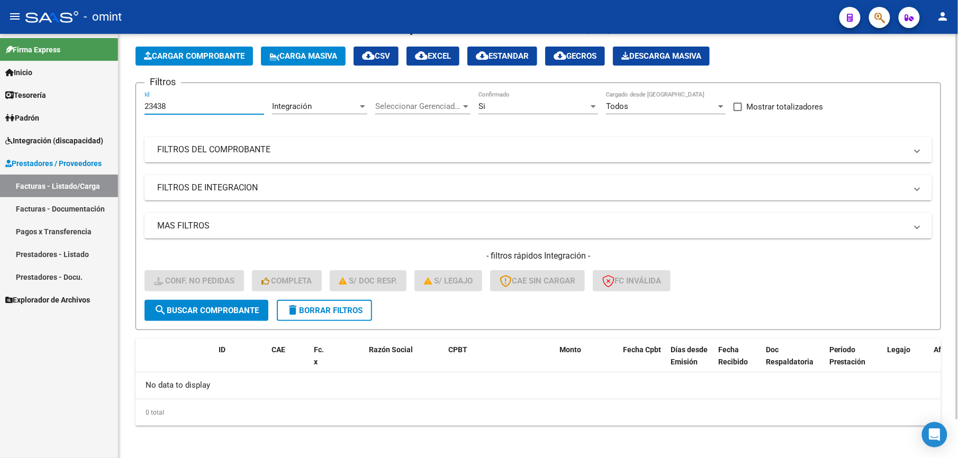
click at [170, 106] on input "23438" at bounding box center [205, 107] width 120 height 10
type input "23439"
click at [228, 314] on span "search Buscar Comprobante" at bounding box center [206, 311] width 105 height 10
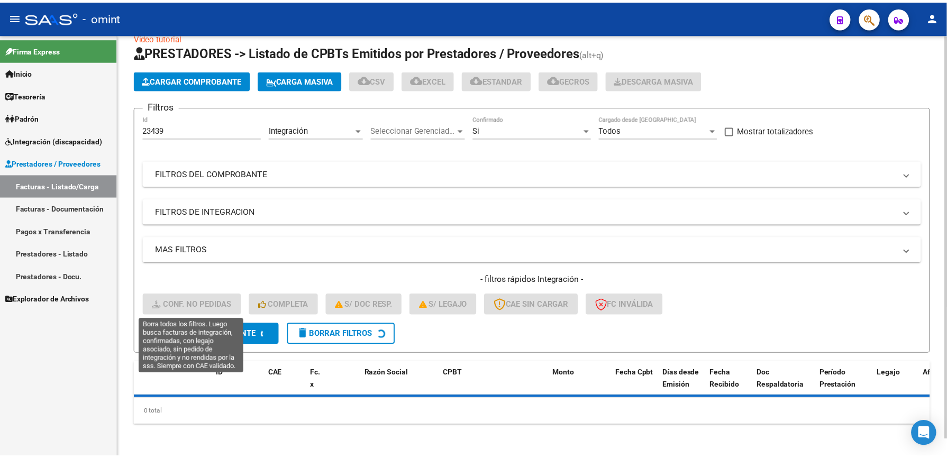
scroll to position [43, 0]
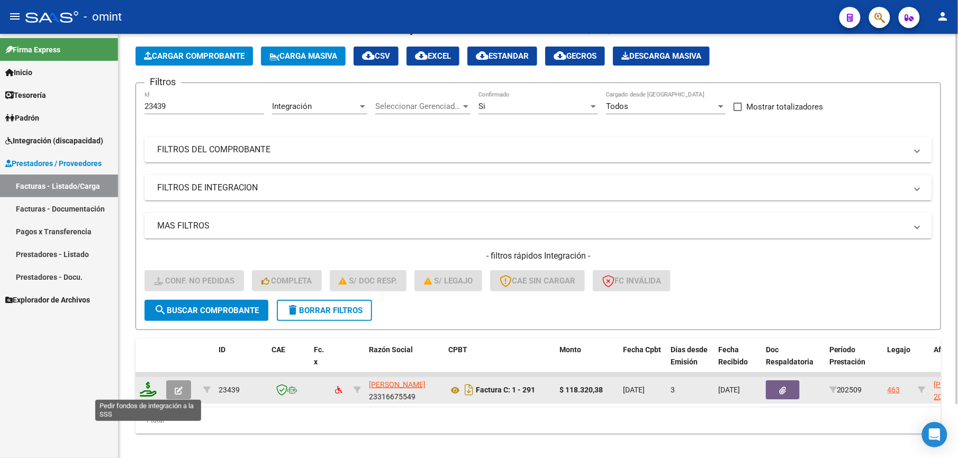
click at [147, 390] on icon at bounding box center [148, 389] width 17 height 15
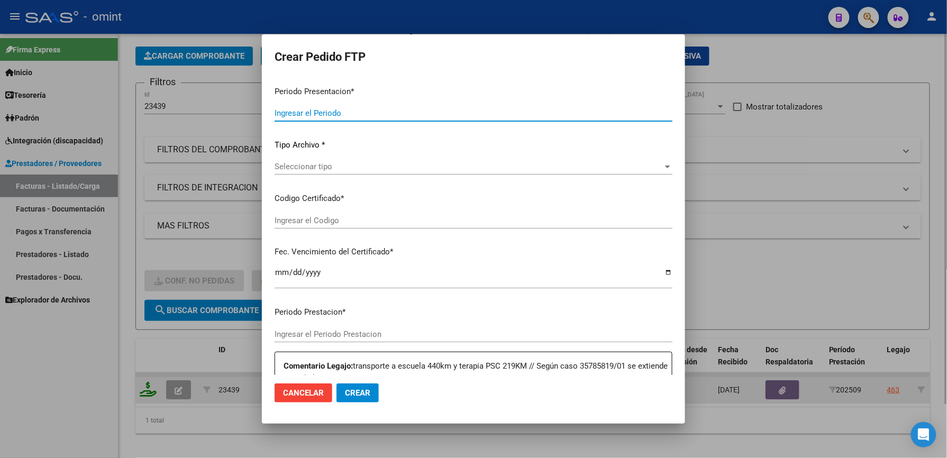
type input "202509"
type input "$ 118.320,38"
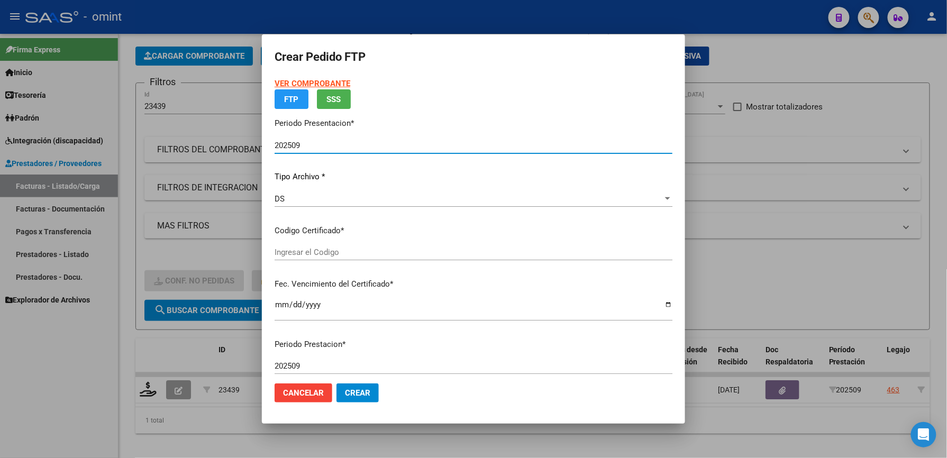
type input "1665430991"
type input "2027-06-18"
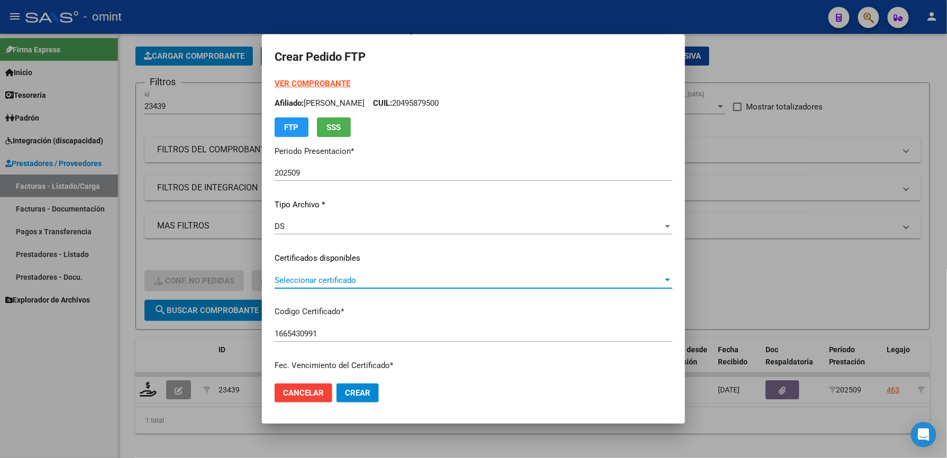
click at [322, 276] on span "Seleccionar certificado" at bounding box center [469, 281] width 389 height 10
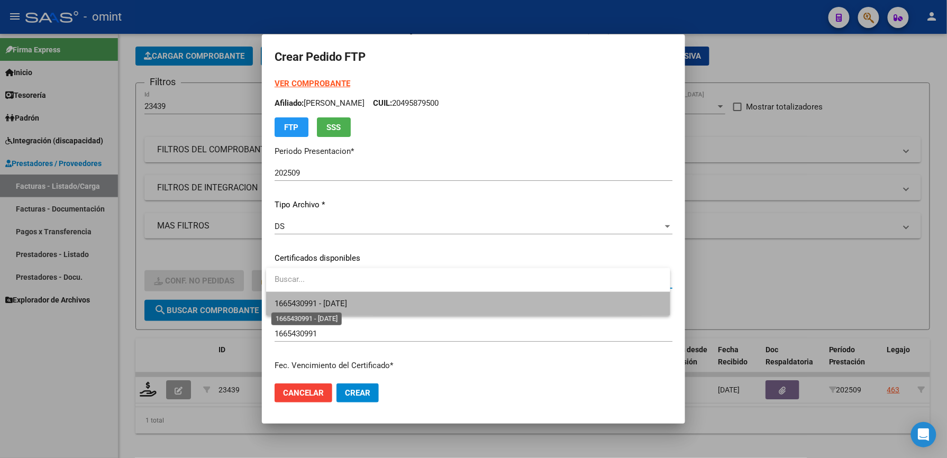
click at [320, 305] on span "1665430991 - 2027-06-18" at bounding box center [311, 304] width 73 height 10
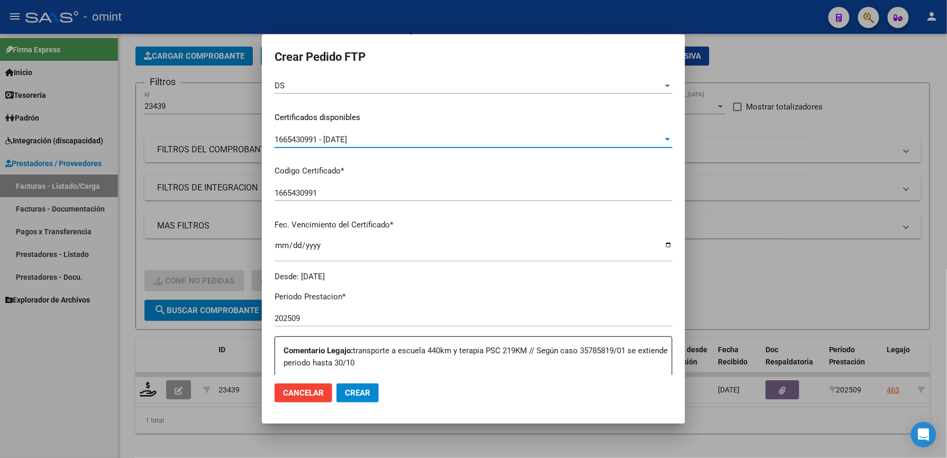
scroll to position [282, 0]
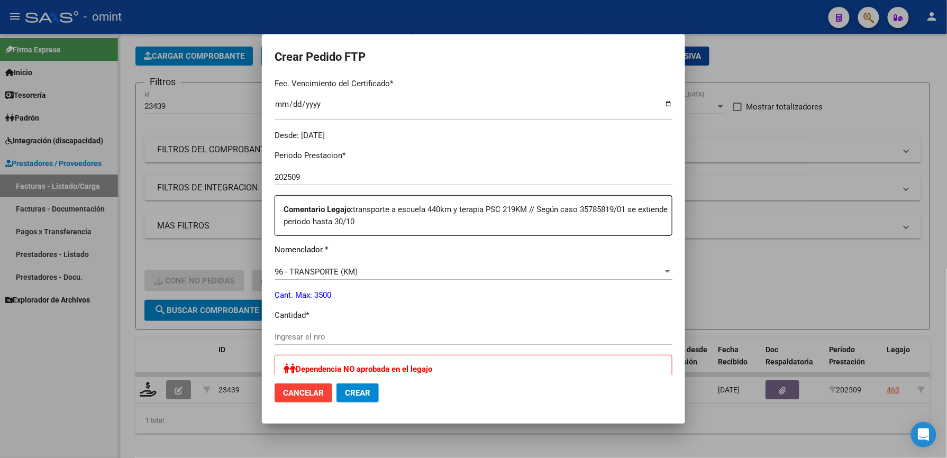
click at [319, 330] on div "Ingresar el nro" at bounding box center [474, 337] width 398 height 16
type input "219"
drag, startPoint x: 359, startPoint y: 401, endPoint x: 367, endPoint y: 392, distance: 12.0
click at [360, 401] on button "Crear" at bounding box center [358, 393] width 42 height 19
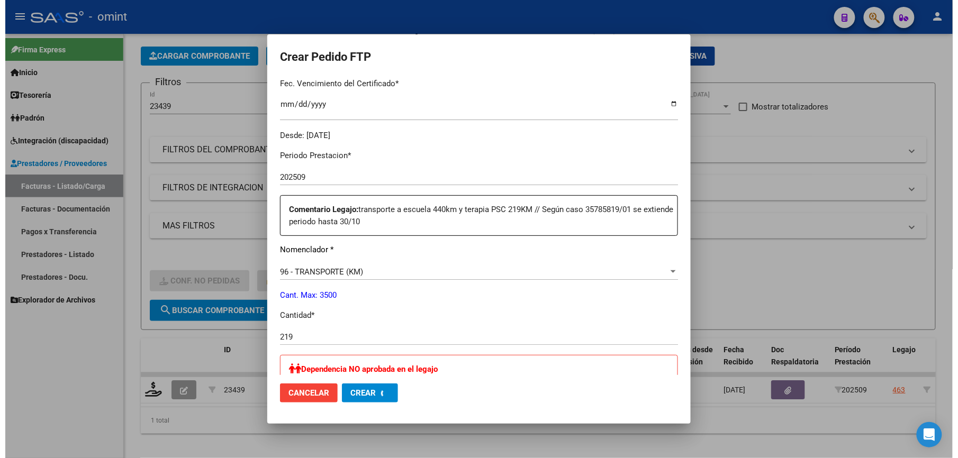
scroll to position [0, 0]
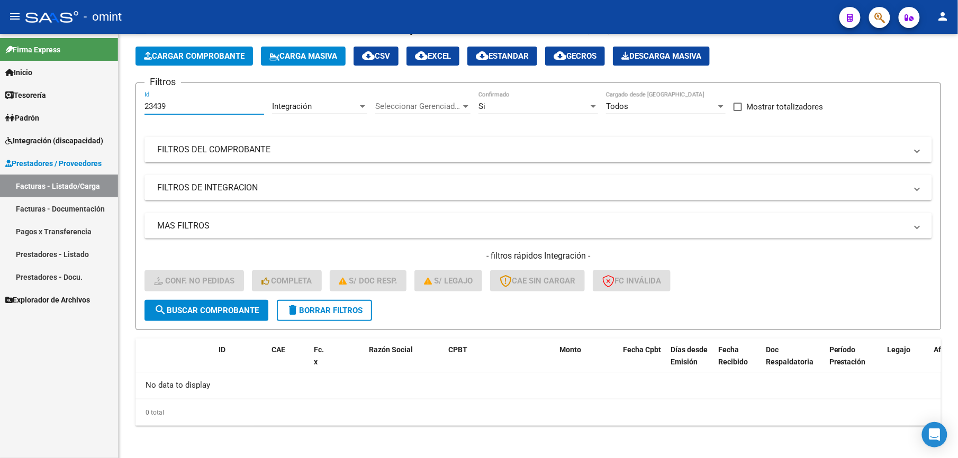
drag, startPoint x: 189, startPoint y: 103, endPoint x: 94, endPoint y: 104, distance: 95.3
click at [94, 104] on mat-sidenav-container "Firma Express Inicio Calendario SSS Instructivos Contacto OS Tesorería Extracto…" at bounding box center [479, 246] width 958 height 425
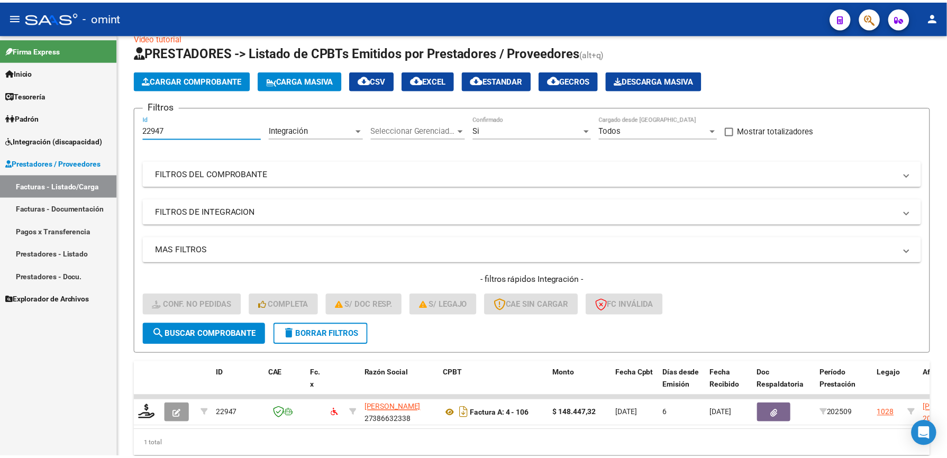
scroll to position [43, 0]
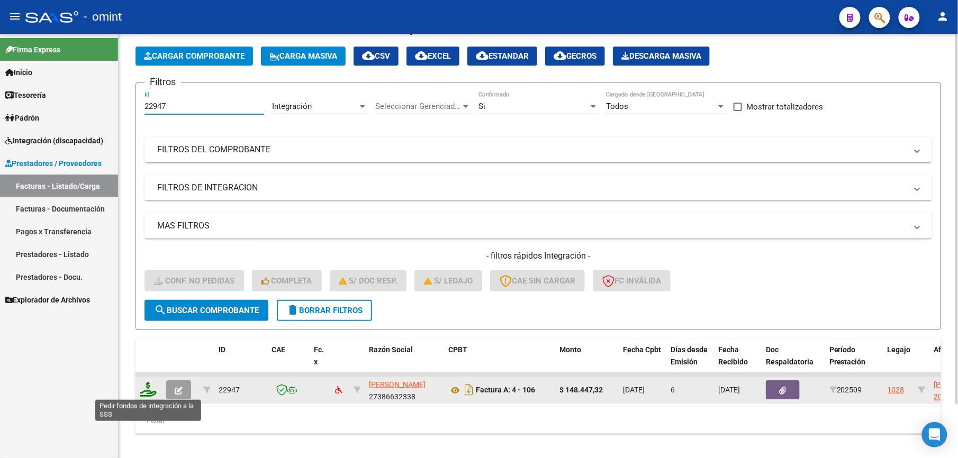
type input "22947"
click at [147, 388] on icon at bounding box center [148, 389] width 17 height 15
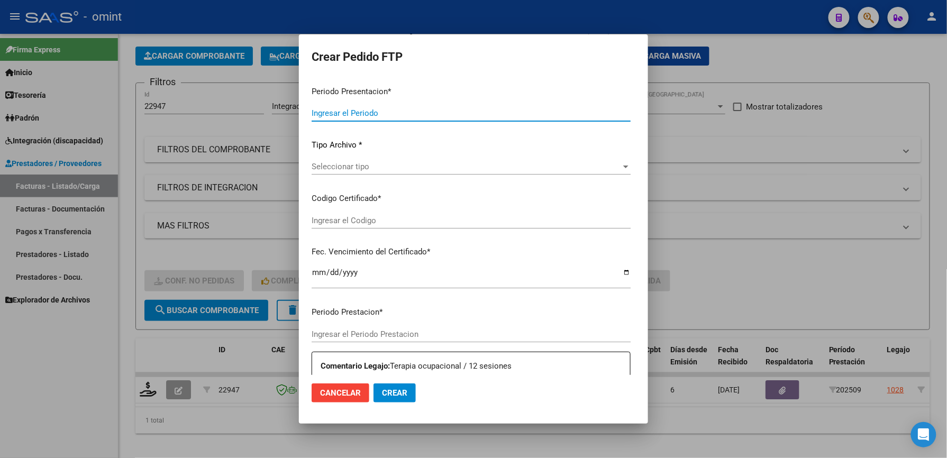
type input "202509"
type input "$ 148.447,32"
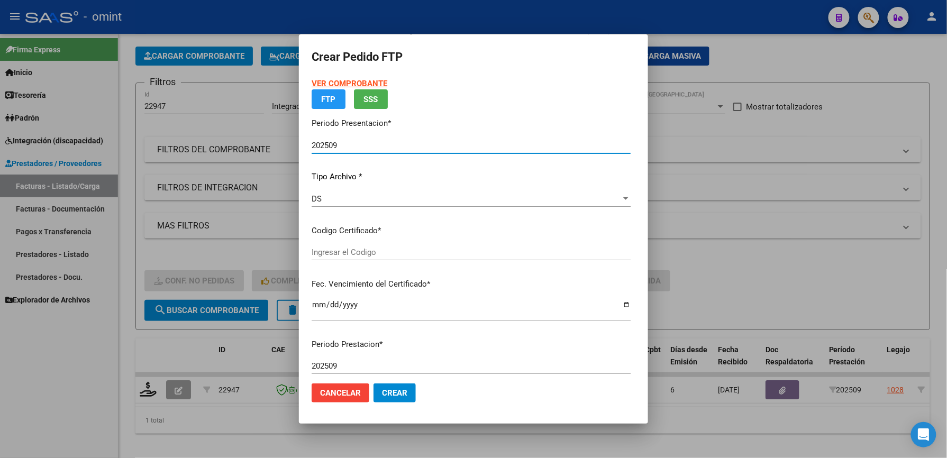
type input "6078390559"
type input "2029-08-09"
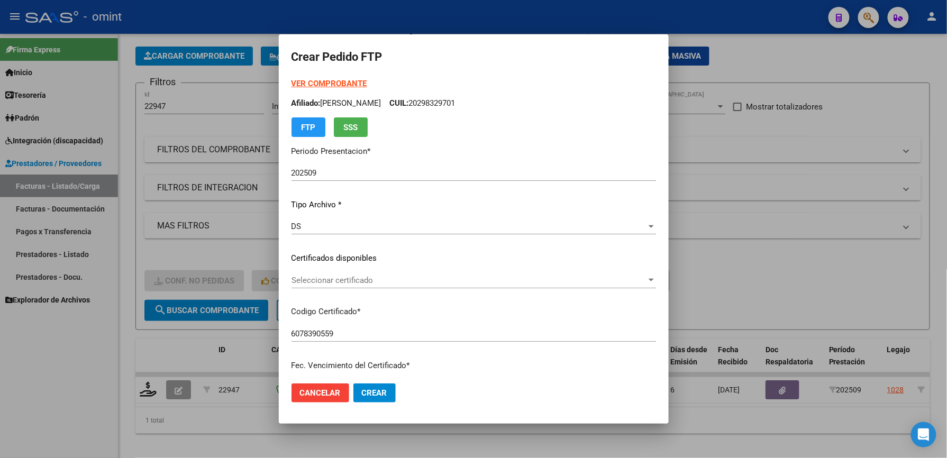
click at [308, 273] on div "Seleccionar certificado Seleccionar certificado" at bounding box center [474, 281] width 365 height 16
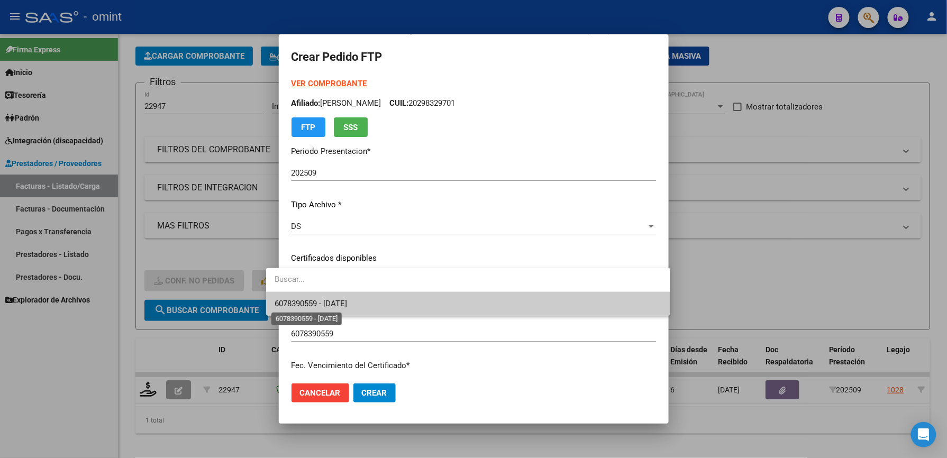
click at [307, 303] on span "6078390559 - 2029-08-09" at bounding box center [311, 304] width 73 height 10
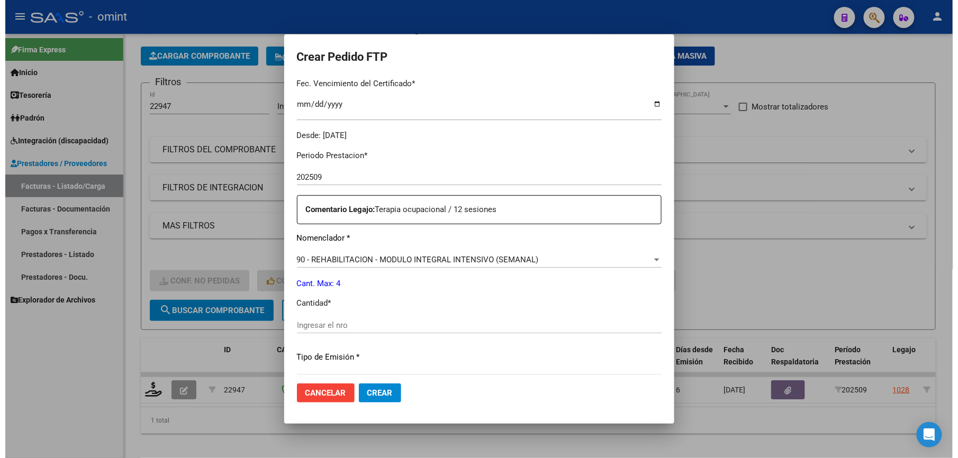
scroll to position [353, 0]
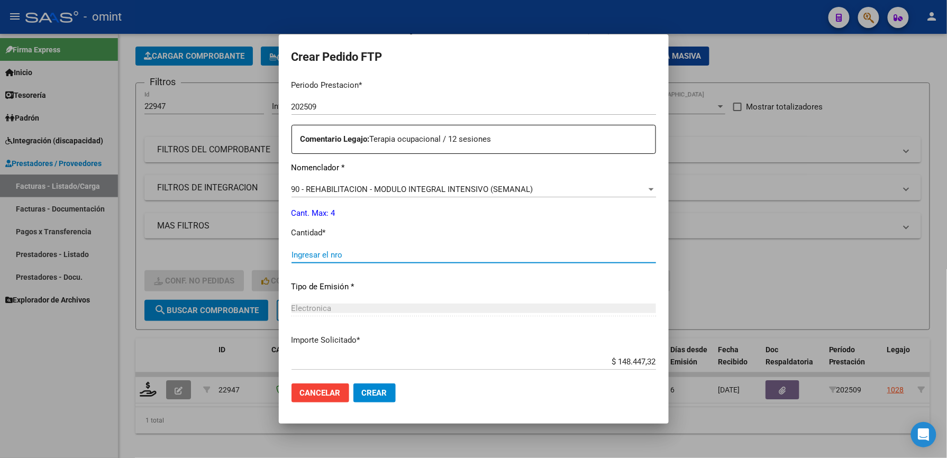
click at [299, 252] on input "Ingresar el nro" at bounding box center [474, 255] width 365 height 10
type input "4"
click at [362, 391] on span "Crear" at bounding box center [374, 394] width 25 height 10
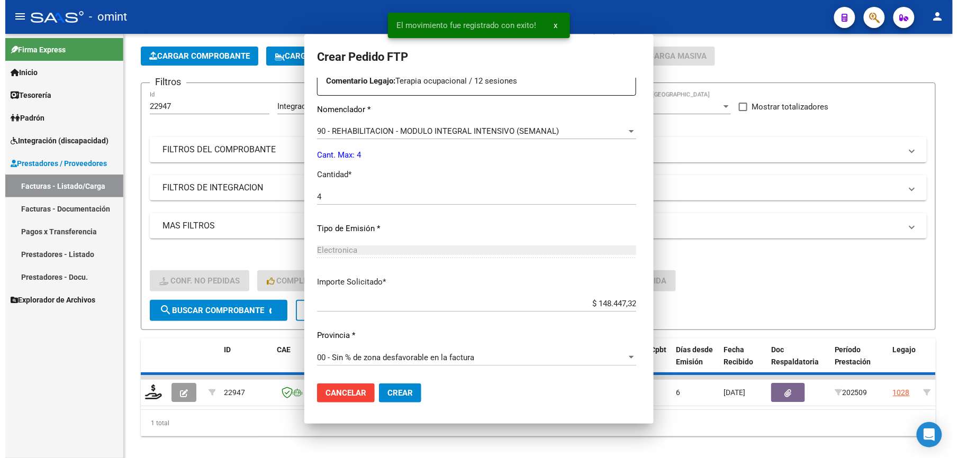
scroll to position [0, 0]
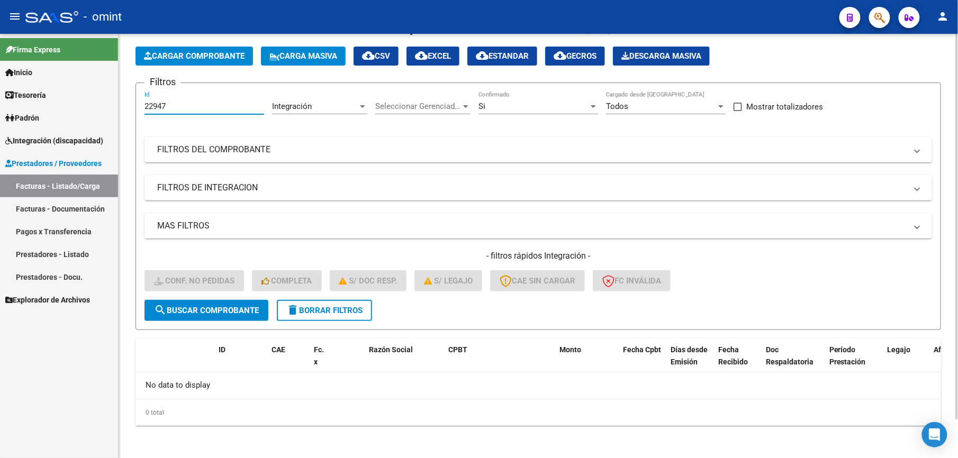
click at [178, 104] on input "22947" at bounding box center [205, 107] width 120 height 10
click at [337, 306] on span "delete Borrar Filtros" at bounding box center [324, 311] width 76 height 10
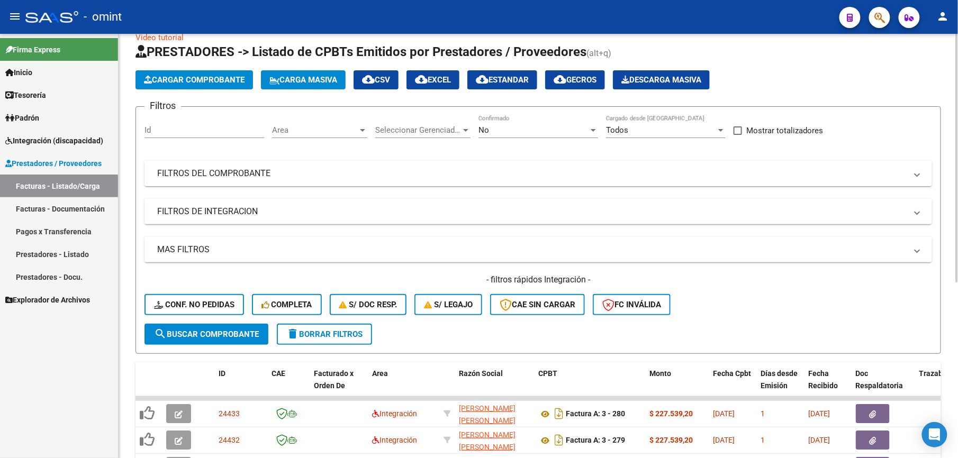
scroll to position [43, 0]
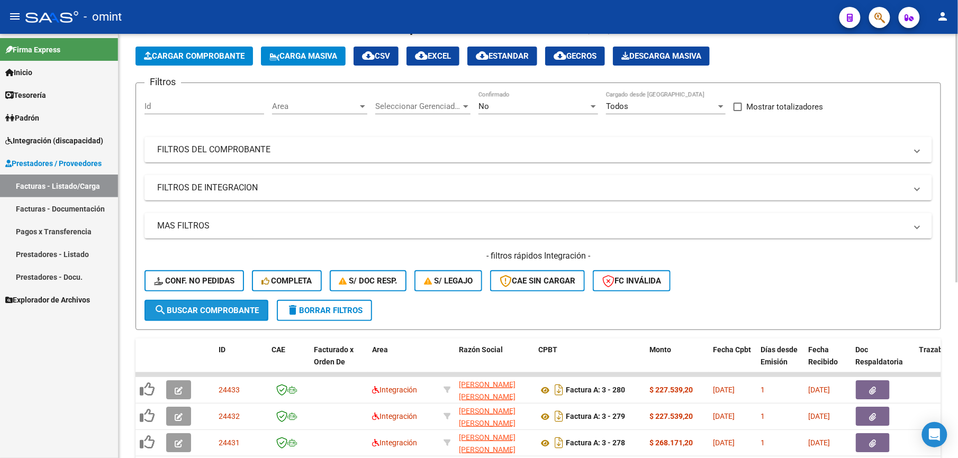
click at [198, 304] on button "search Buscar Comprobante" at bounding box center [207, 310] width 124 height 21
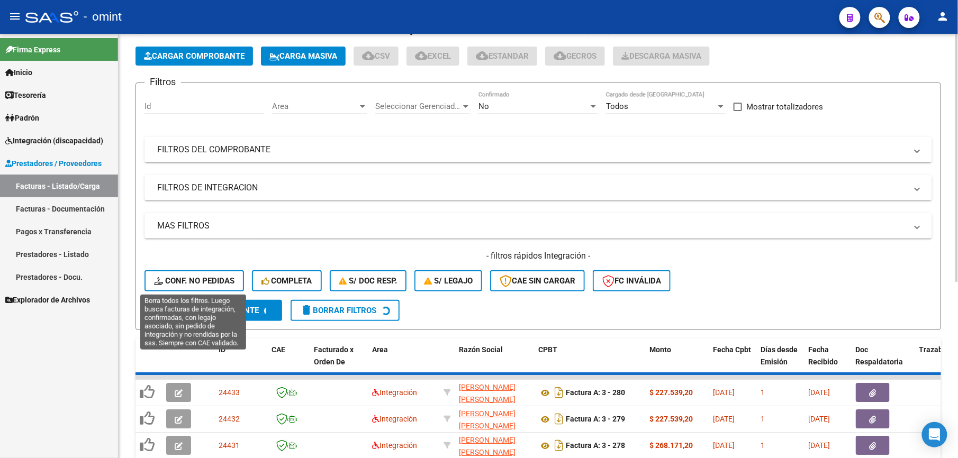
click at [202, 281] on span "Conf. no pedidas" at bounding box center [194, 281] width 80 height 10
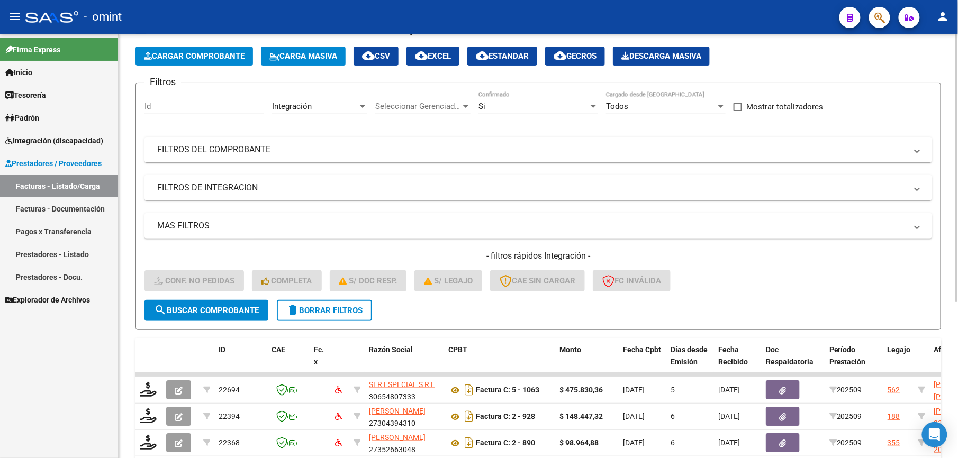
click at [178, 109] on input "Id" at bounding box center [205, 107] width 120 height 10
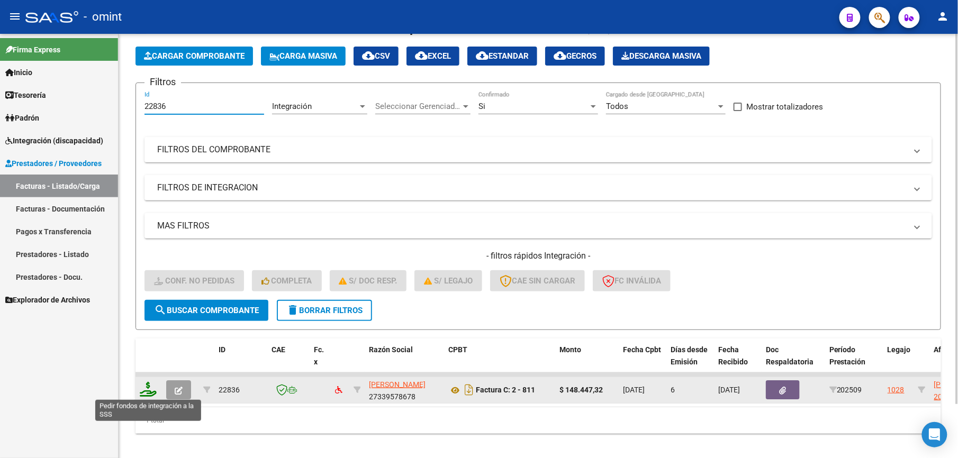
type input "22836"
click at [154, 391] on icon at bounding box center [148, 389] width 17 height 15
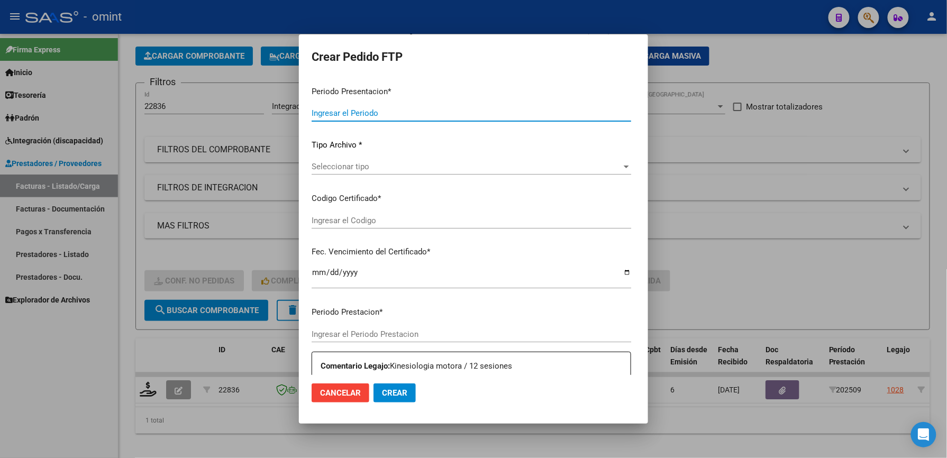
type input "202509"
type input "$ 148.447,32"
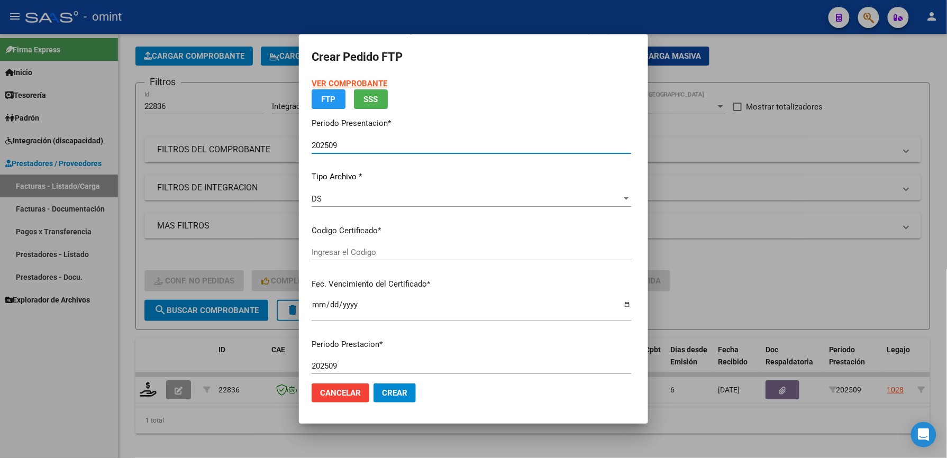
type input "6078390559"
type input "2029-08-09"
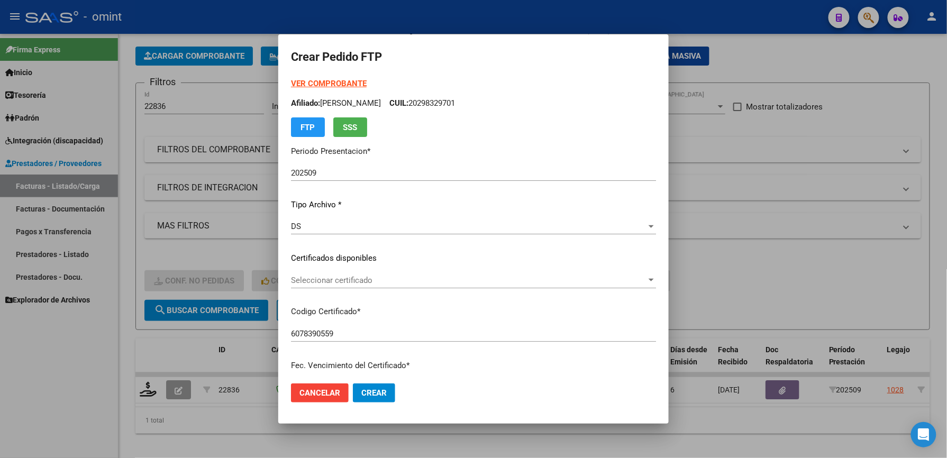
click at [322, 274] on div "Seleccionar certificado Seleccionar certificado" at bounding box center [473, 281] width 365 height 16
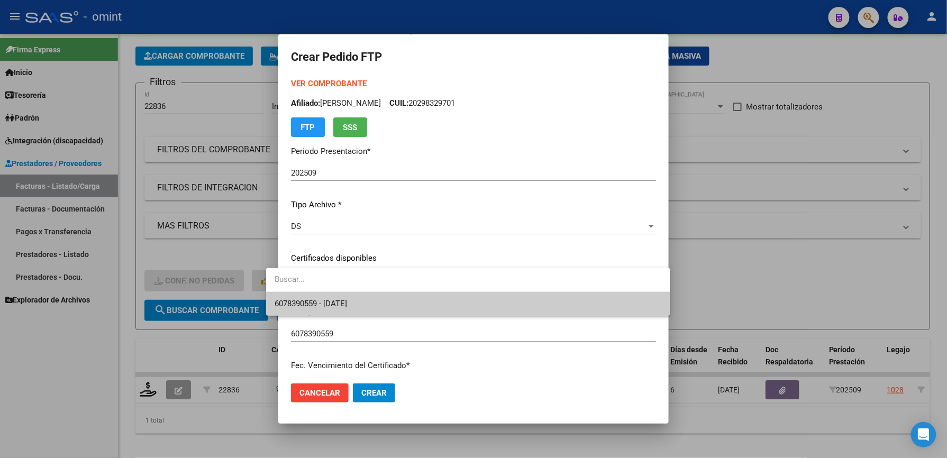
click at [331, 299] on span "6078390559 - 2029-08-09" at bounding box center [468, 304] width 387 height 24
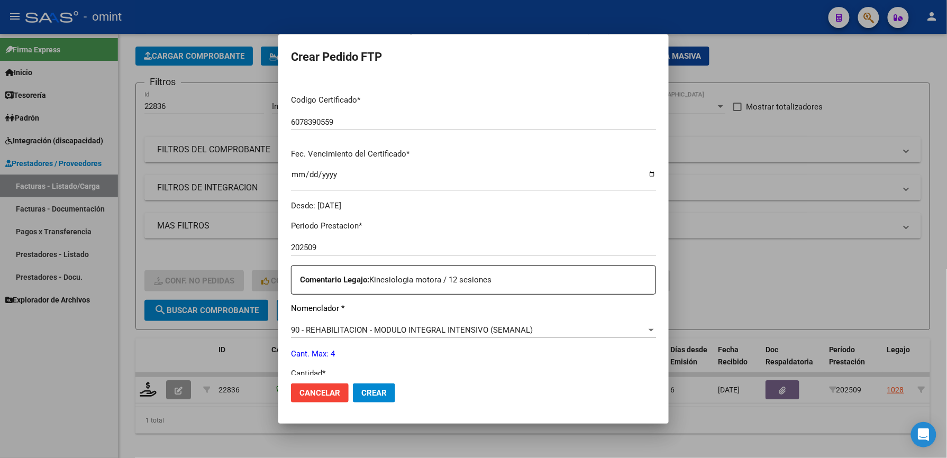
scroll to position [282, 0]
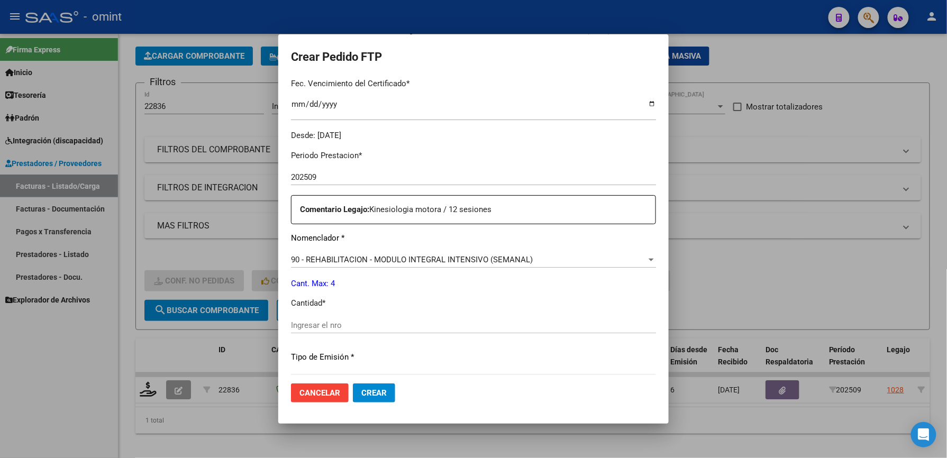
click at [320, 310] on div "Periodo Prestacion * 202509 Ingresar el Periodo Prestacion Comentario Legajo: K…" at bounding box center [473, 323] width 365 height 363
click at [320, 323] on input "Ingresar el nro" at bounding box center [473, 326] width 365 height 10
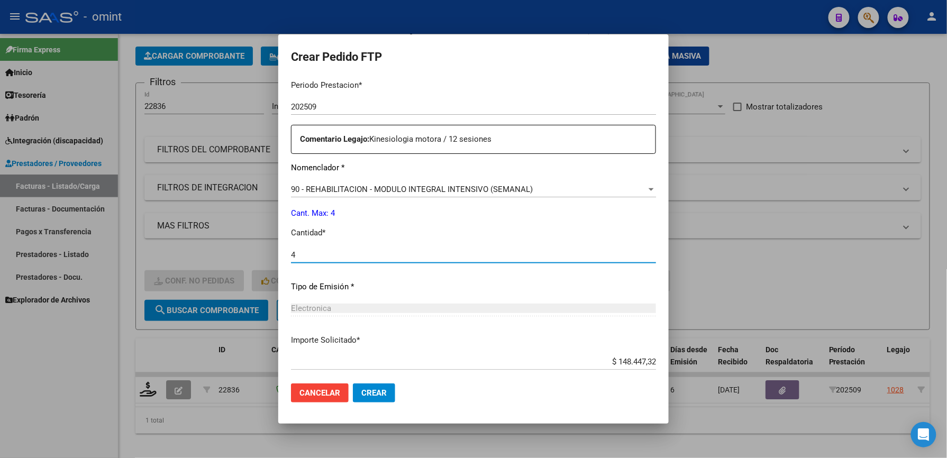
type input "4"
click at [362, 390] on span "Crear" at bounding box center [374, 394] width 25 height 10
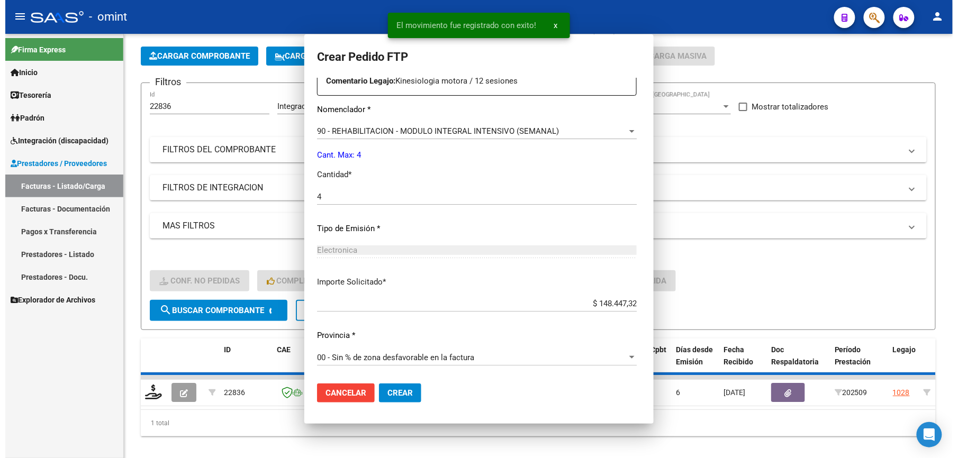
scroll to position [293, 0]
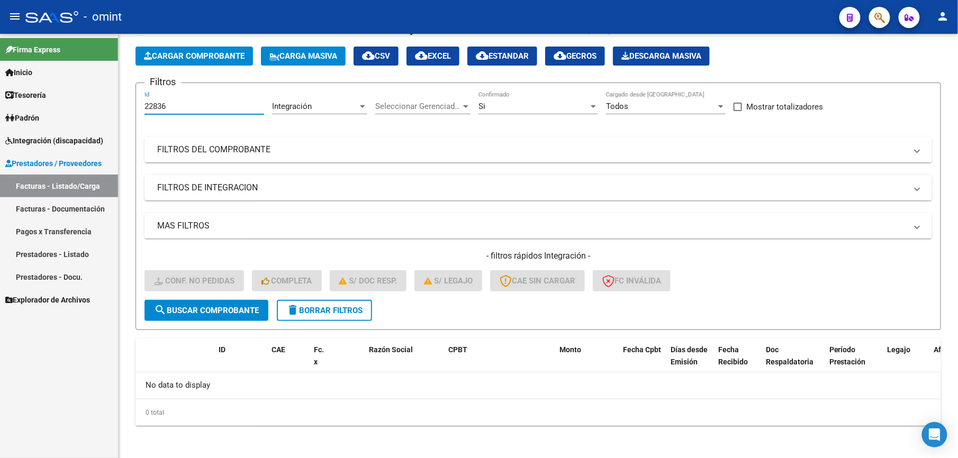
drag, startPoint x: 166, startPoint y: 104, endPoint x: 111, endPoint y: 96, distance: 55.6
click at [111, 96] on mat-sidenav-container "Firma Express Inicio Calendario SSS Instructivos Contacto OS Tesorería Extracto…" at bounding box center [479, 246] width 958 height 425
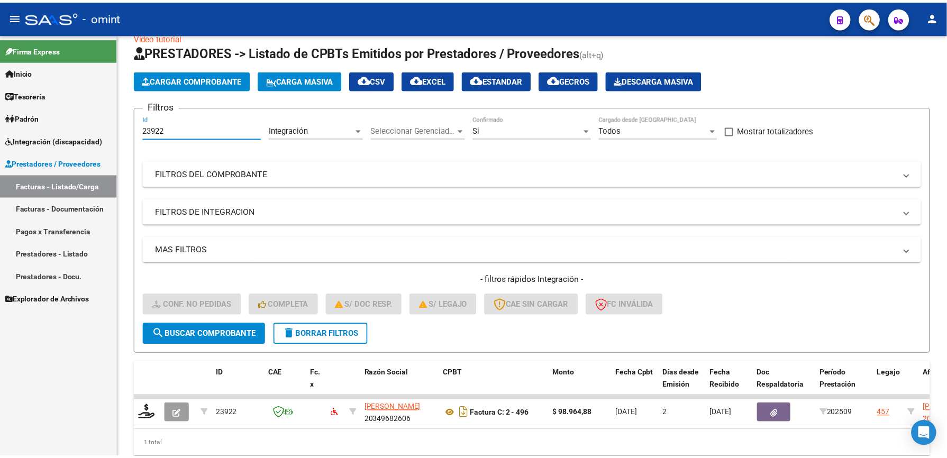
scroll to position [43, 0]
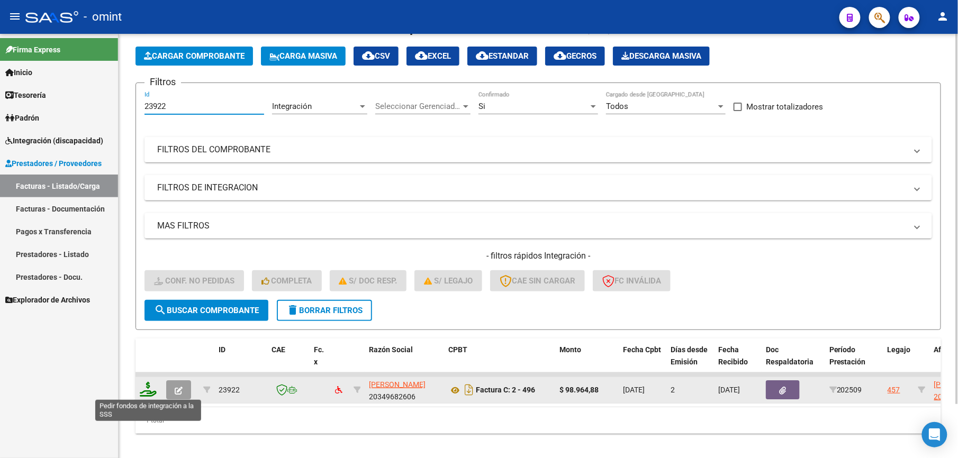
type input "23922"
click at [147, 387] on icon at bounding box center [148, 389] width 17 height 15
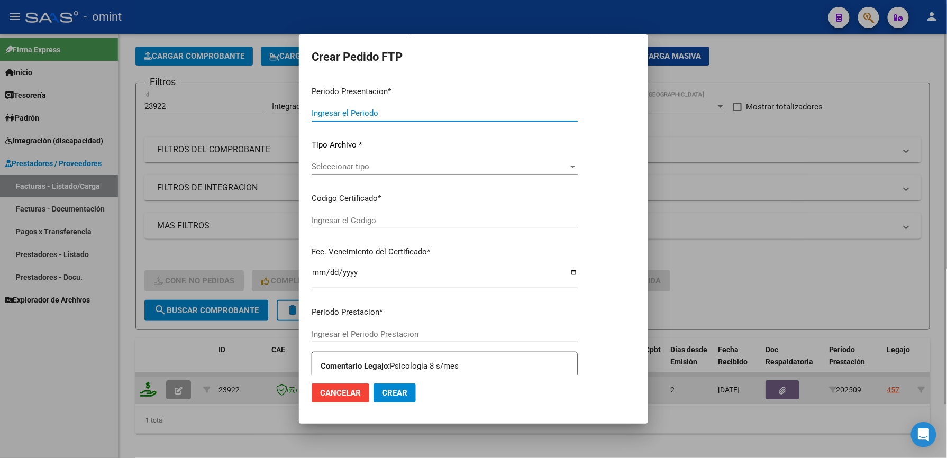
type input "202509"
type input "$ 98.964,88"
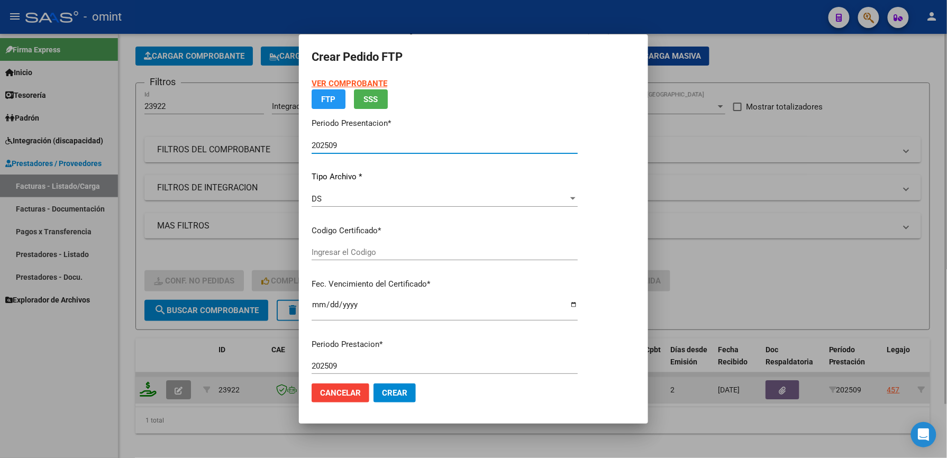
type input "3963258927"
type input "2024-06-03"
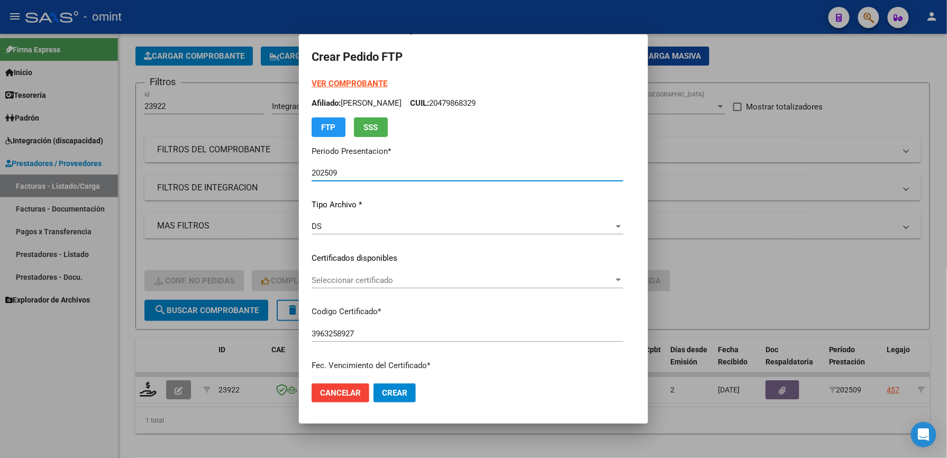
click at [349, 278] on span "Seleccionar certificado" at bounding box center [463, 281] width 302 height 10
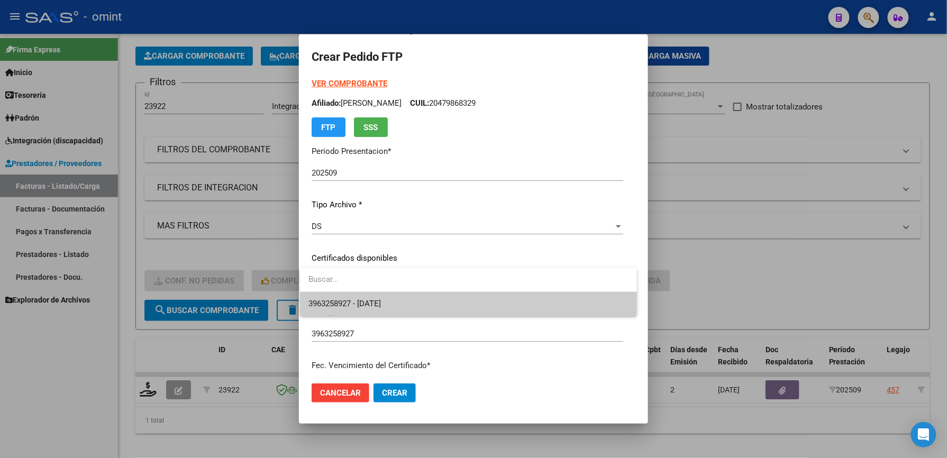
click at [350, 299] on span "3963258927 - 2024-06-03" at bounding box center [469, 304] width 320 height 24
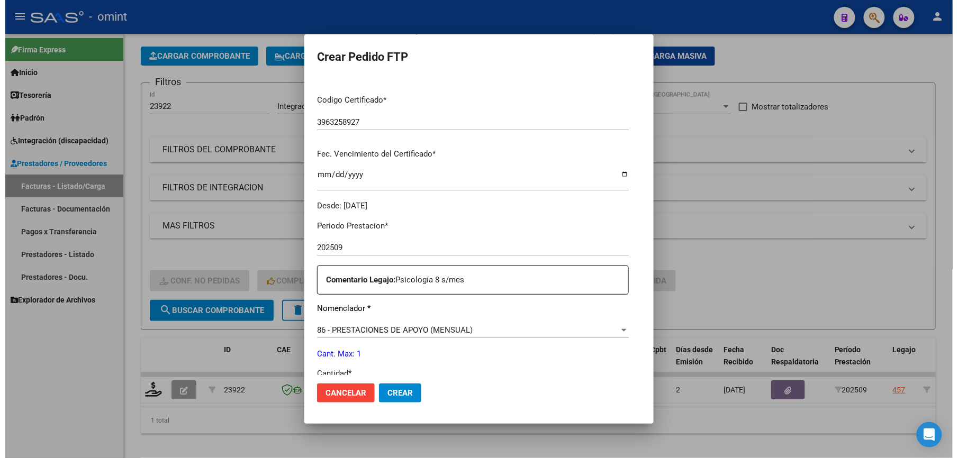
scroll to position [353, 0]
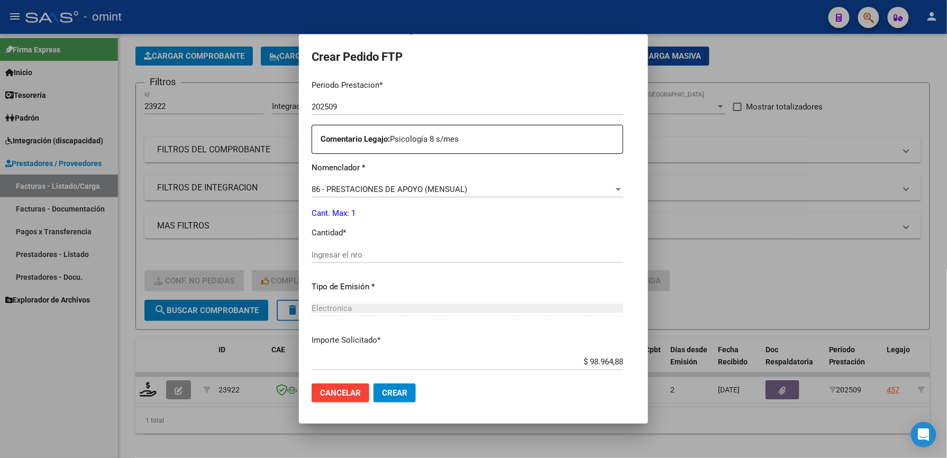
click at [339, 241] on div "Periodo Prestacion * 202509 Ingresar el Periodo Prestacion Comentario Legajo: P…" at bounding box center [468, 305] width 312 height 469
click at [339, 243] on div "Periodo Prestacion * 202509 Ingresar el Periodo Prestacion Comentario Legajo: P…" at bounding box center [468, 305] width 312 height 469
click at [348, 248] on div "Ingresar el nro" at bounding box center [468, 255] width 312 height 16
type input "1"
drag, startPoint x: 396, startPoint y: 390, endPoint x: 393, endPoint y: 422, distance: 31.9
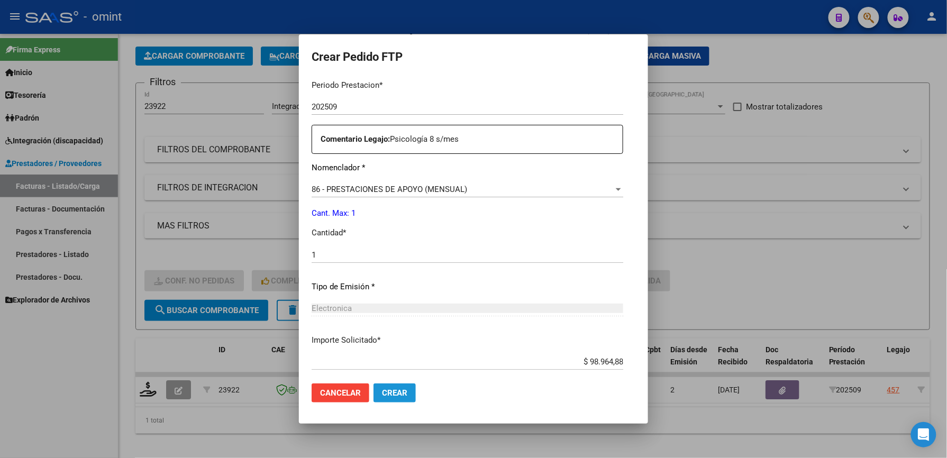
click at [393, 422] on mat-dialog-container "Crear Pedido FTP VER COMPROBANTE ARCA Padrón Afiliado: CARENA MATEO CUIL: 20479…" at bounding box center [473, 229] width 349 height 390
click at [386, 391] on span "Crear" at bounding box center [394, 394] width 25 height 10
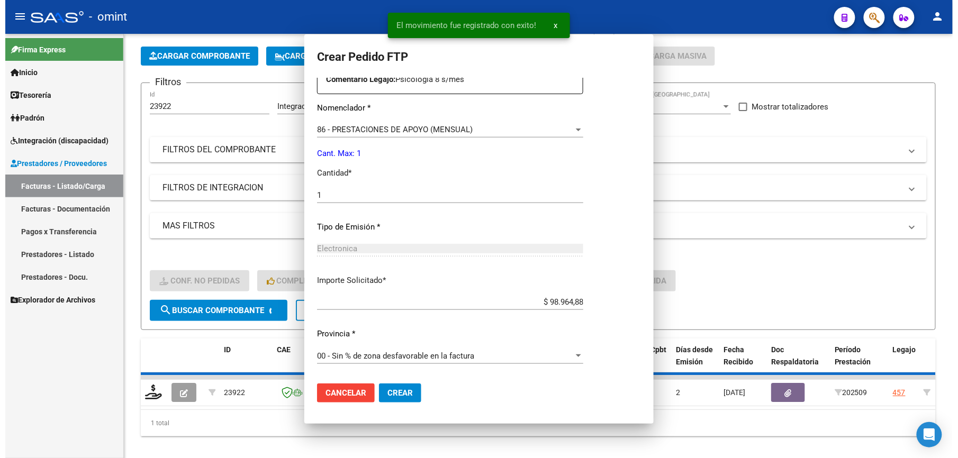
scroll to position [0, 0]
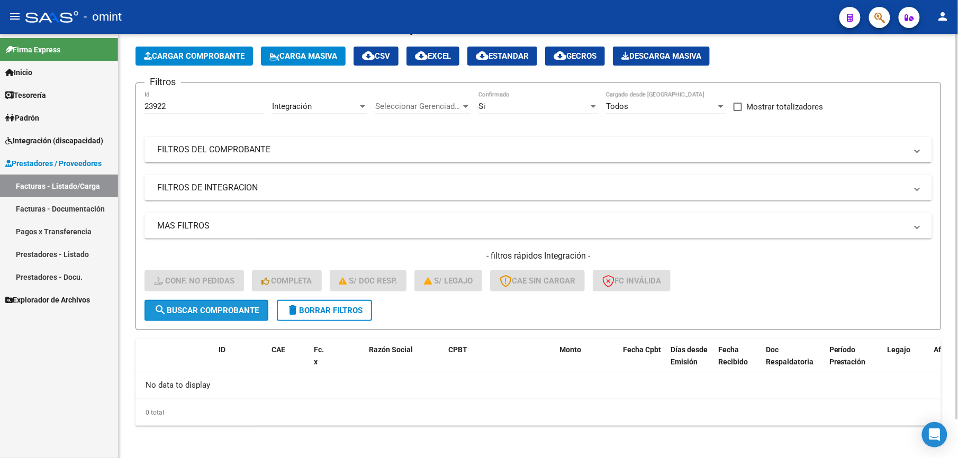
click at [212, 303] on button "search Buscar Comprobante" at bounding box center [207, 310] width 124 height 21
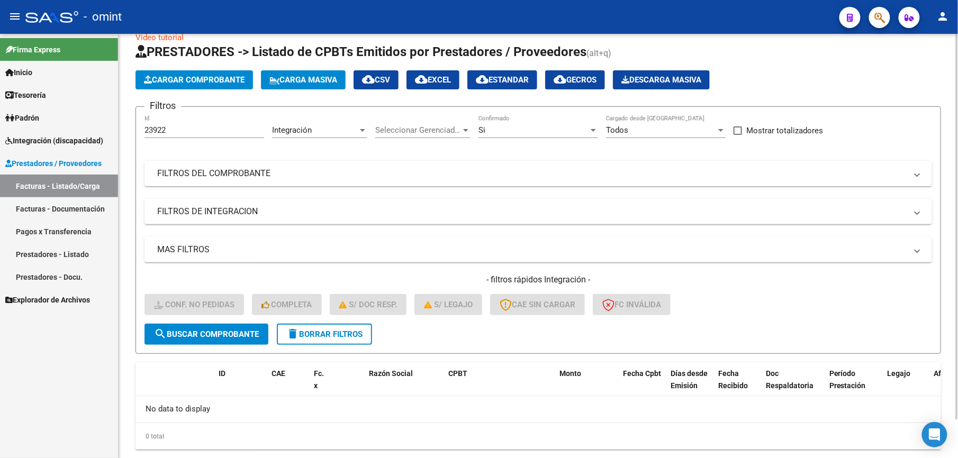
scroll to position [43, 0]
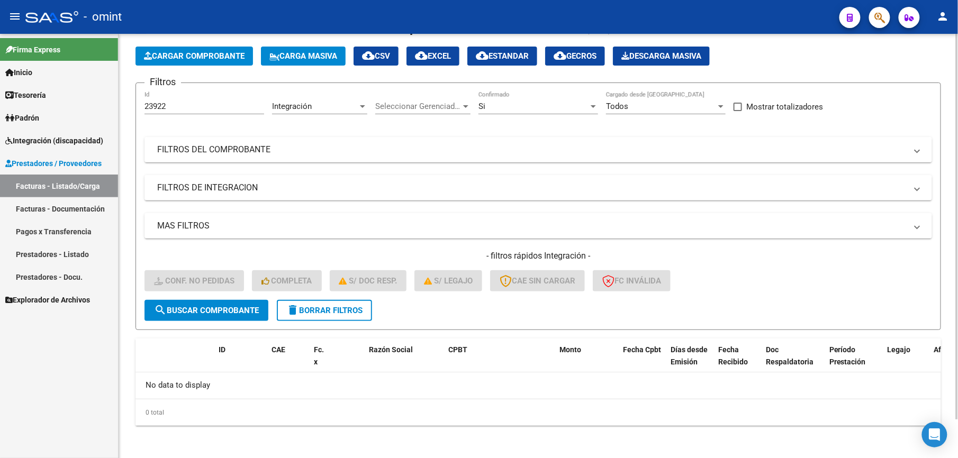
click at [344, 310] on span "delete Borrar Filtros" at bounding box center [324, 311] width 76 height 10
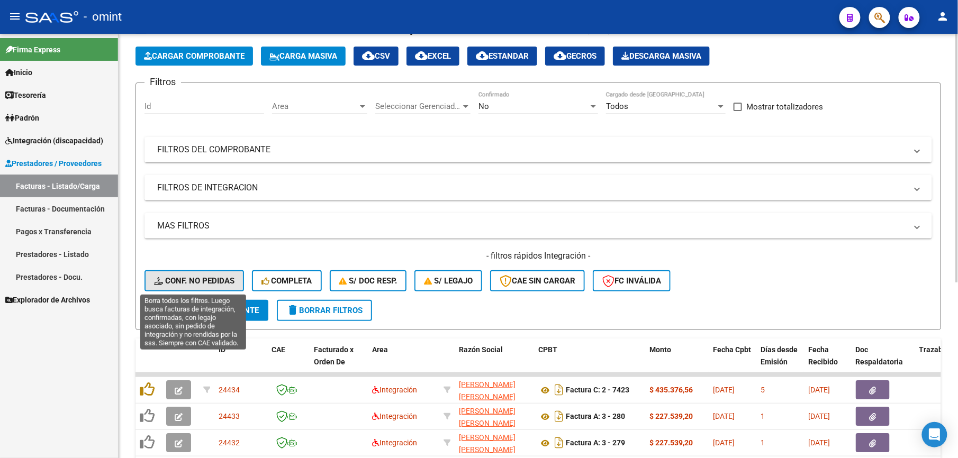
click at [202, 275] on button "Conf. no pedidas" at bounding box center [195, 280] width 100 height 21
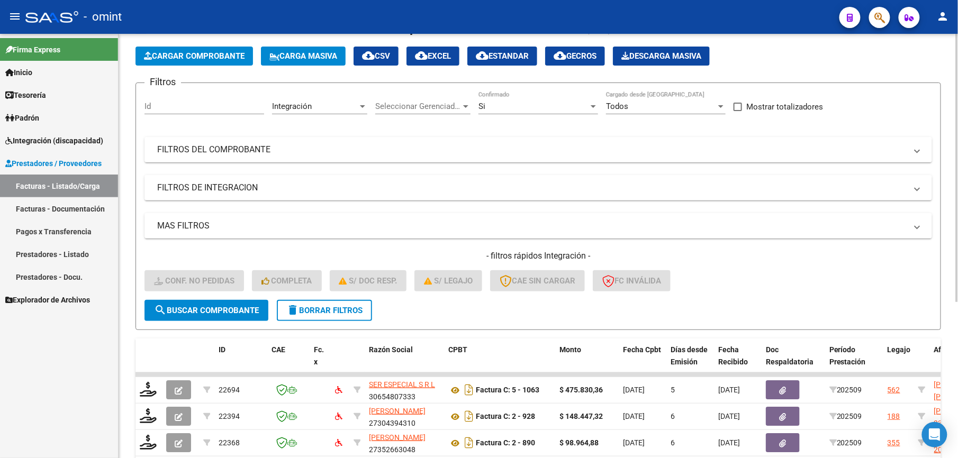
click at [182, 111] on input "Id" at bounding box center [205, 107] width 120 height 10
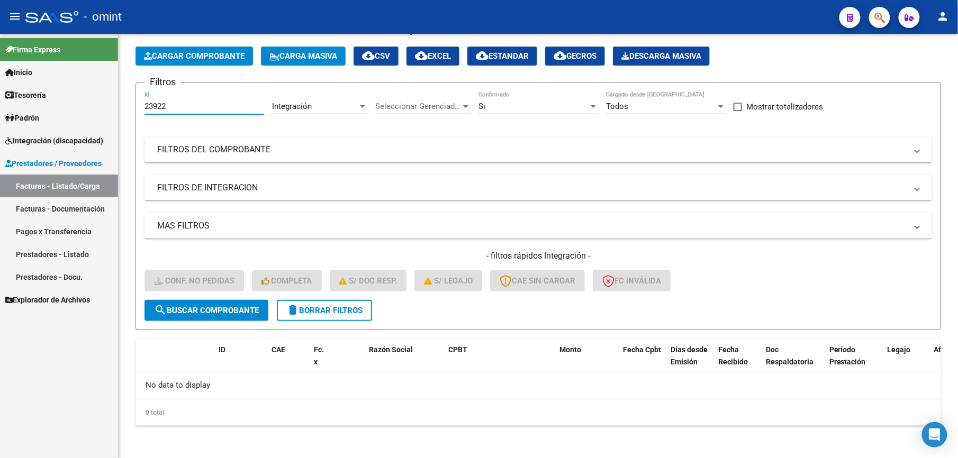
type input "23922"
